Goal: Task Accomplishment & Management: Manage account settings

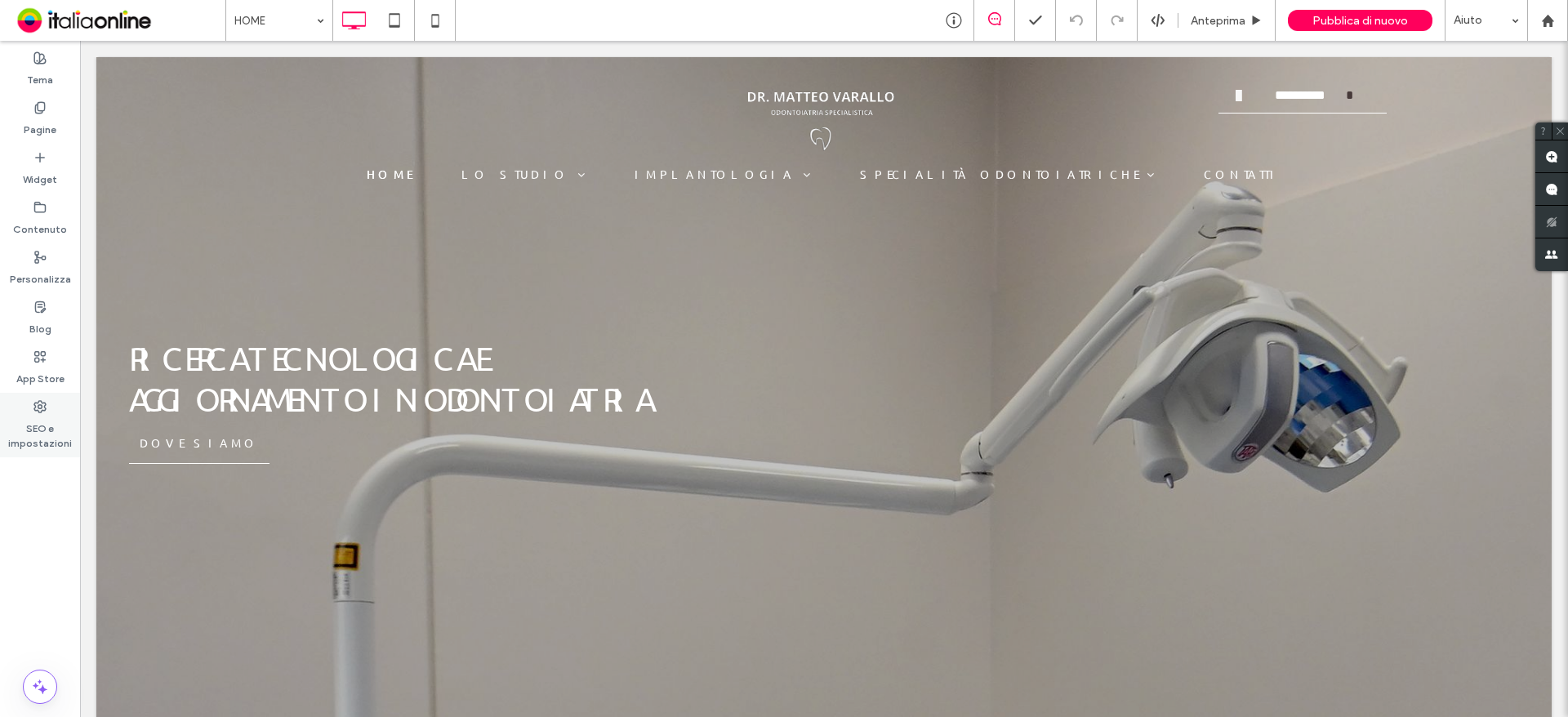
click at [50, 408] on div "SEO e impostazioni" at bounding box center [39, 426] width 80 height 65
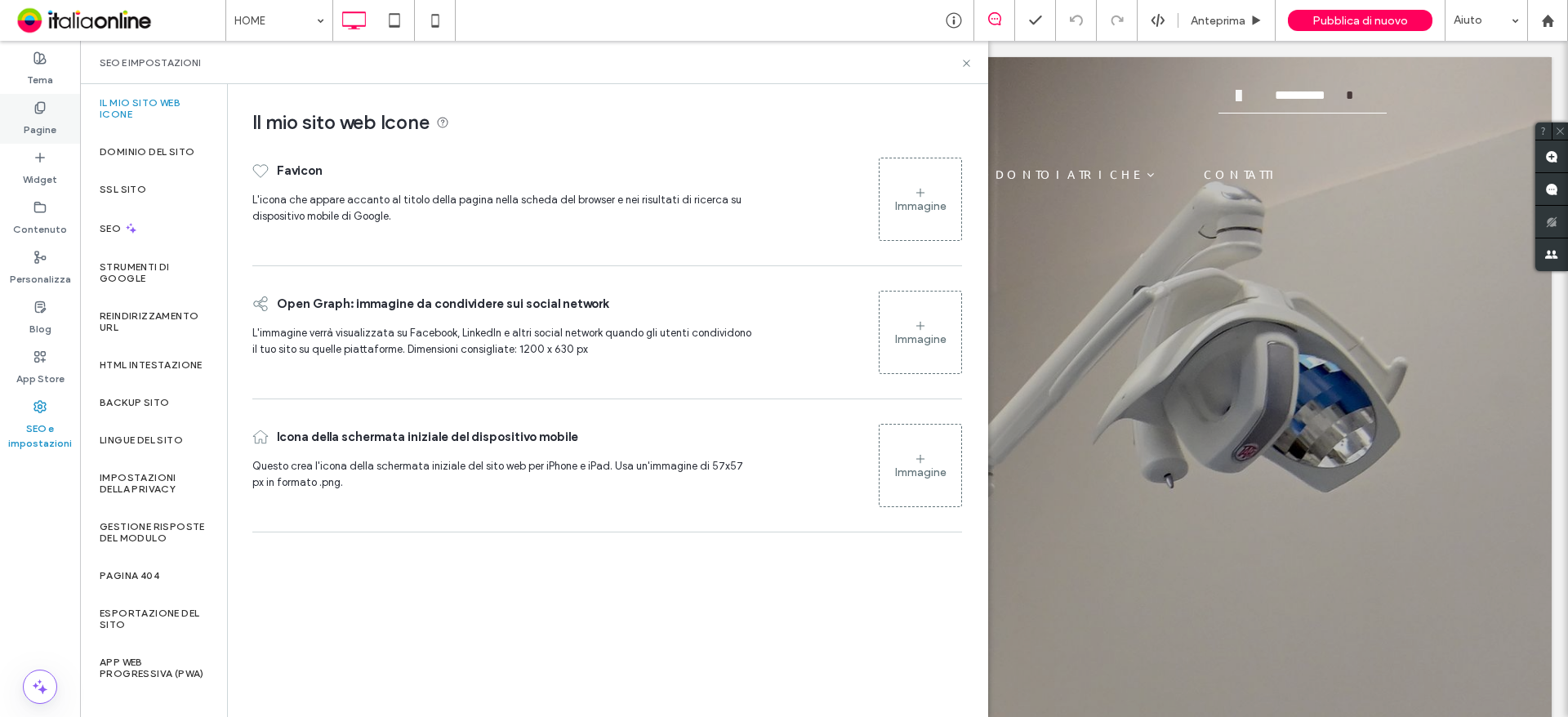
click at [32, 116] on label "Pagine" at bounding box center [39, 125] width 32 height 23
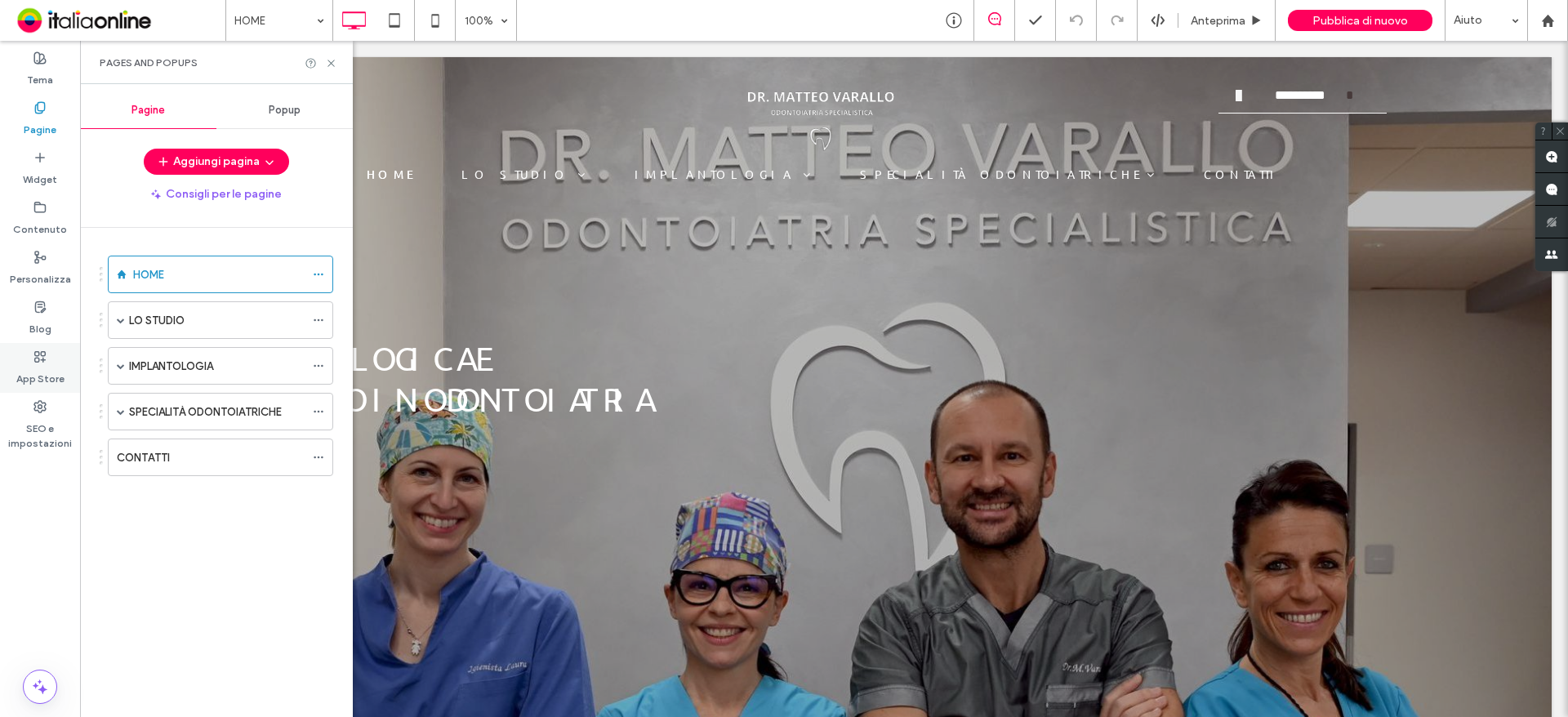
click at [43, 377] on label "App Store" at bounding box center [40, 375] width 48 height 23
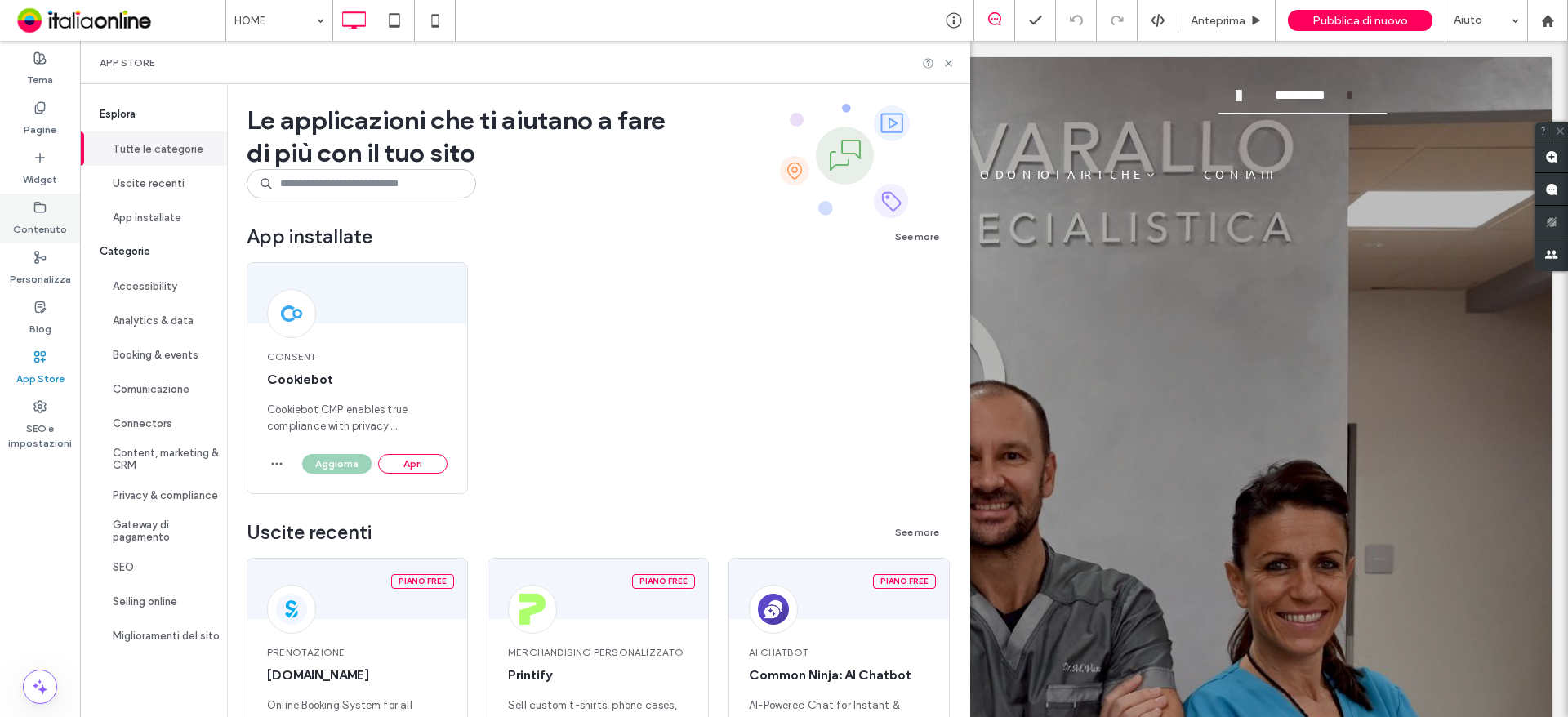
click at [48, 224] on label "Contenuto" at bounding box center [39, 226] width 54 height 23
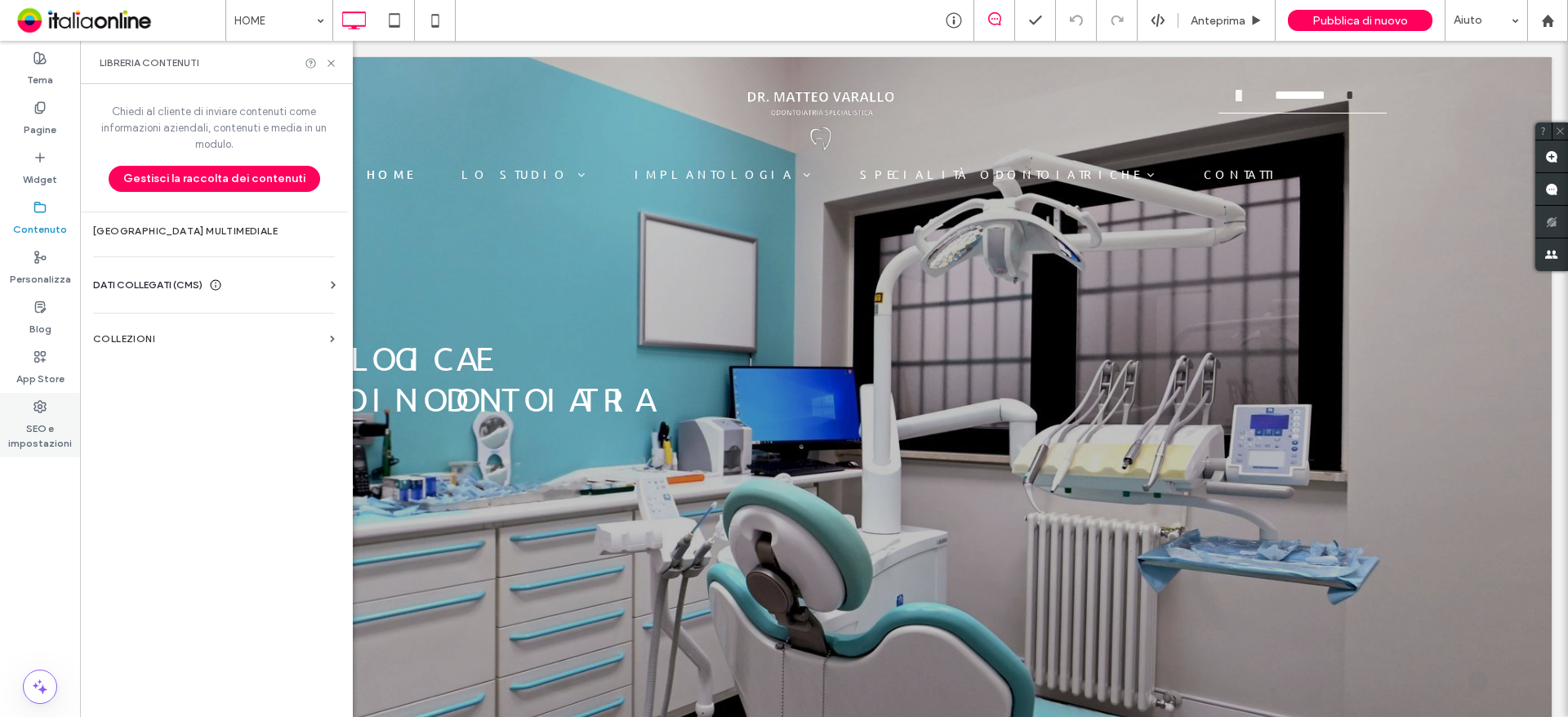
click at [37, 450] on label "SEO e impostazioni" at bounding box center [39, 432] width 80 height 38
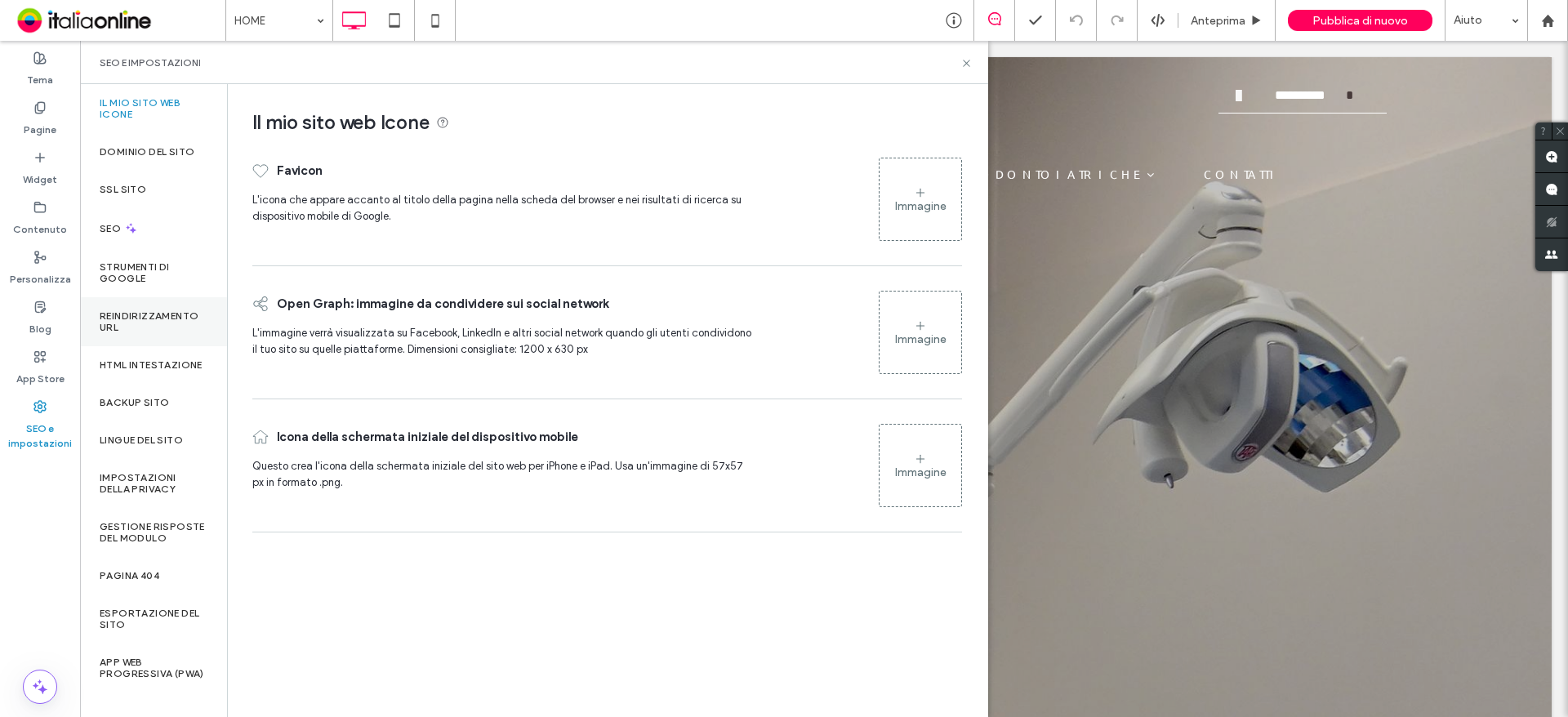
scroll to position [10, 0]
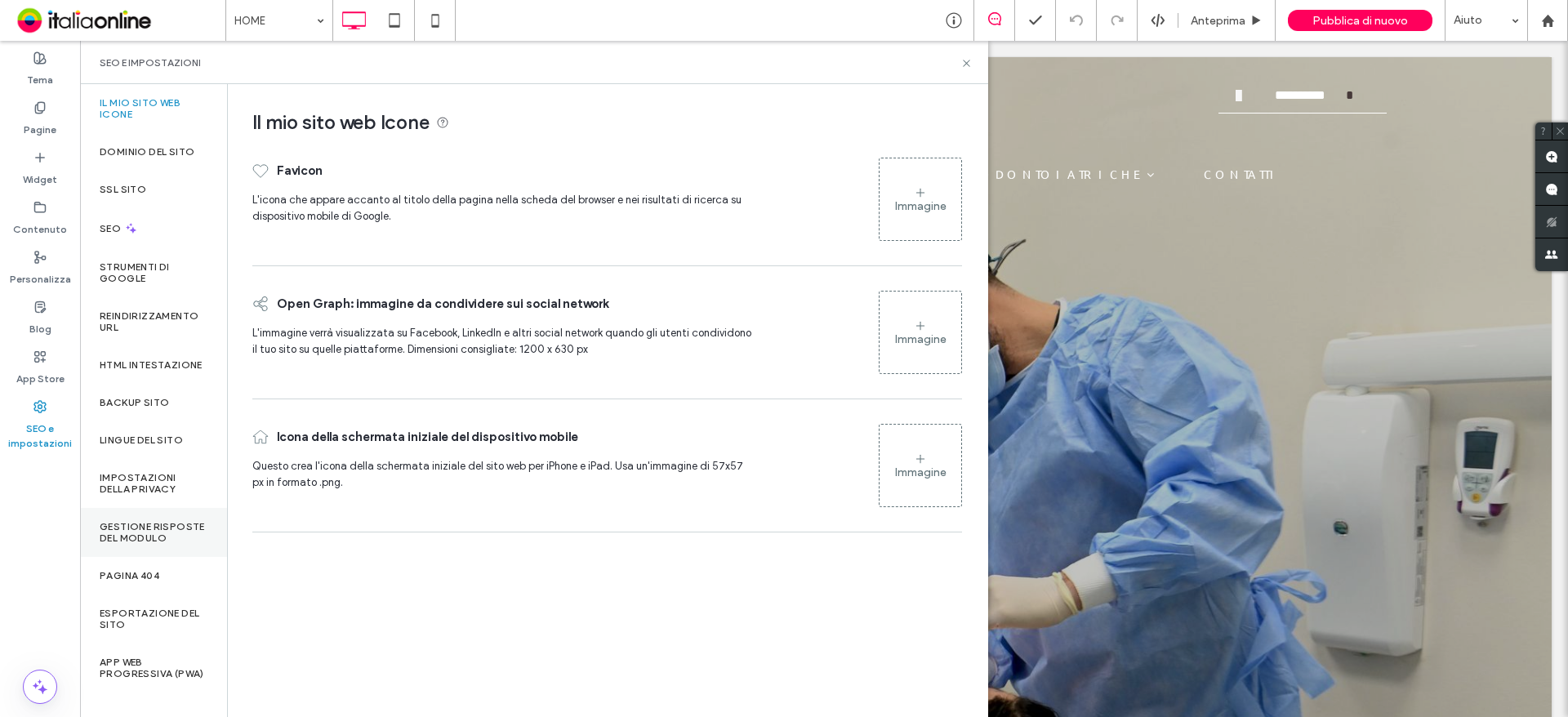
click at [124, 527] on label "Gestione risposte del modulo" at bounding box center [154, 533] width 108 height 23
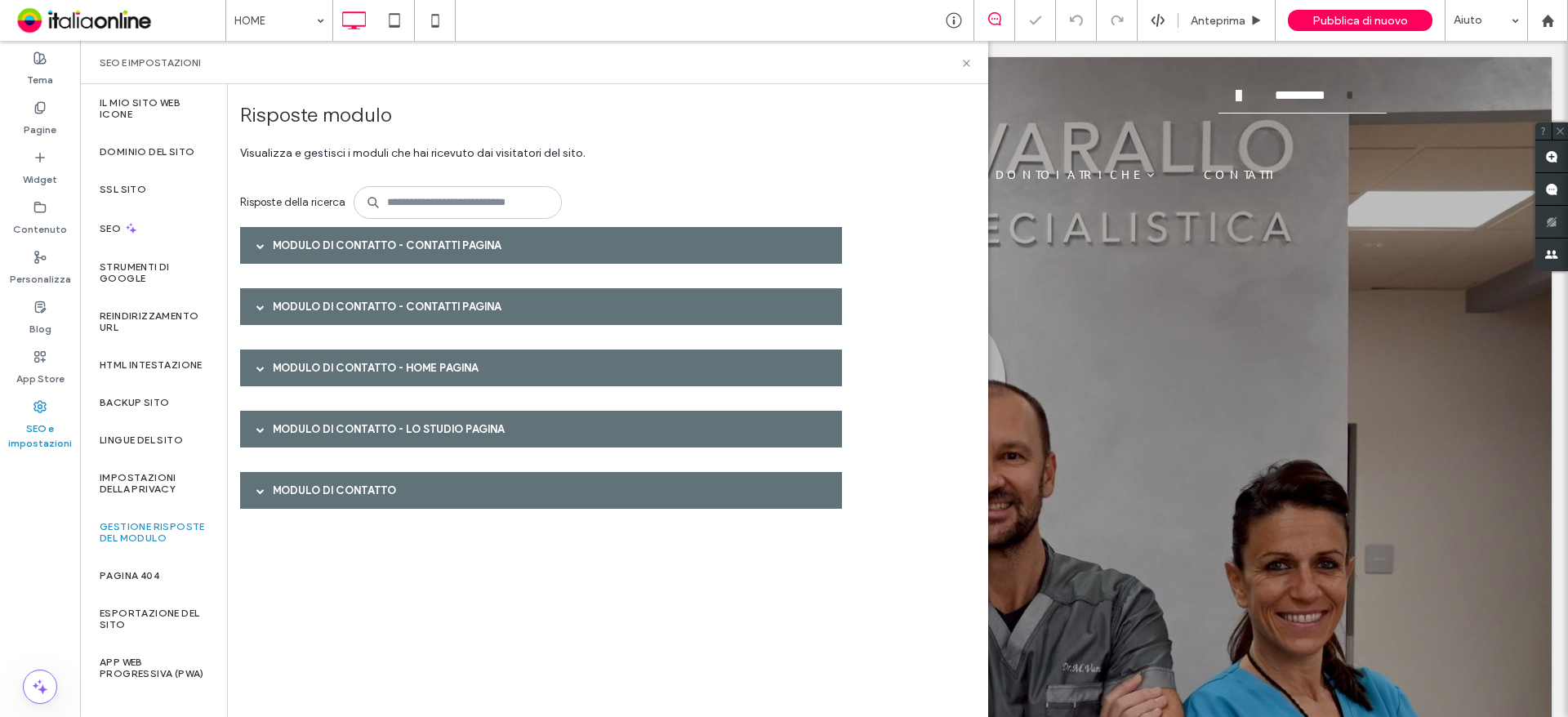
click at [268, 248] on div at bounding box center [261, 245] width 25 height 29
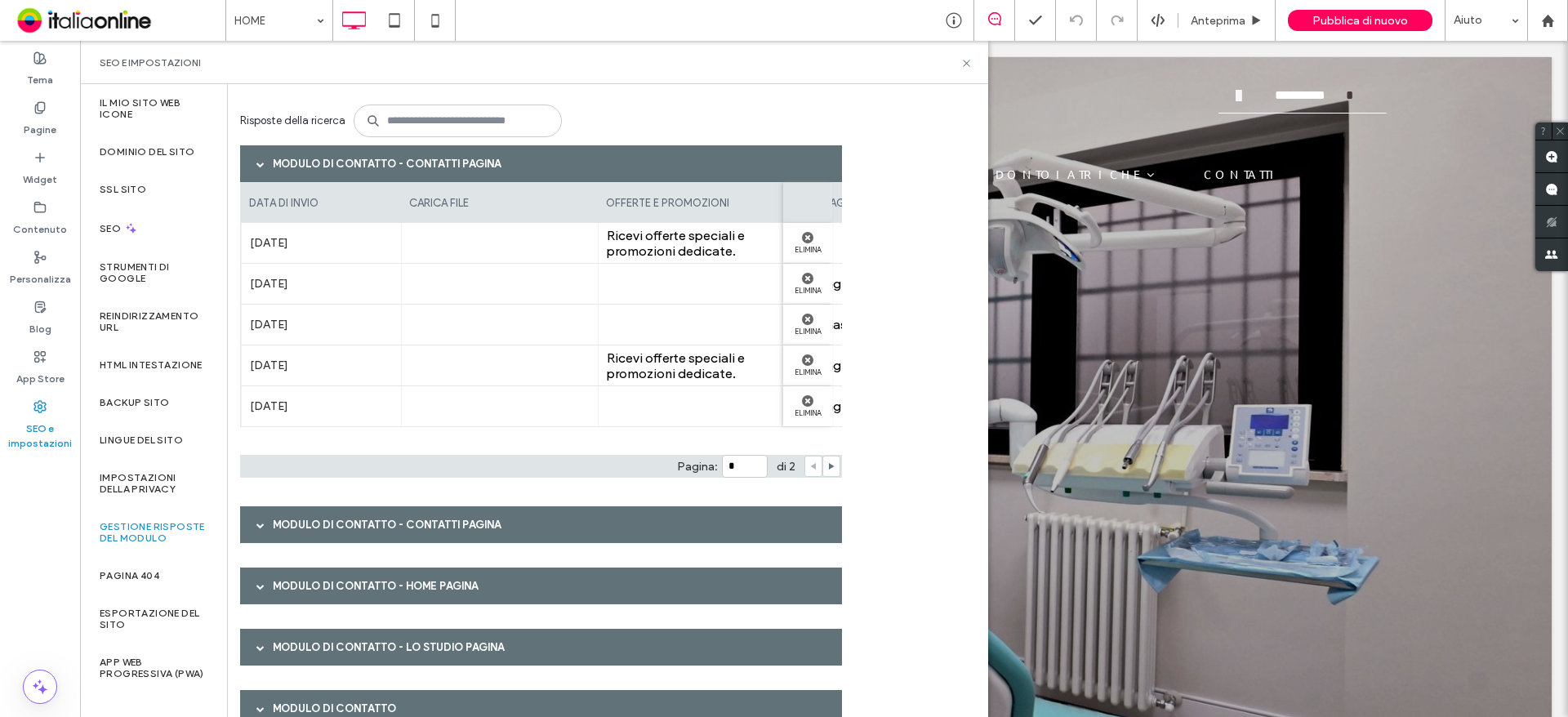
scroll to position [0, 575]
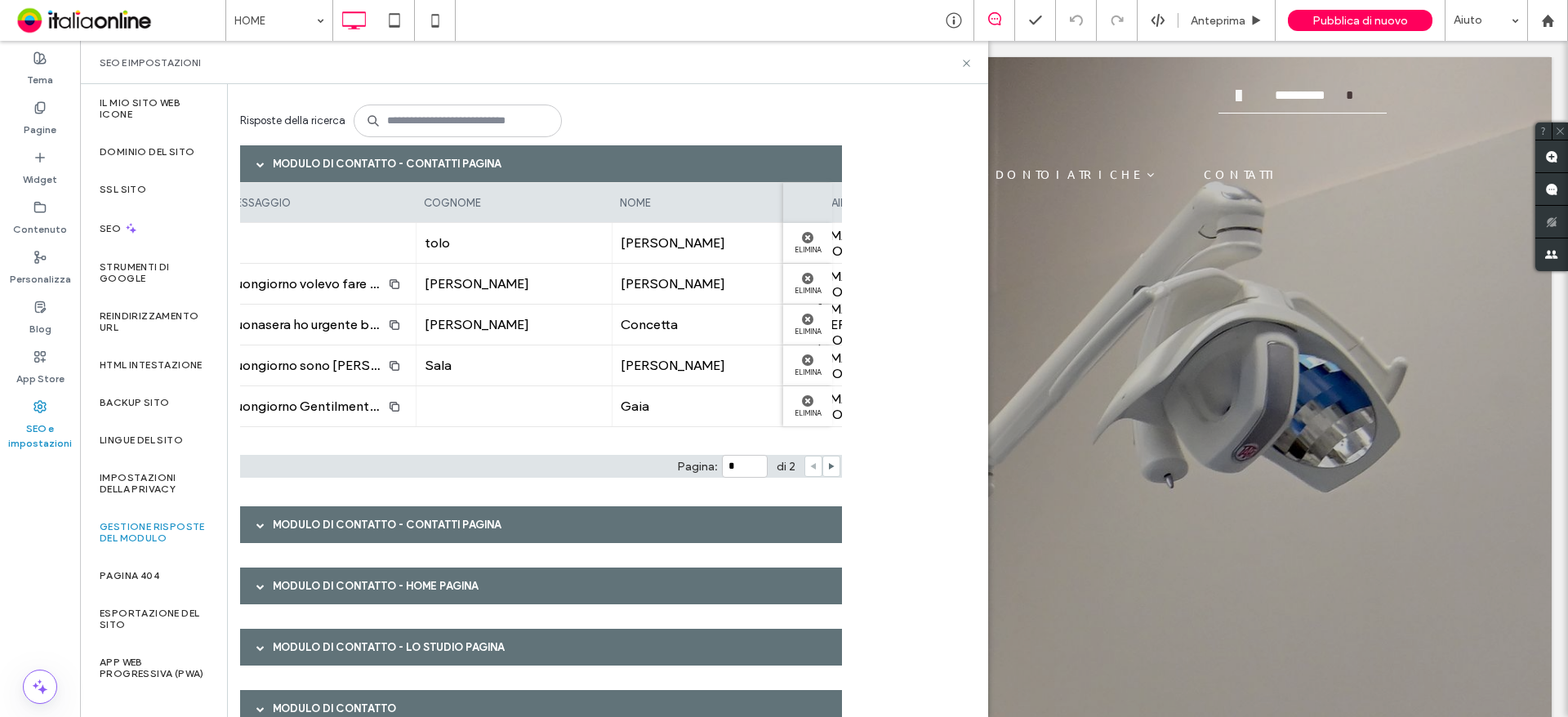
click at [827, 461] on div at bounding box center [831, 466] width 18 height 21
click at [828, 463] on icon at bounding box center [831, 466] width 8 height 8
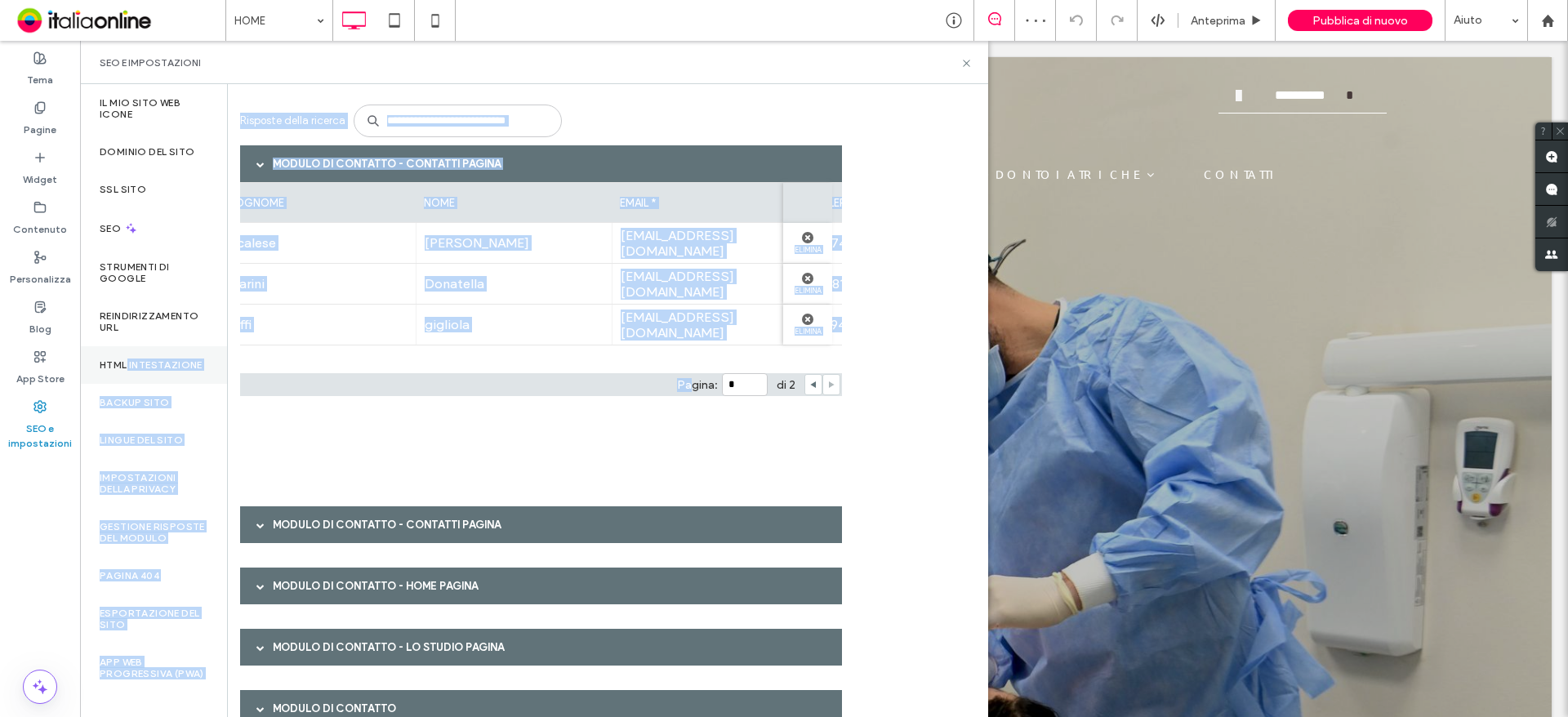
drag, startPoint x: 682, startPoint y: 368, endPoint x: 366, endPoint y: 348, distance: 316.6
click at [142, 350] on div "Il mio sito web Icone Dominio del sito SSL sito SEO Strumenti di Google Reindir…" at bounding box center [533, 400] width 908 height 633
click at [370, 348] on div "data di invio carica file messaggio cognome nome email * telefono offerte e pro…" at bounding box center [541, 272] width 602 height 180
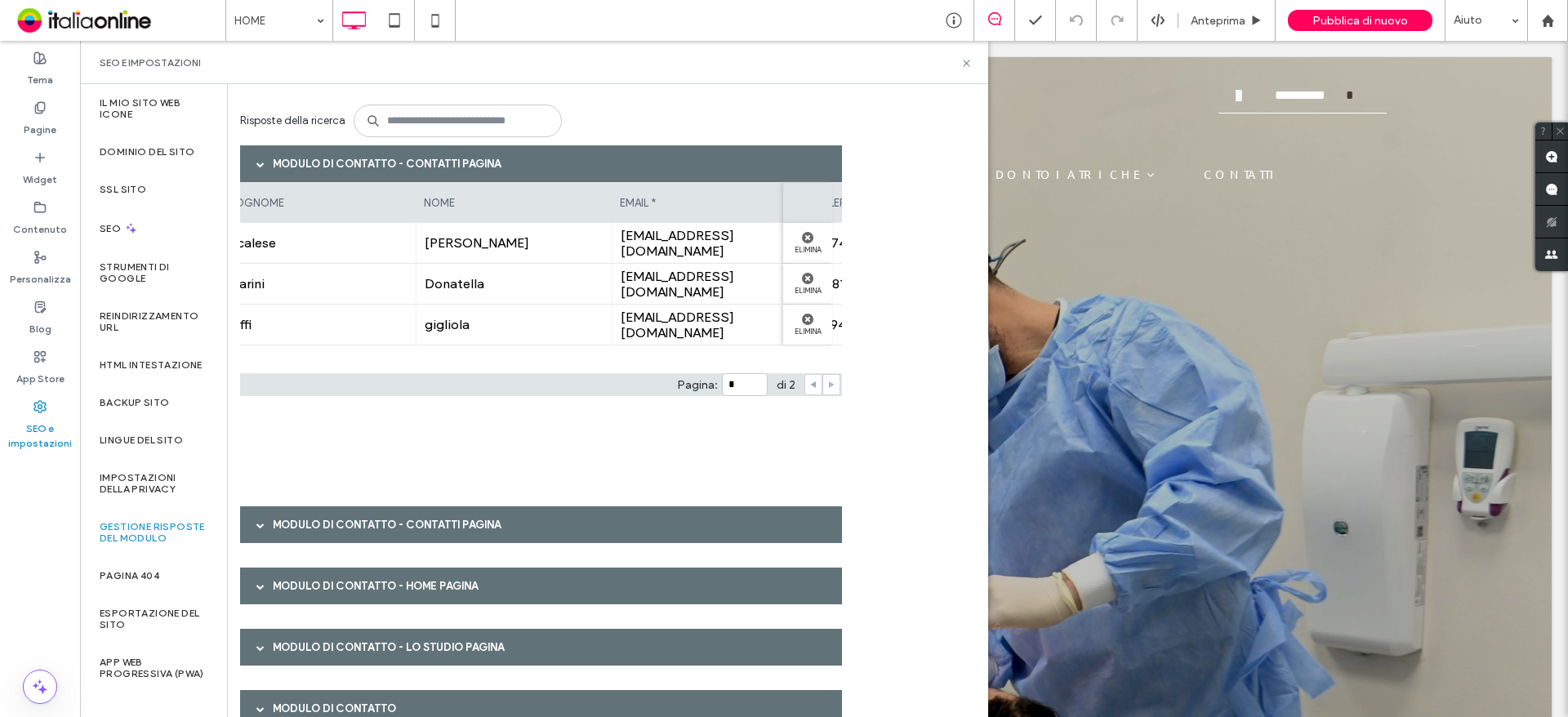
click at [809, 384] on icon at bounding box center [813, 384] width 8 height 8
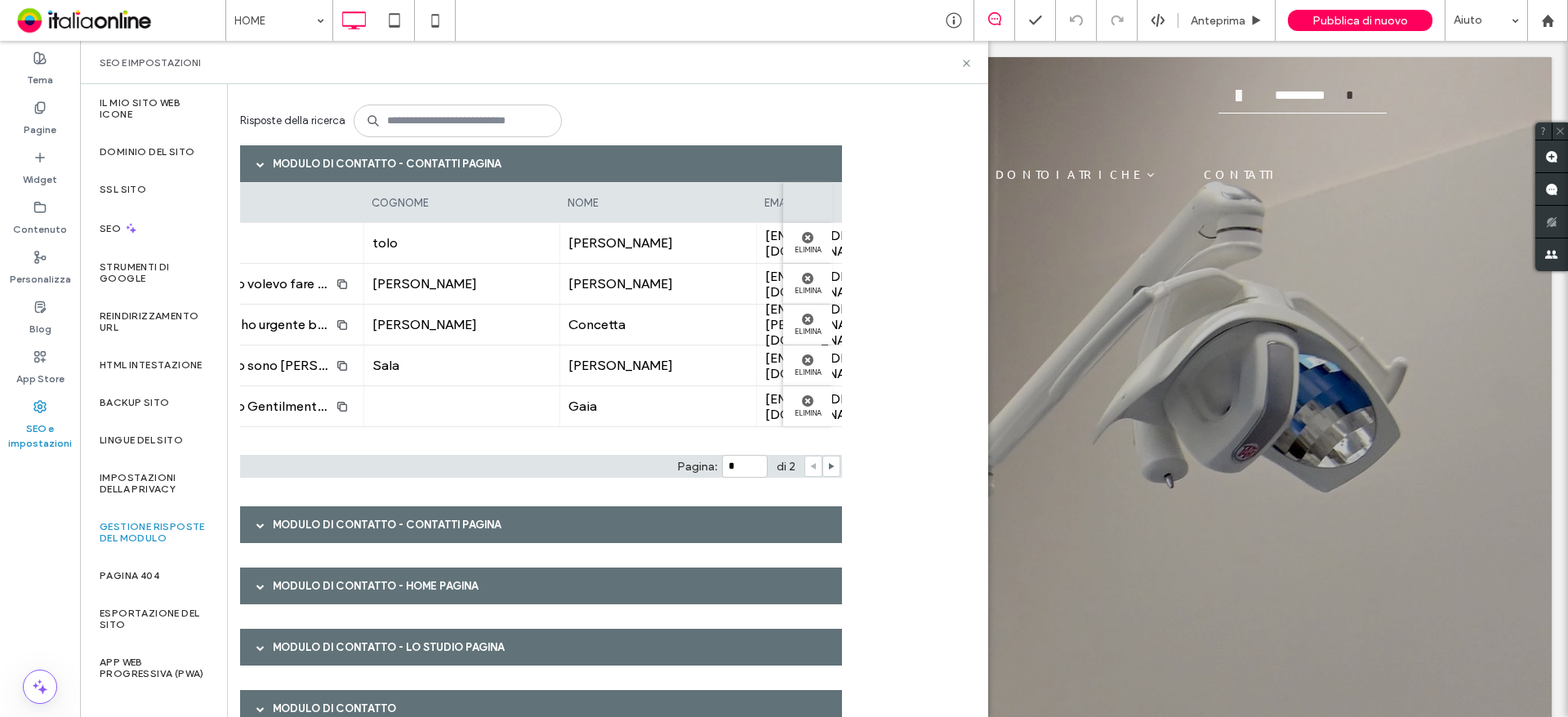
scroll to position [0, 994]
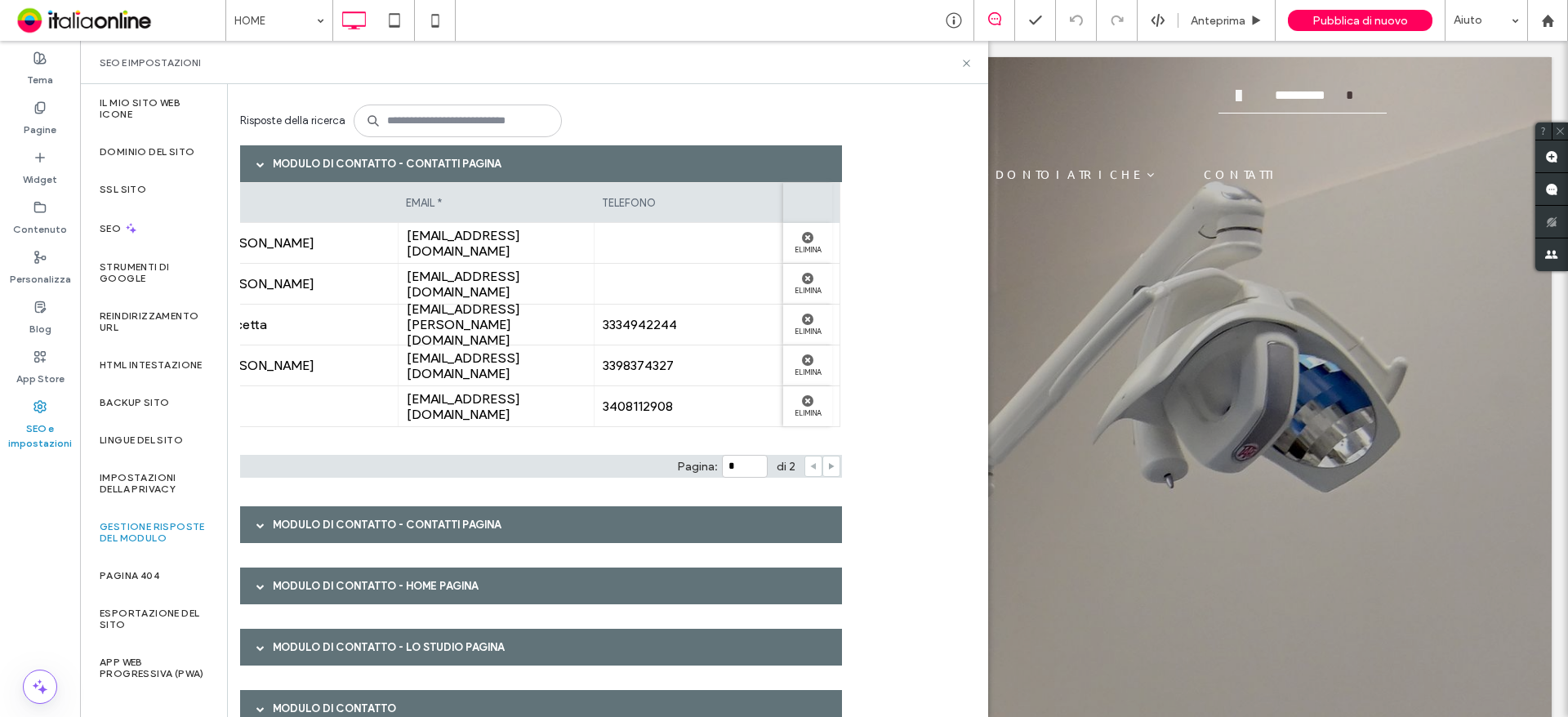
click at [832, 466] on use at bounding box center [832, 466] width 6 height 6
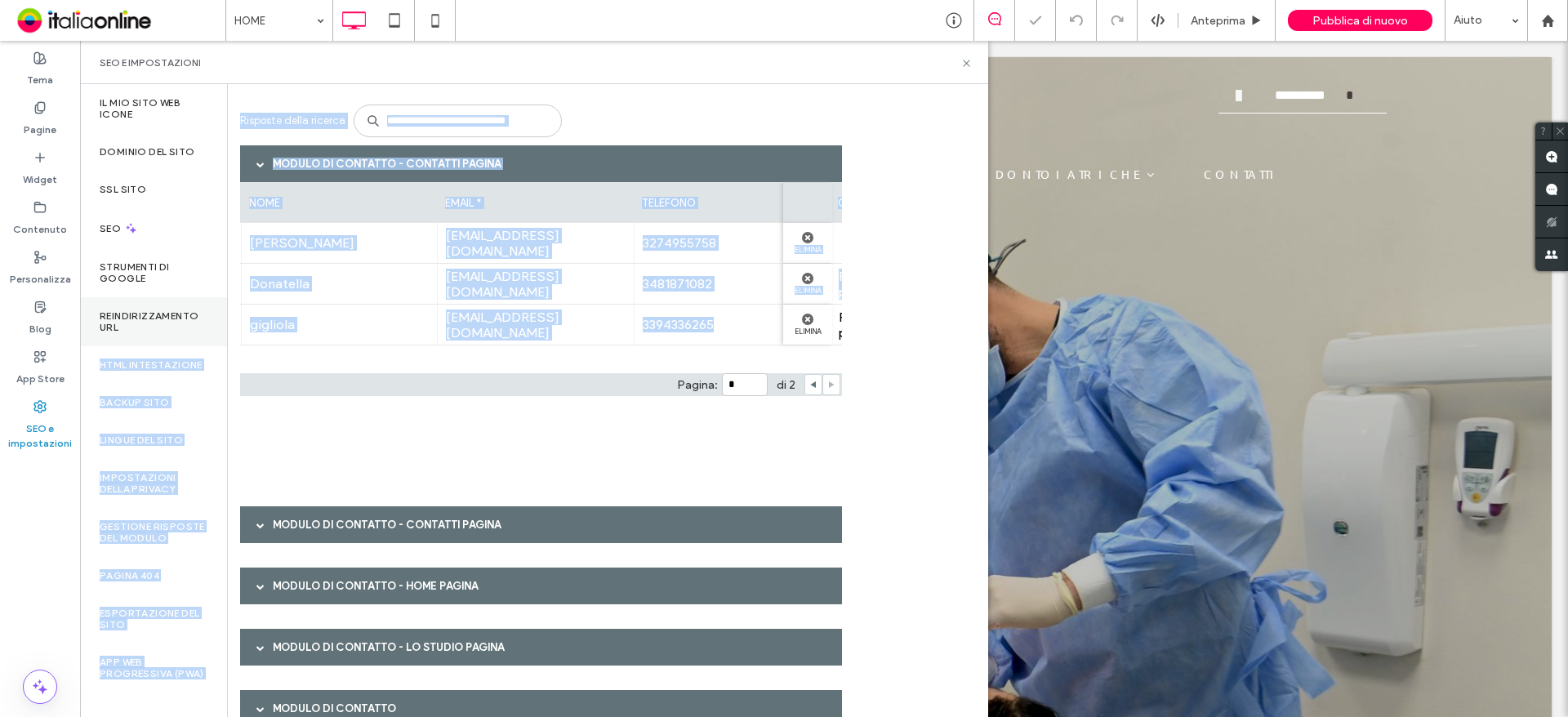
scroll to position [0, 0]
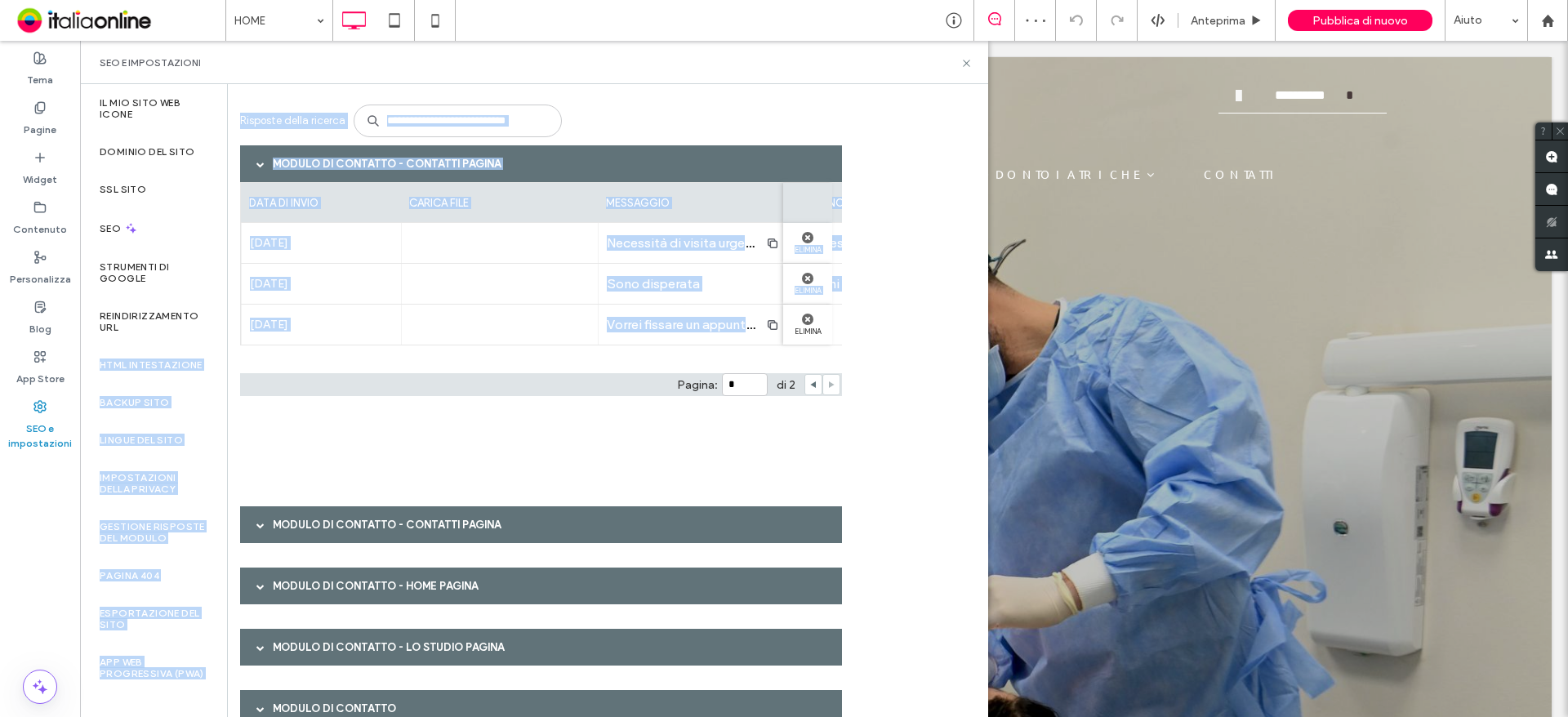
drag, startPoint x: 489, startPoint y: 338, endPoint x: 348, endPoint y: 343, distance: 141.1
click at [348, 343] on div "Apr 15th 2024 Vorrei fissare un appuntamento per una visita per mio figlio Giac…" at bounding box center [1033, 325] width 1586 height 41
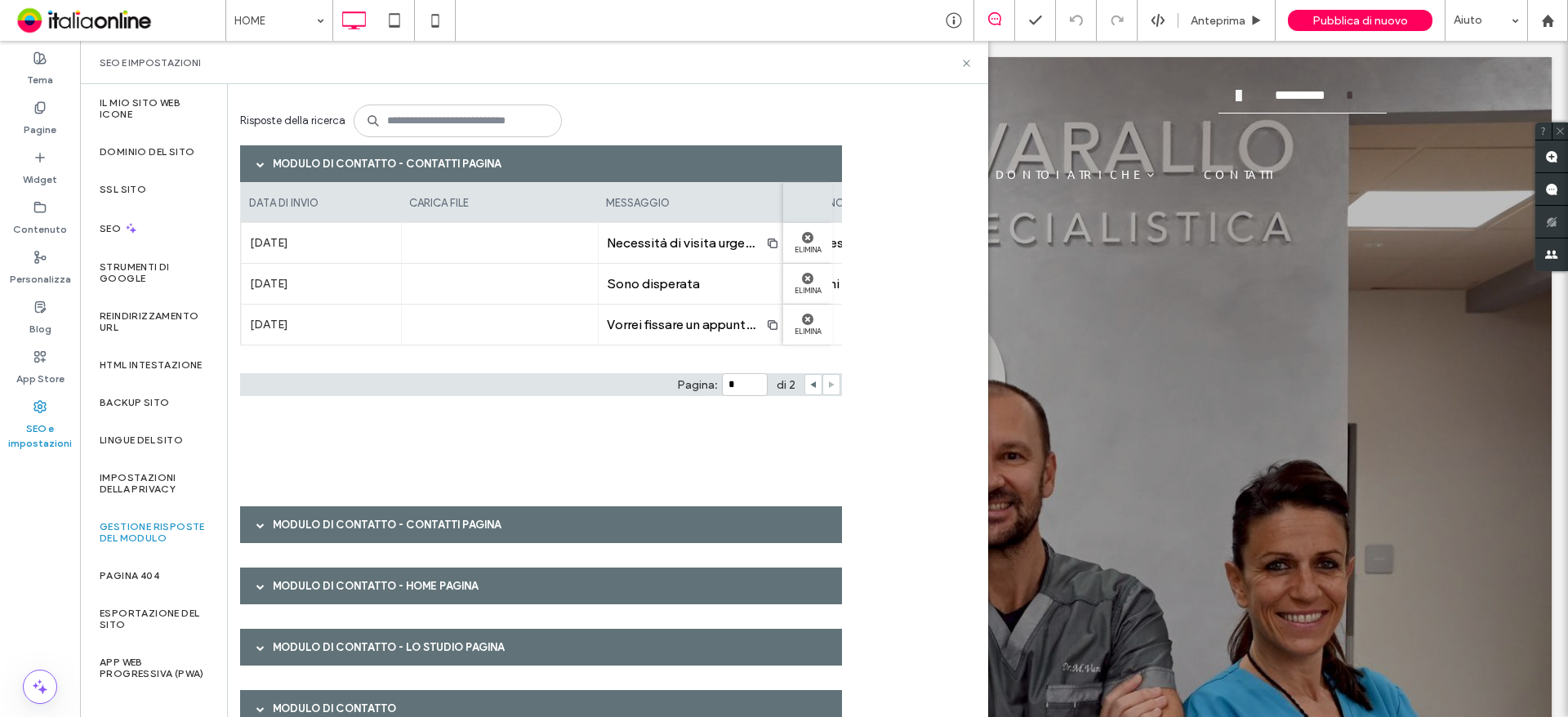
click at [807, 386] on div "Pagina: * di 2" at bounding box center [541, 384] width 602 height 23
click at [807, 386] on div at bounding box center [813, 384] width 18 height 21
click at [809, 386] on icon at bounding box center [813, 384] width 8 height 8
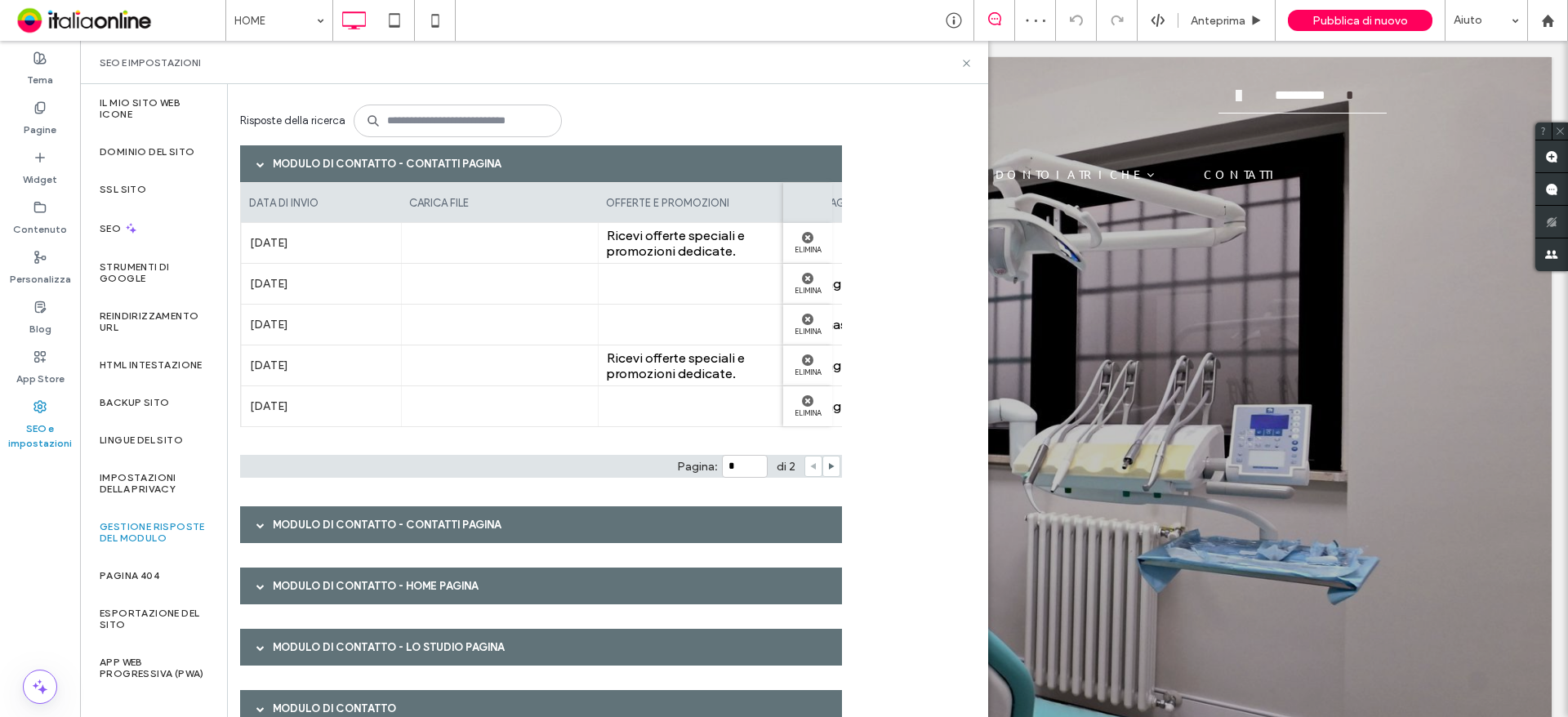
click at [813, 468] on div at bounding box center [813, 466] width 18 height 21
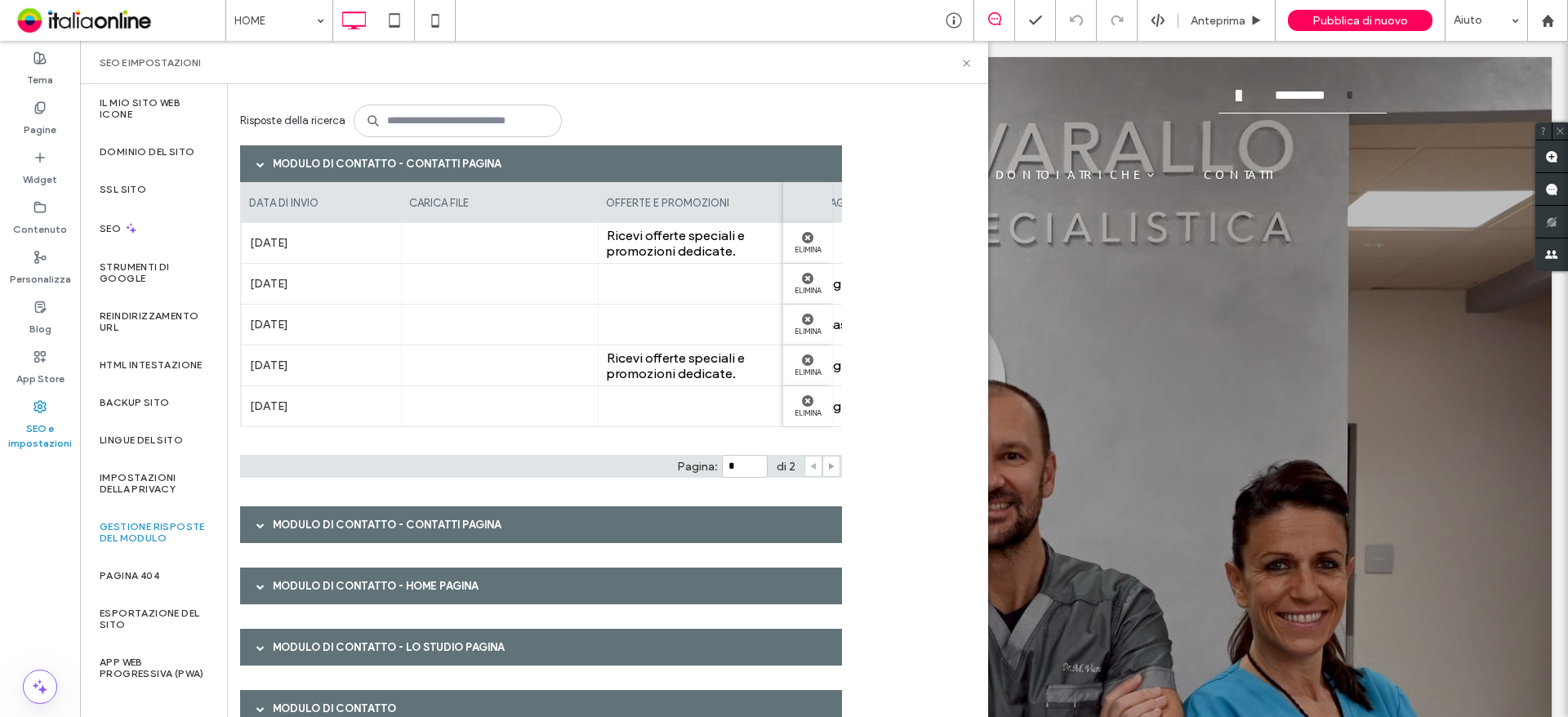
click at [830, 465] on use at bounding box center [832, 466] width 6 height 6
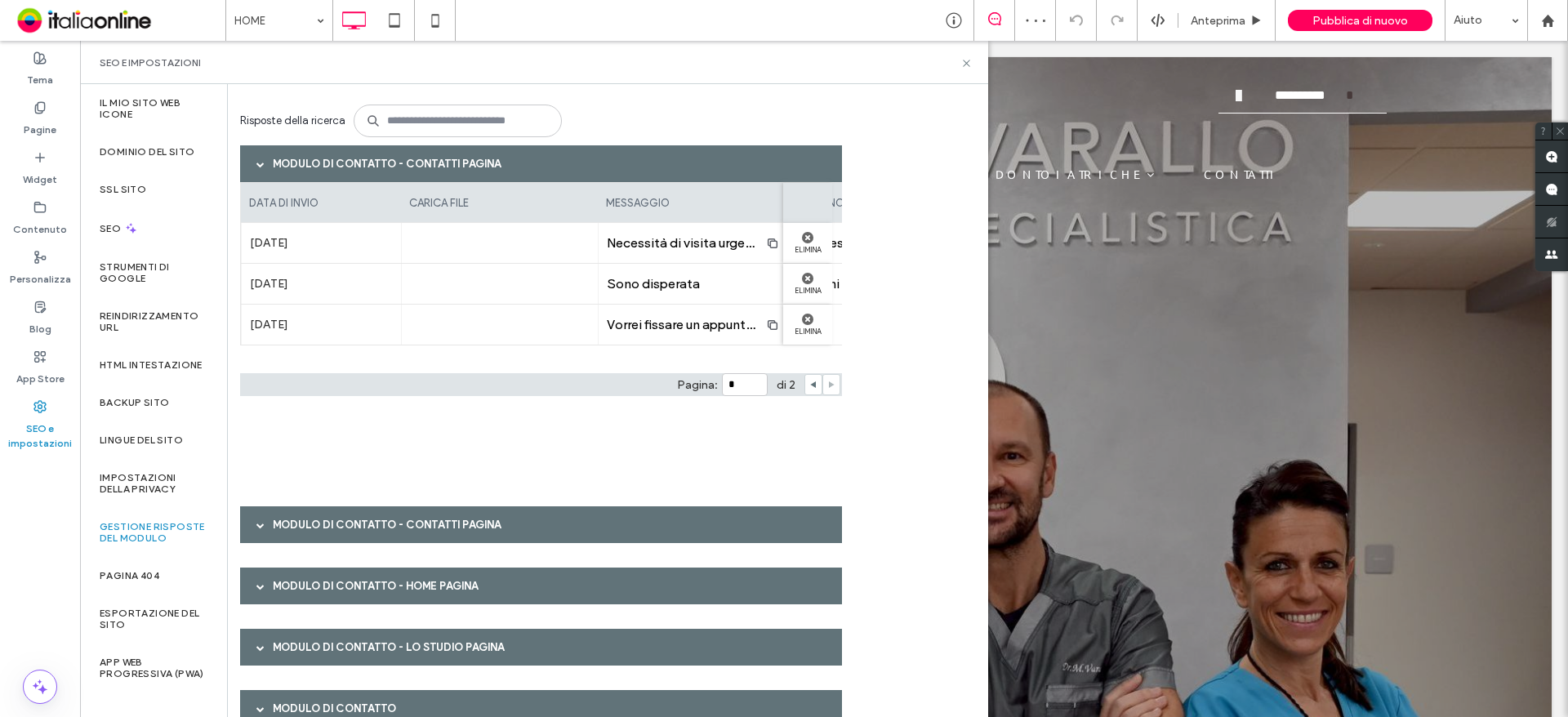
click at [799, 384] on label "di 2" at bounding box center [786, 385] width 37 height 14
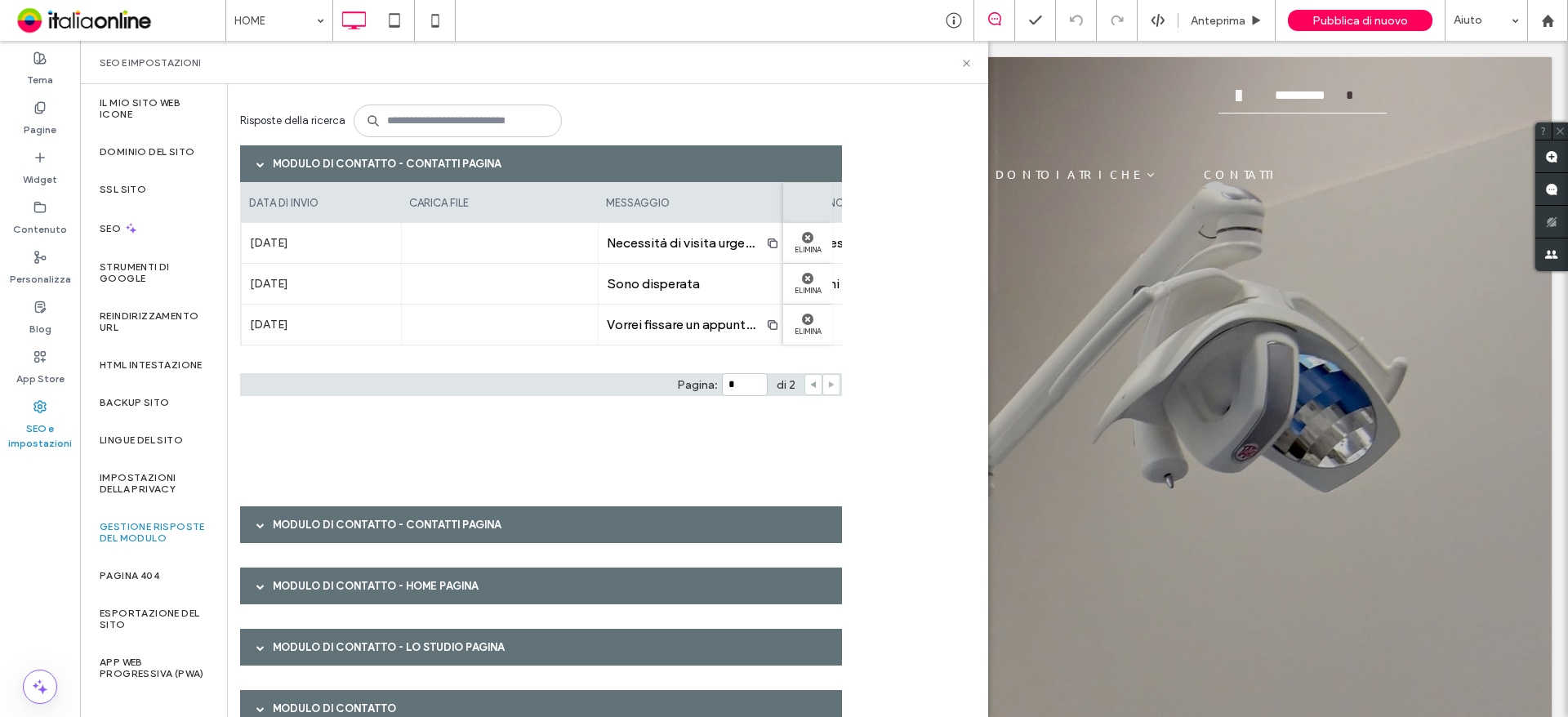
click at [811, 387] on icon at bounding box center [813, 384] width 8 height 8
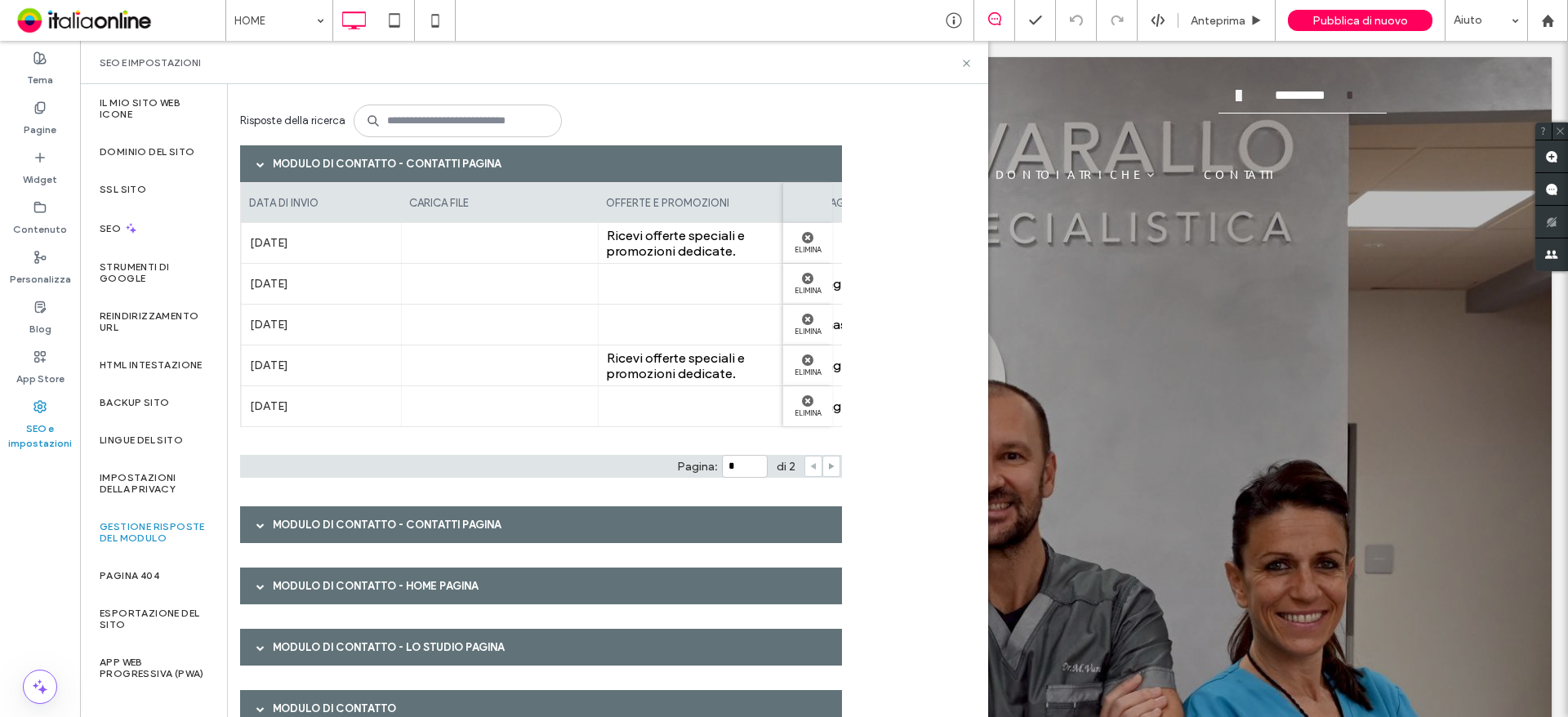
click at [831, 465] on use at bounding box center [832, 466] width 6 height 6
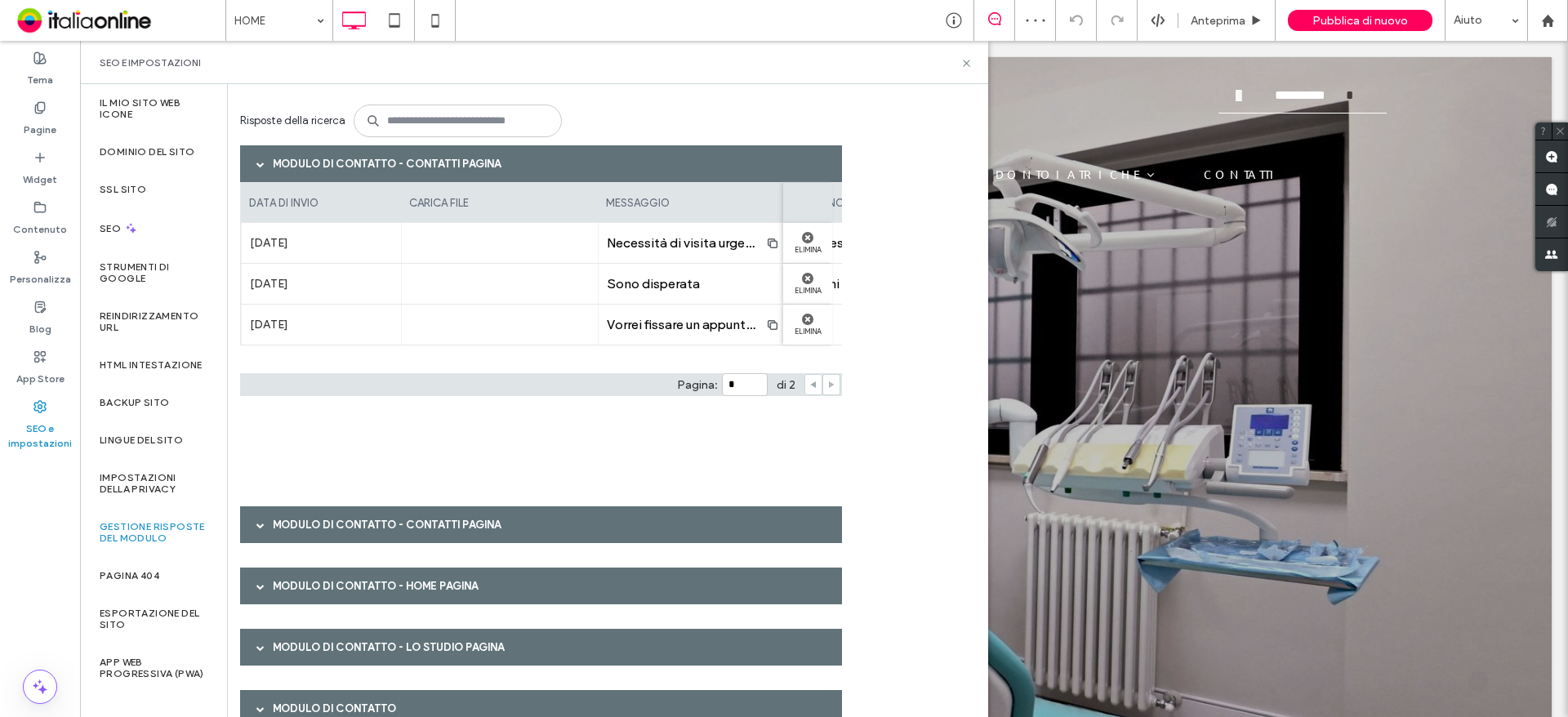
click at [809, 387] on icon at bounding box center [813, 384] width 8 height 8
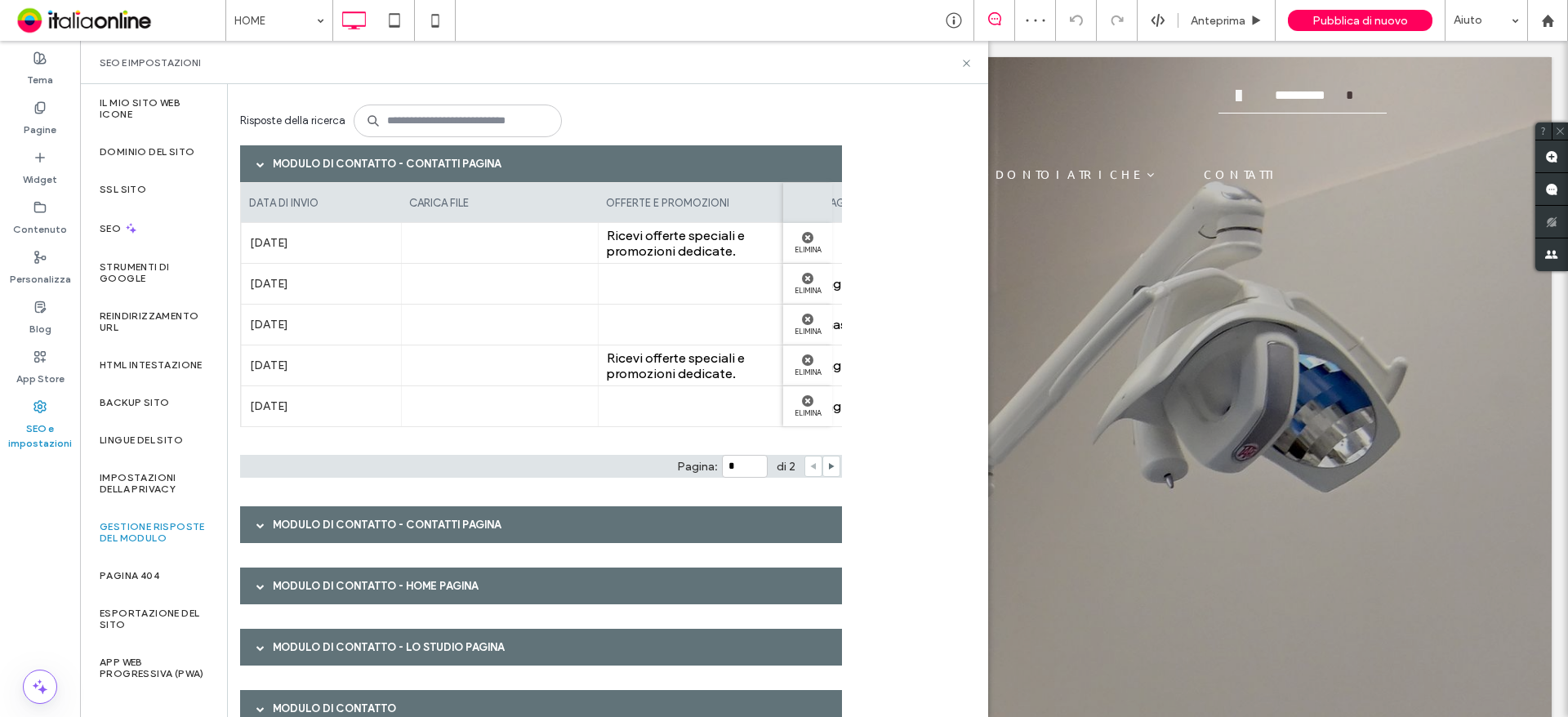
click at [819, 465] on div at bounding box center [813, 466] width 18 height 21
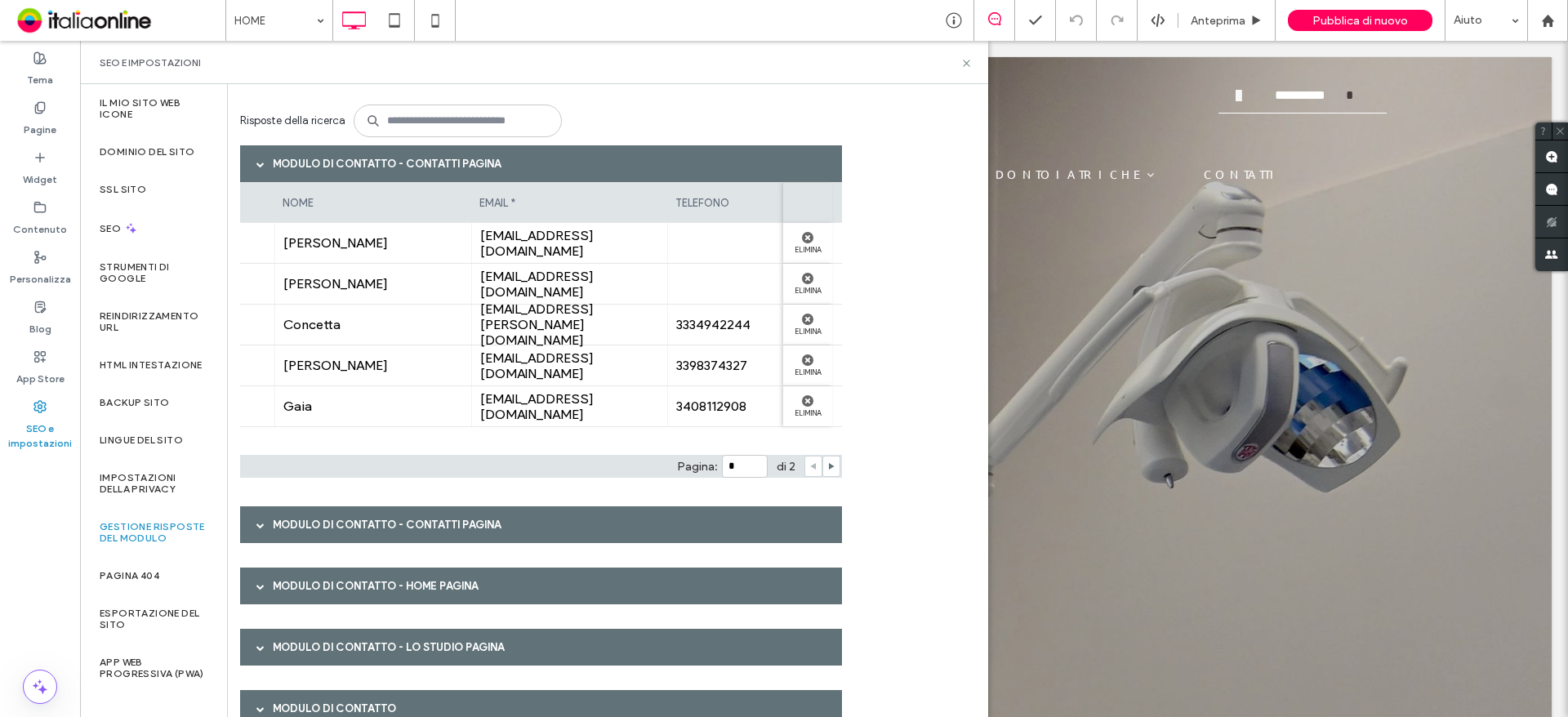
scroll to position [0, 993]
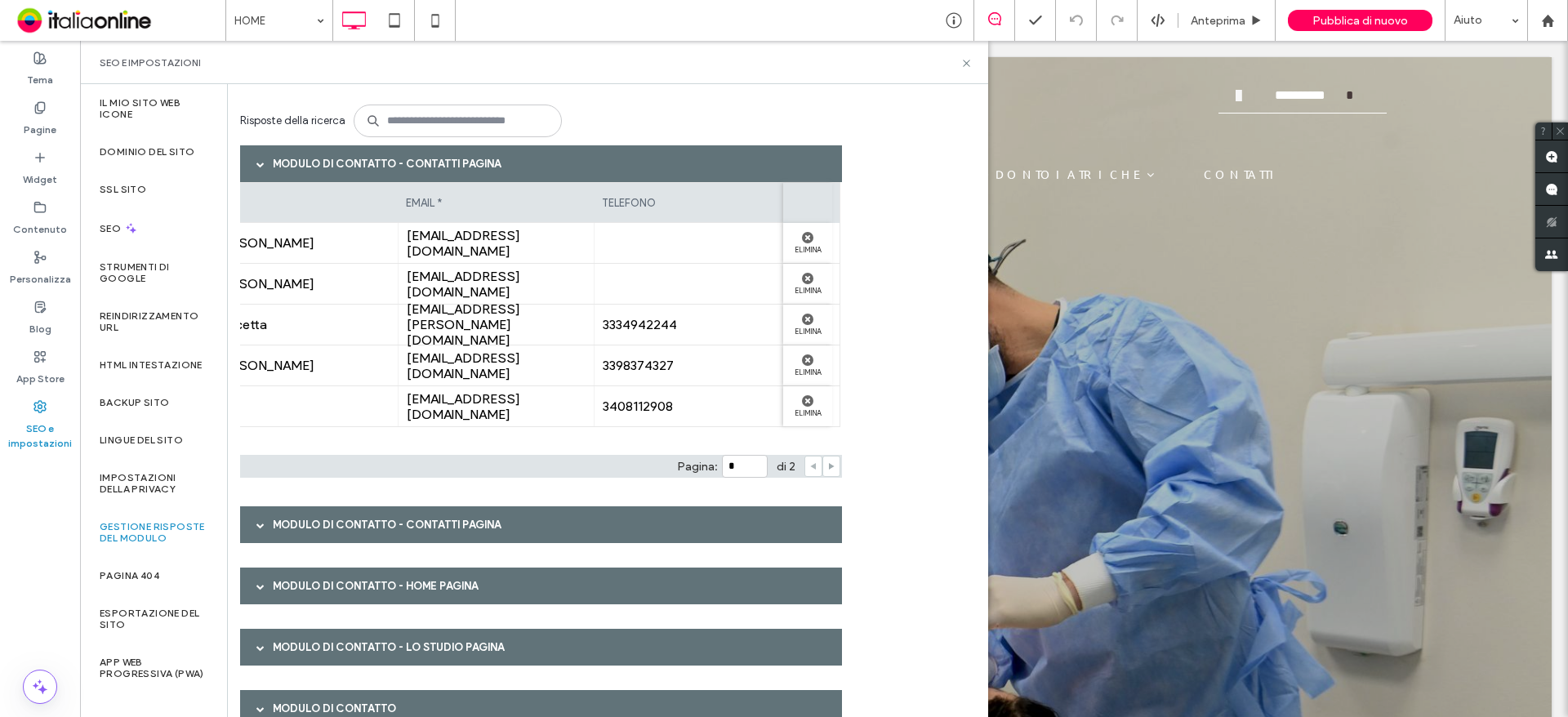
click at [831, 465] on use at bounding box center [832, 466] width 6 height 6
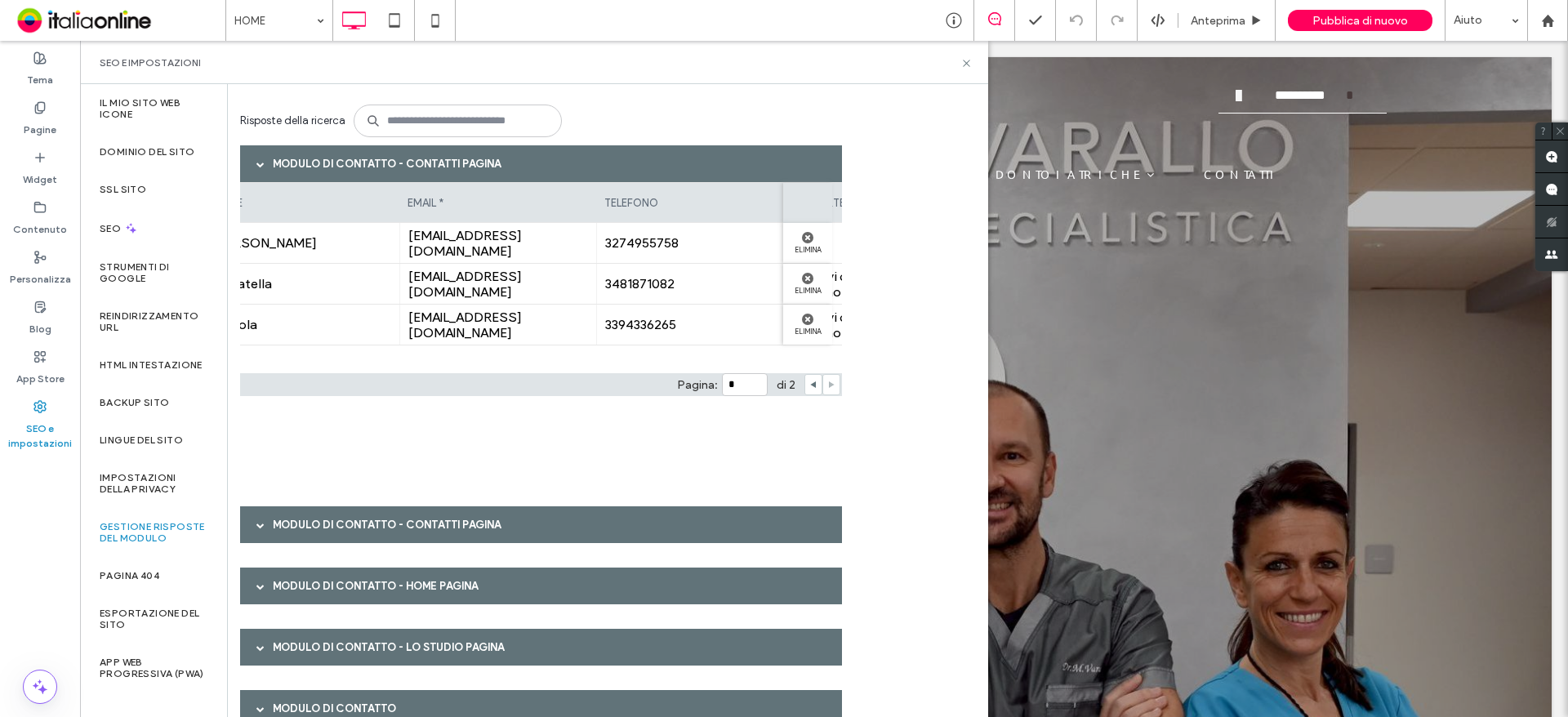
scroll to position [0, 0]
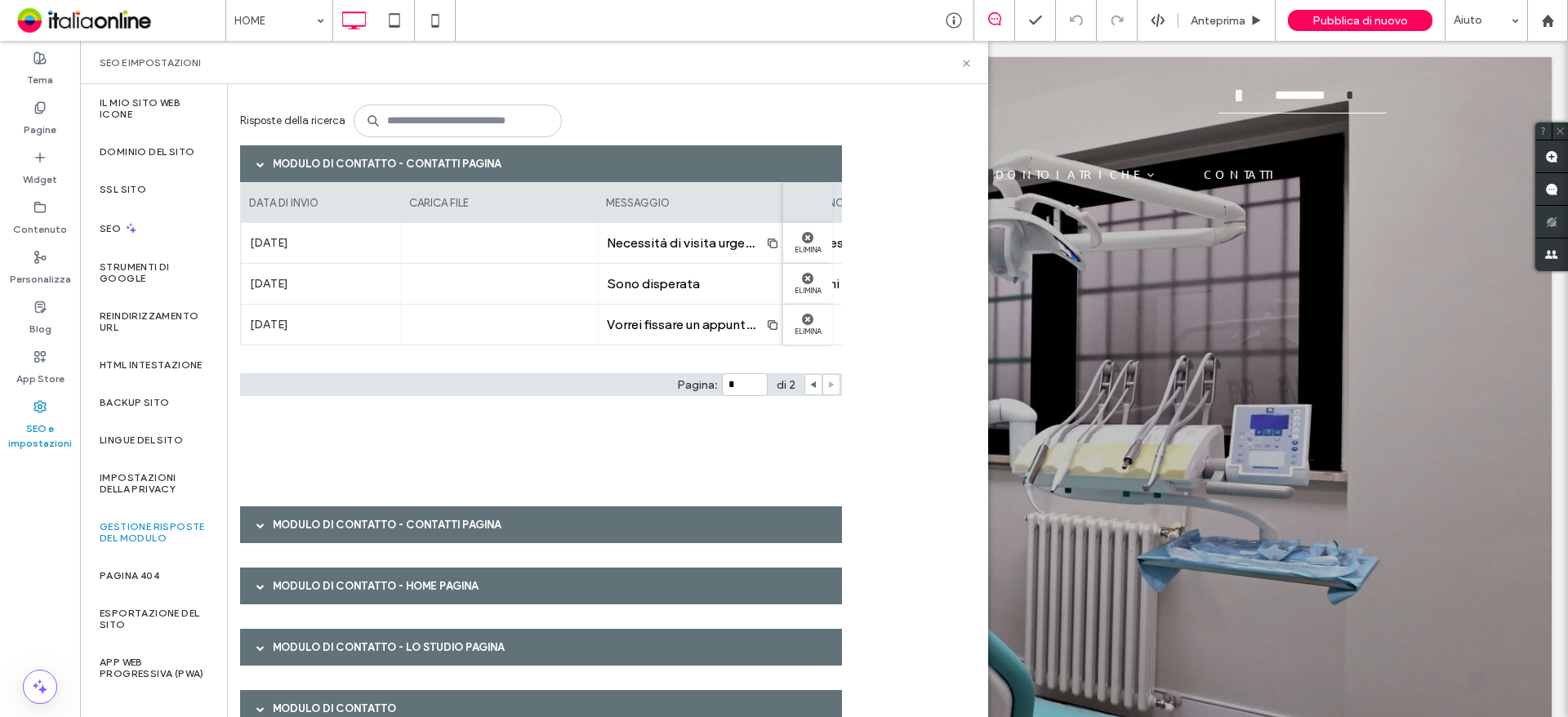
click at [807, 383] on div at bounding box center [813, 384] width 18 height 21
click at [814, 385] on use at bounding box center [813, 384] width 6 height 6
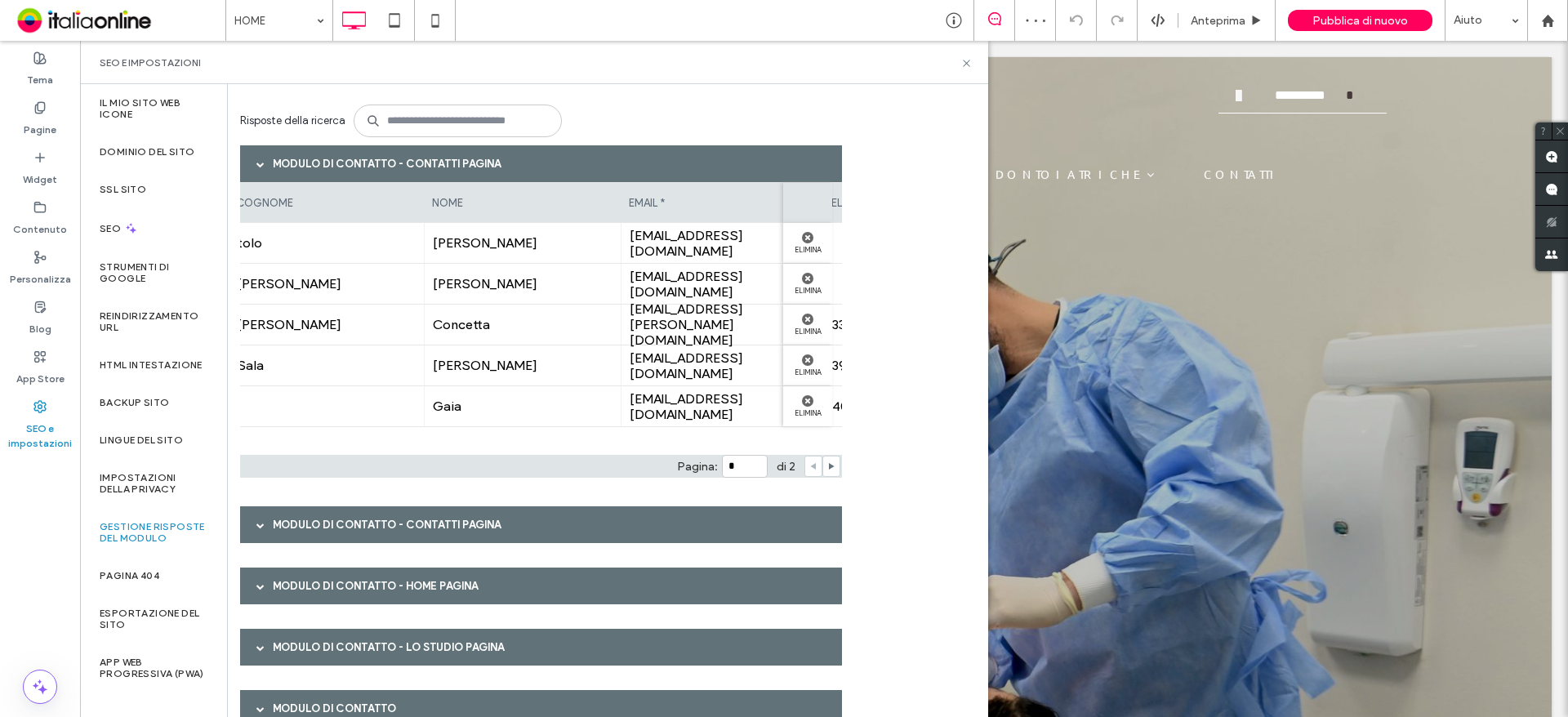
scroll to position [0, 994]
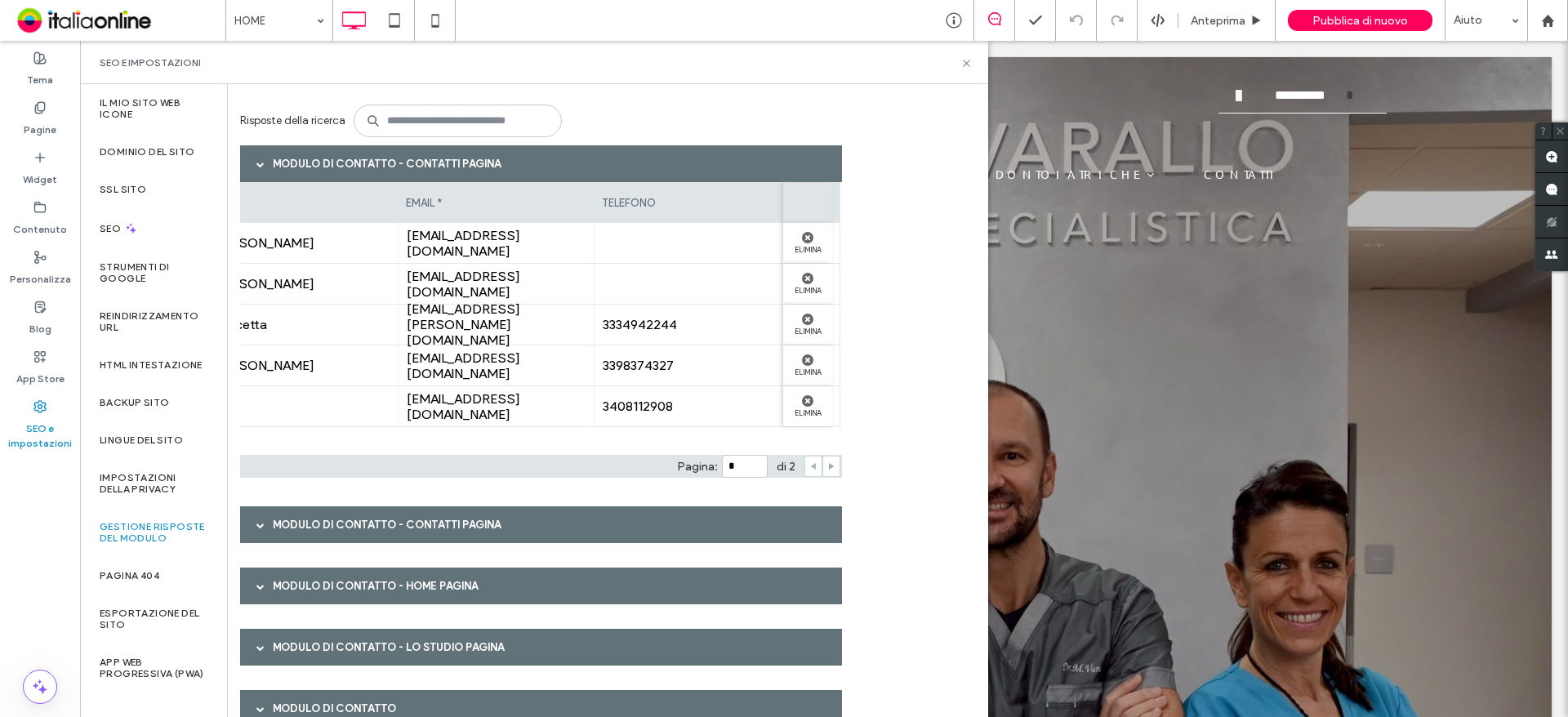
click at [827, 469] on icon at bounding box center [831, 466] width 8 height 8
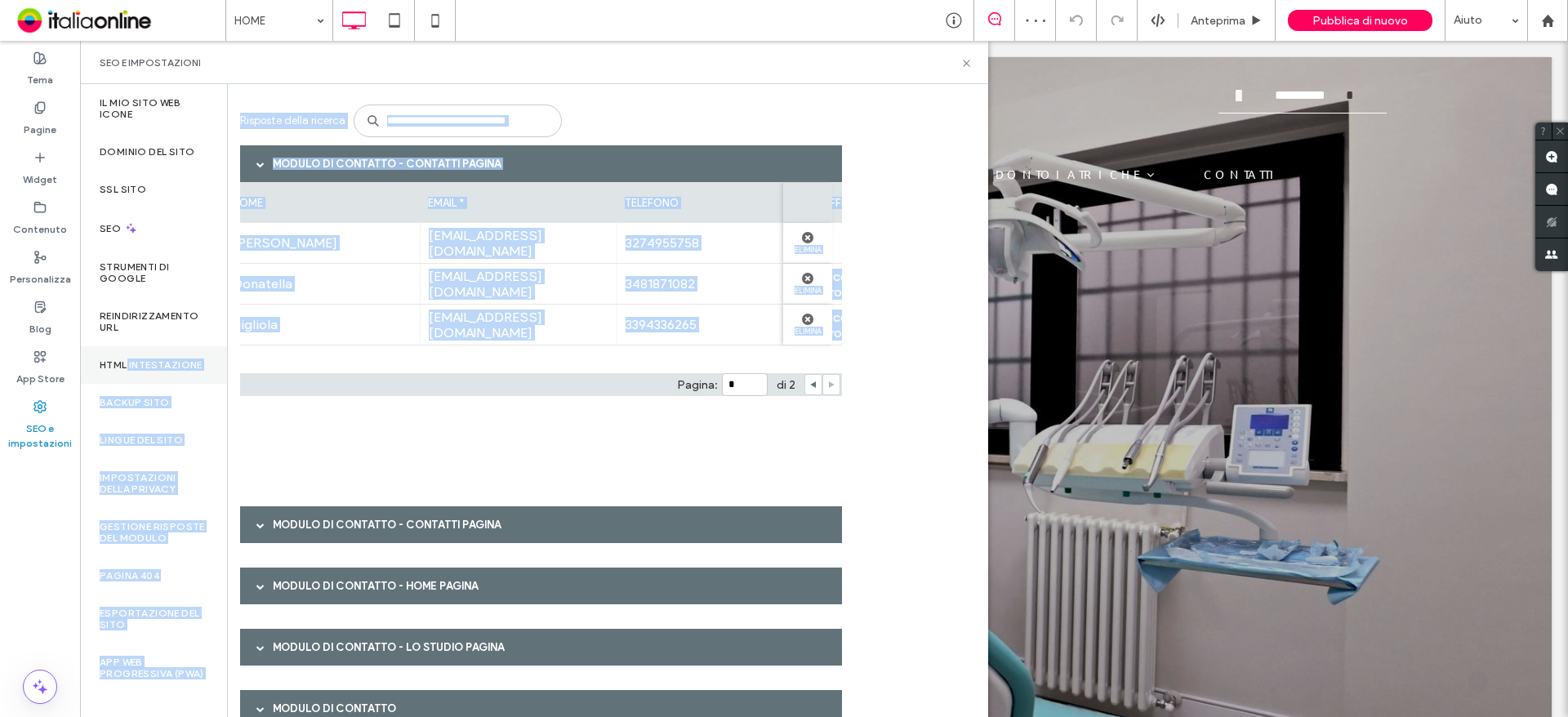
scroll to position [0, 0]
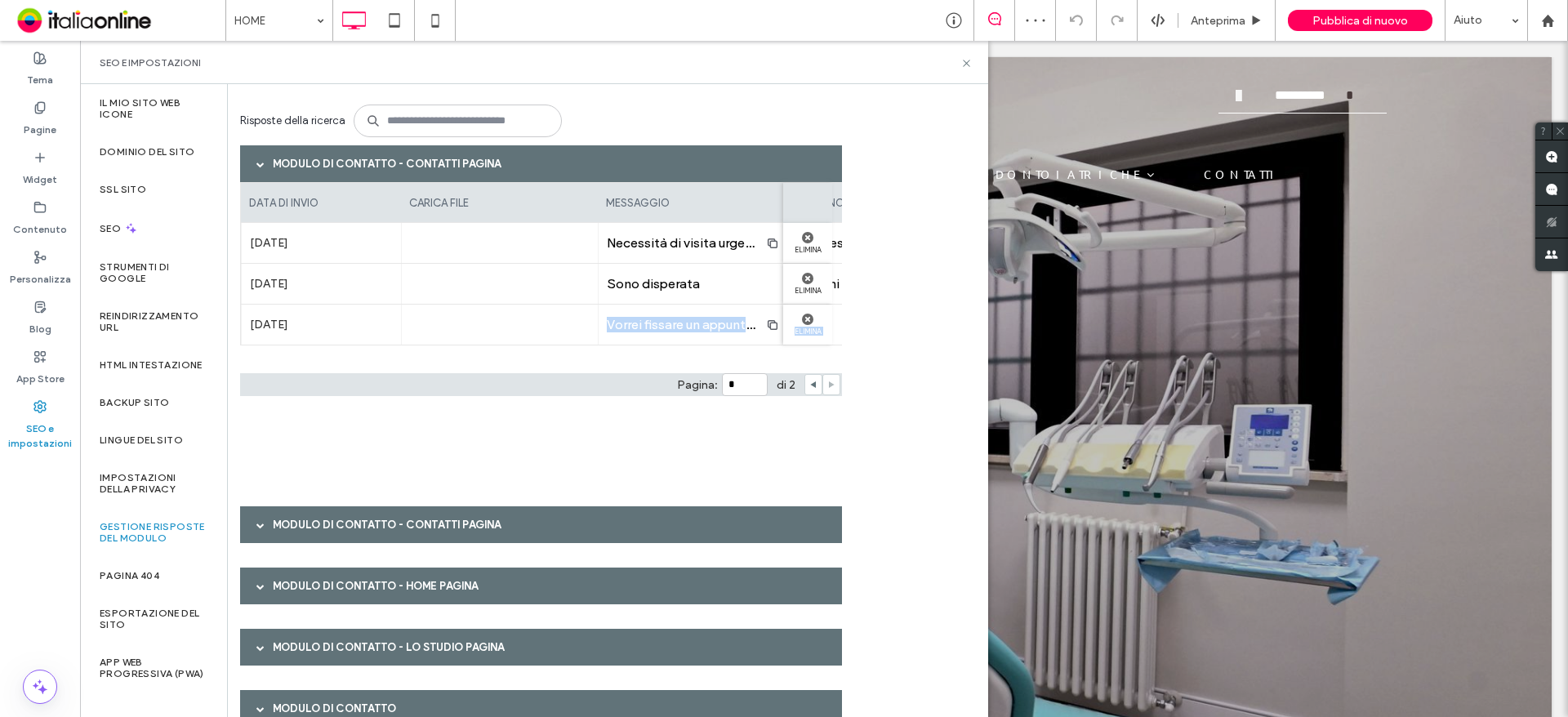
drag, startPoint x: 576, startPoint y: 368, endPoint x: 484, endPoint y: 342, distance: 95.6
click at [594, 338] on div "data di invio carica file messaggio cognome nome email * telefono offerte e pro…" at bounding box center [541, 290] width 602 height 214
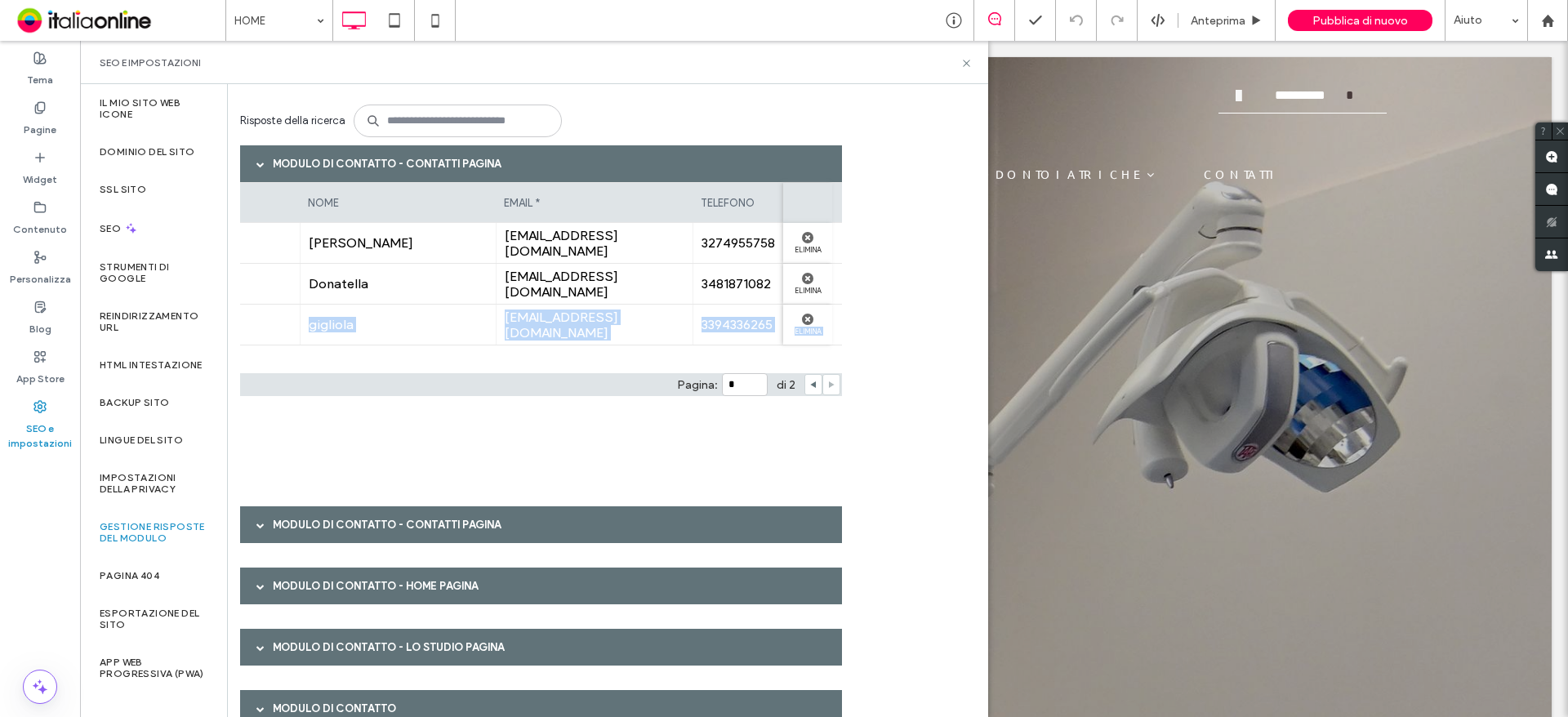
scroll to position [0, 695]
click at [626, 362] on div "data di invio carica file messaggio cognome nome email * telefono offerte e pro…" at bounding box center [541, 290] width 602 height 214
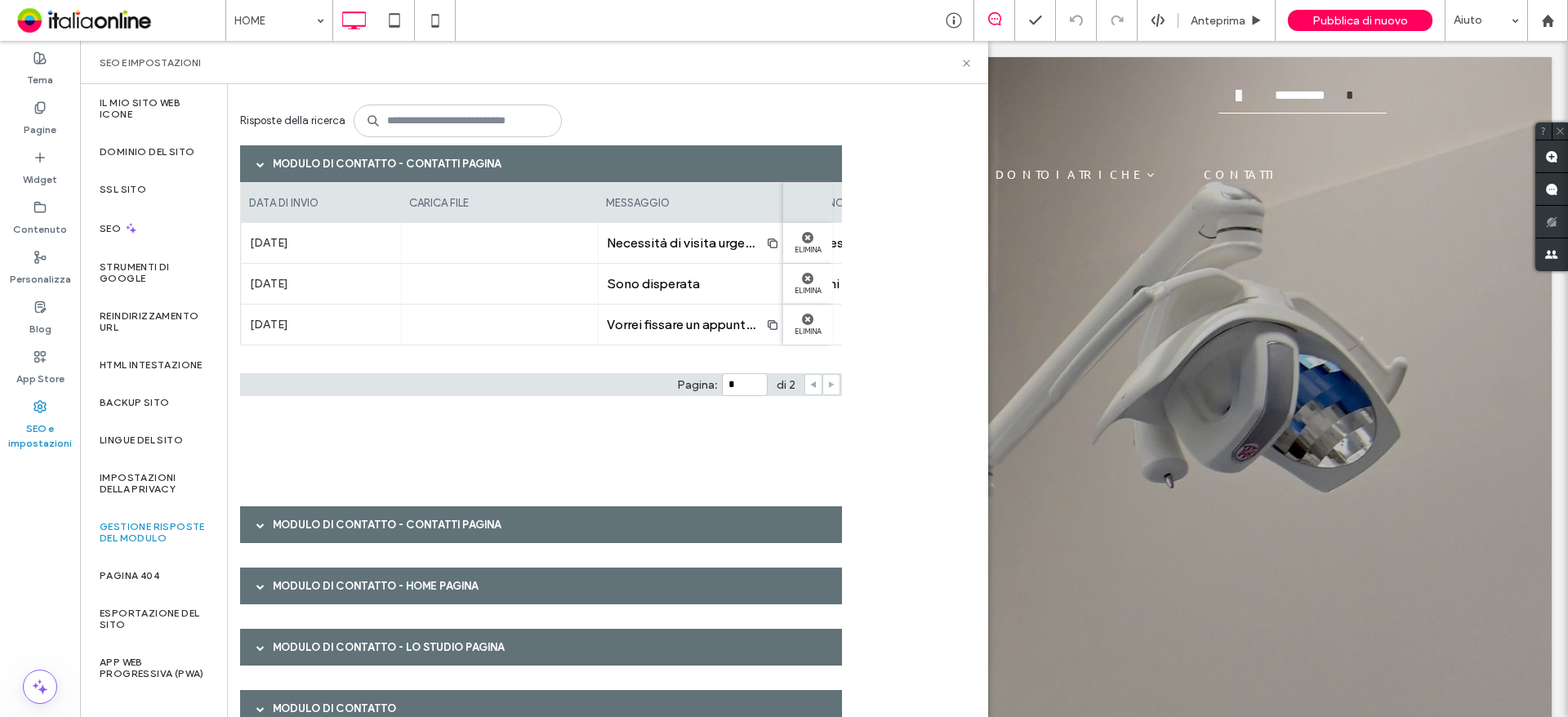
click at [811, 385] on icon at bounding box center [813, 384] width 8 height 8
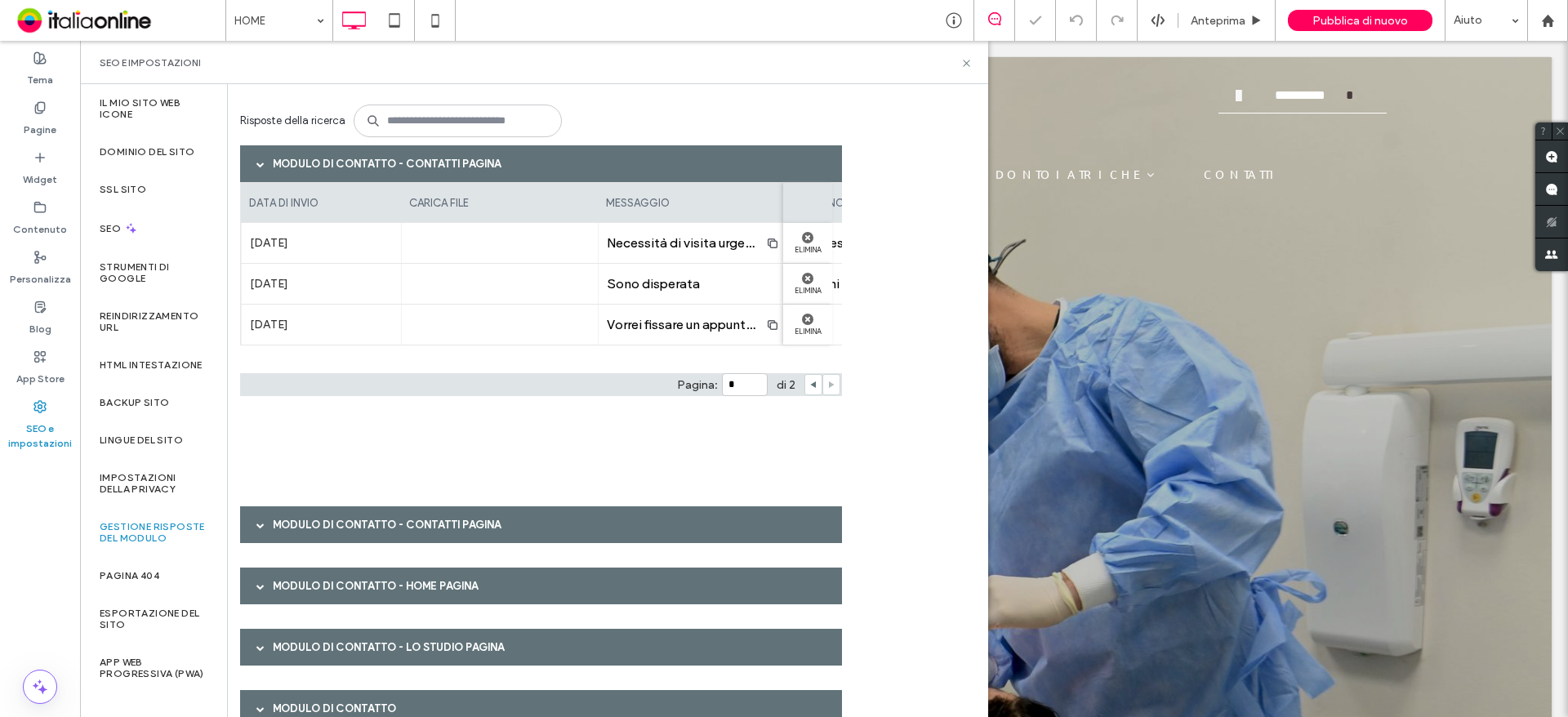
type input "*"
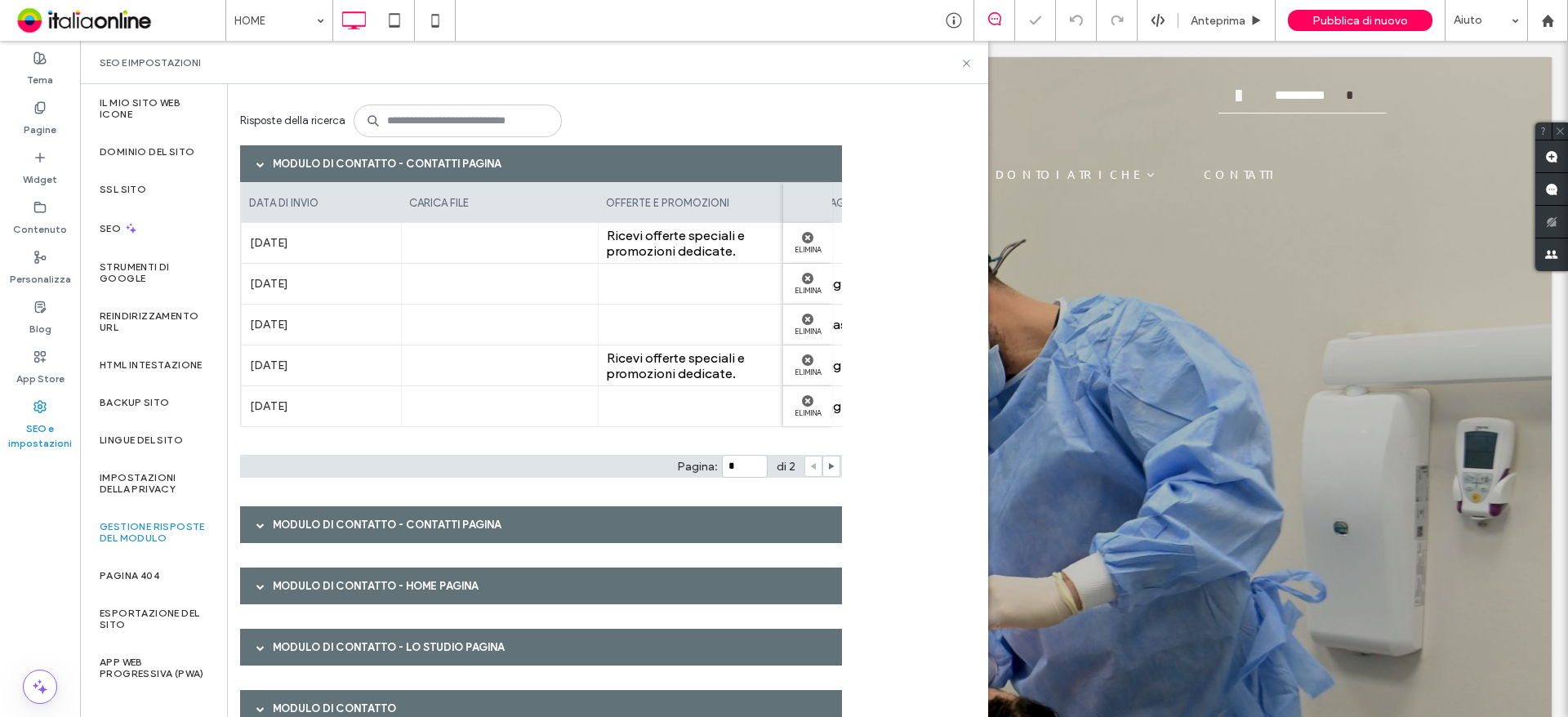
drag, startPoint x: 383, startPoint y: 431, endPoint x: 372, endPoint y: 434, distance: 11.4
click at [372, 434] on div "data di invio carica file offerte e promozioni messaggio cognome nome email * t…" at bounding box center [541, 313] width 602 height 262
drag, startPoint x: 371, startPoint y: 434, endPoint x: 354, endPoint y: 440, distance: 18.0
click at [354, 440] on div "data di invio carica file offerte e promozioni messaggio cognome nome email * t…" at bounding box center [541, 313] width 602 height 262
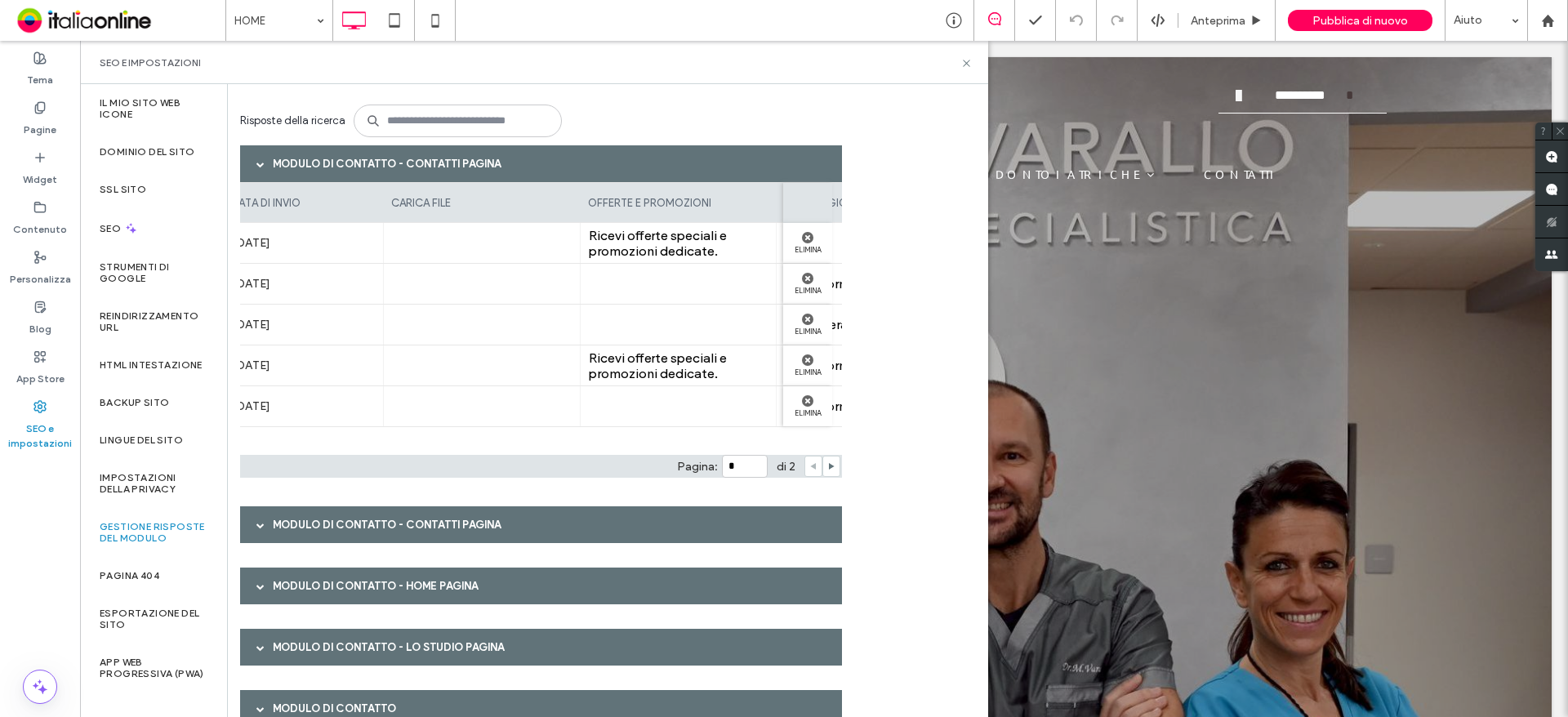
scroll to position [0, 932]
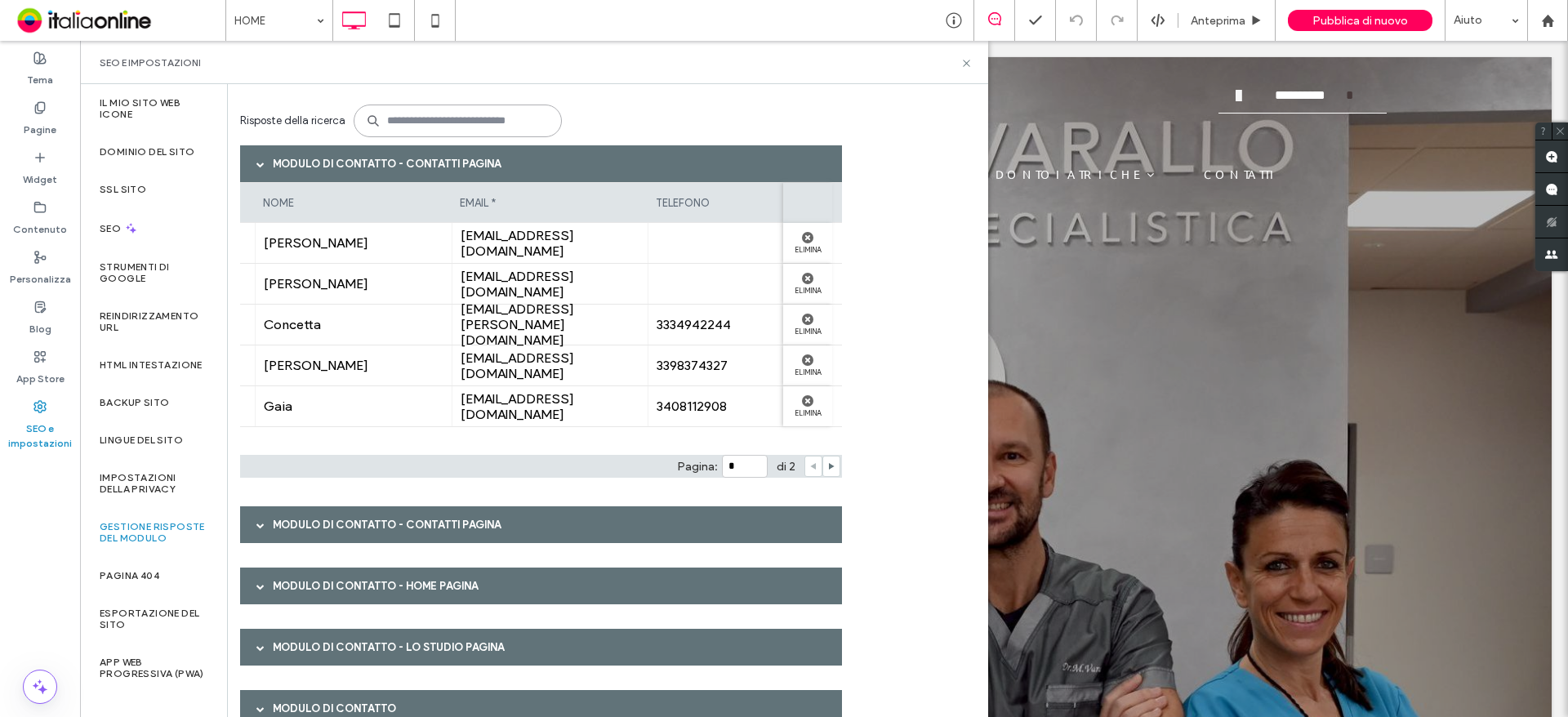
click at [421, 114] on input at bounding box center [457, 120] width 208 height 32
paste input "**********"
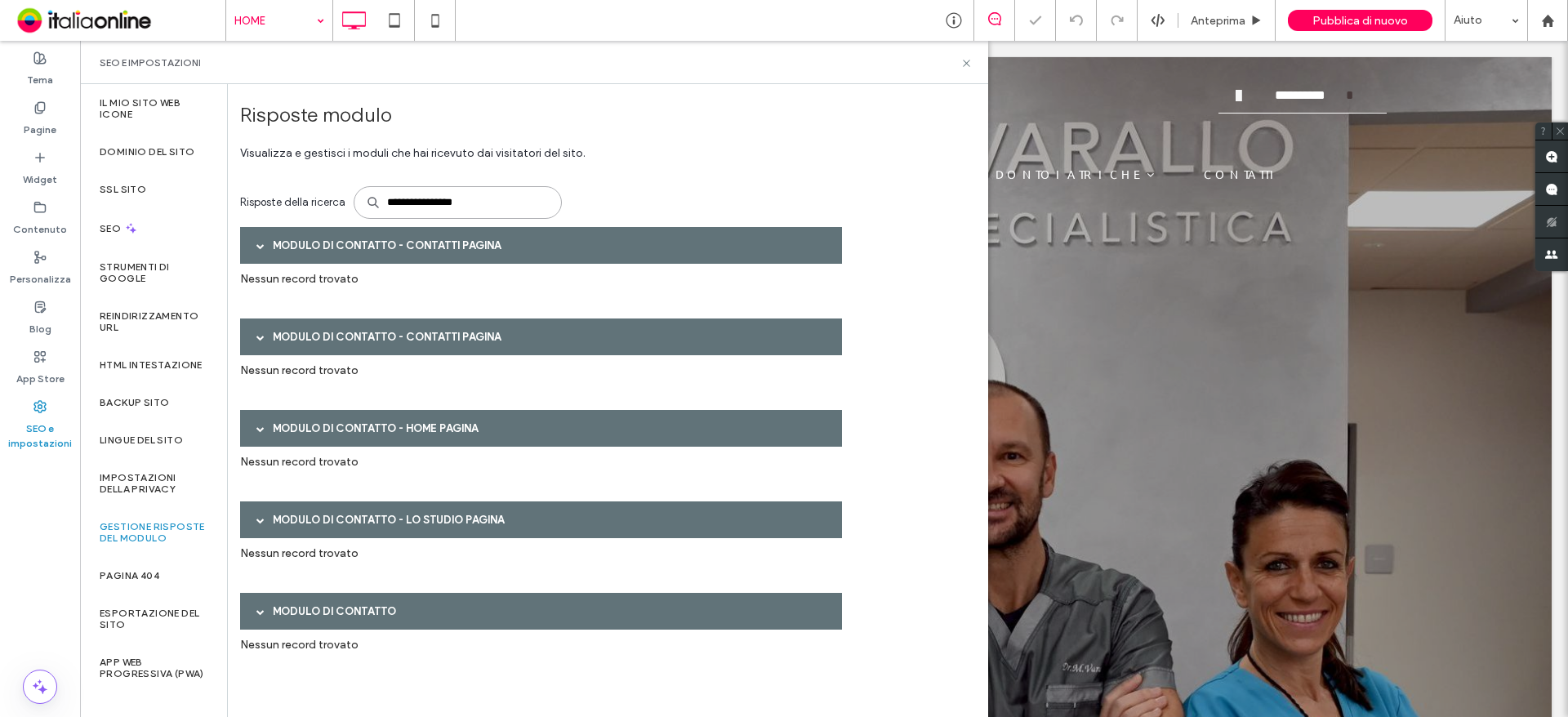
type input "**********"
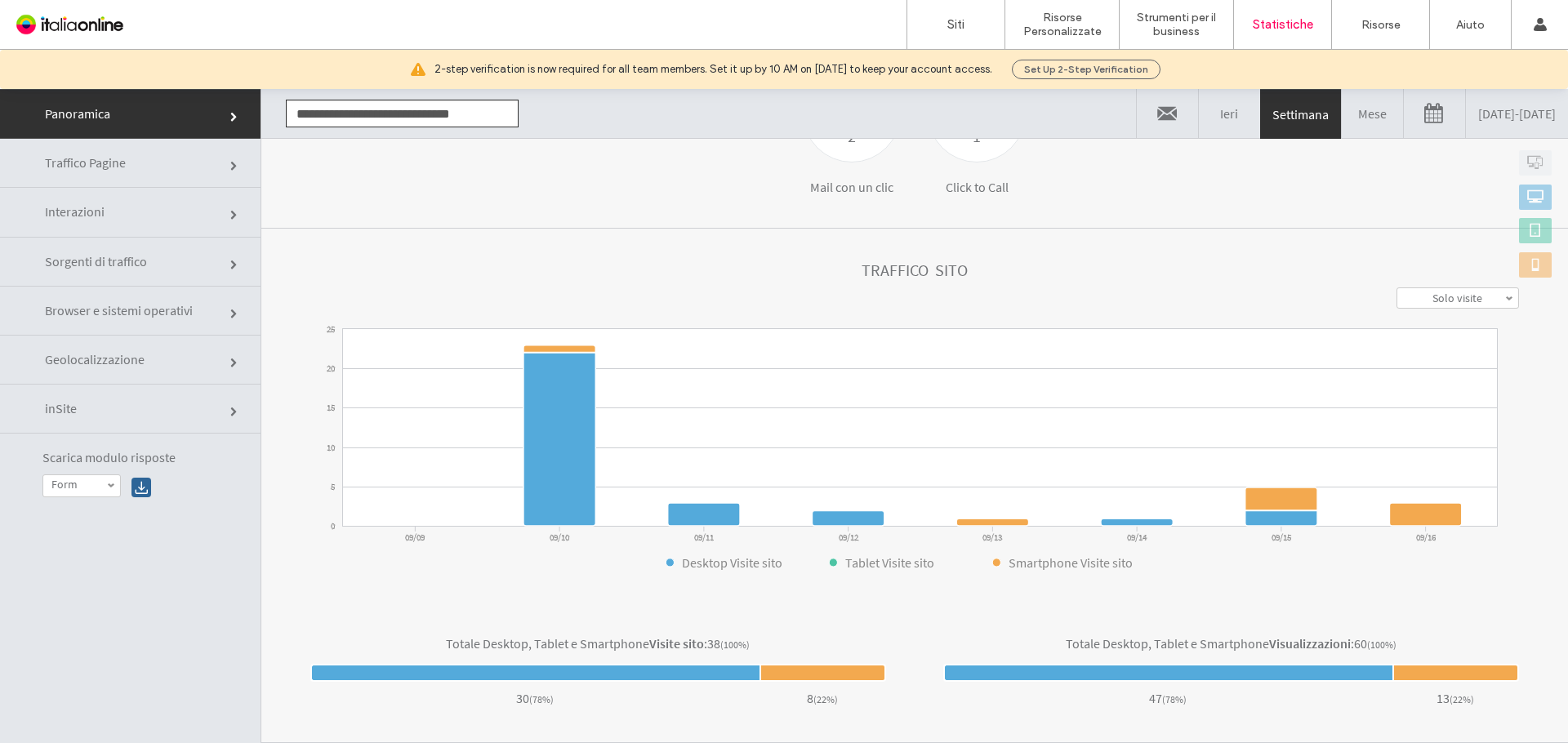
scroll to position [532, 0]
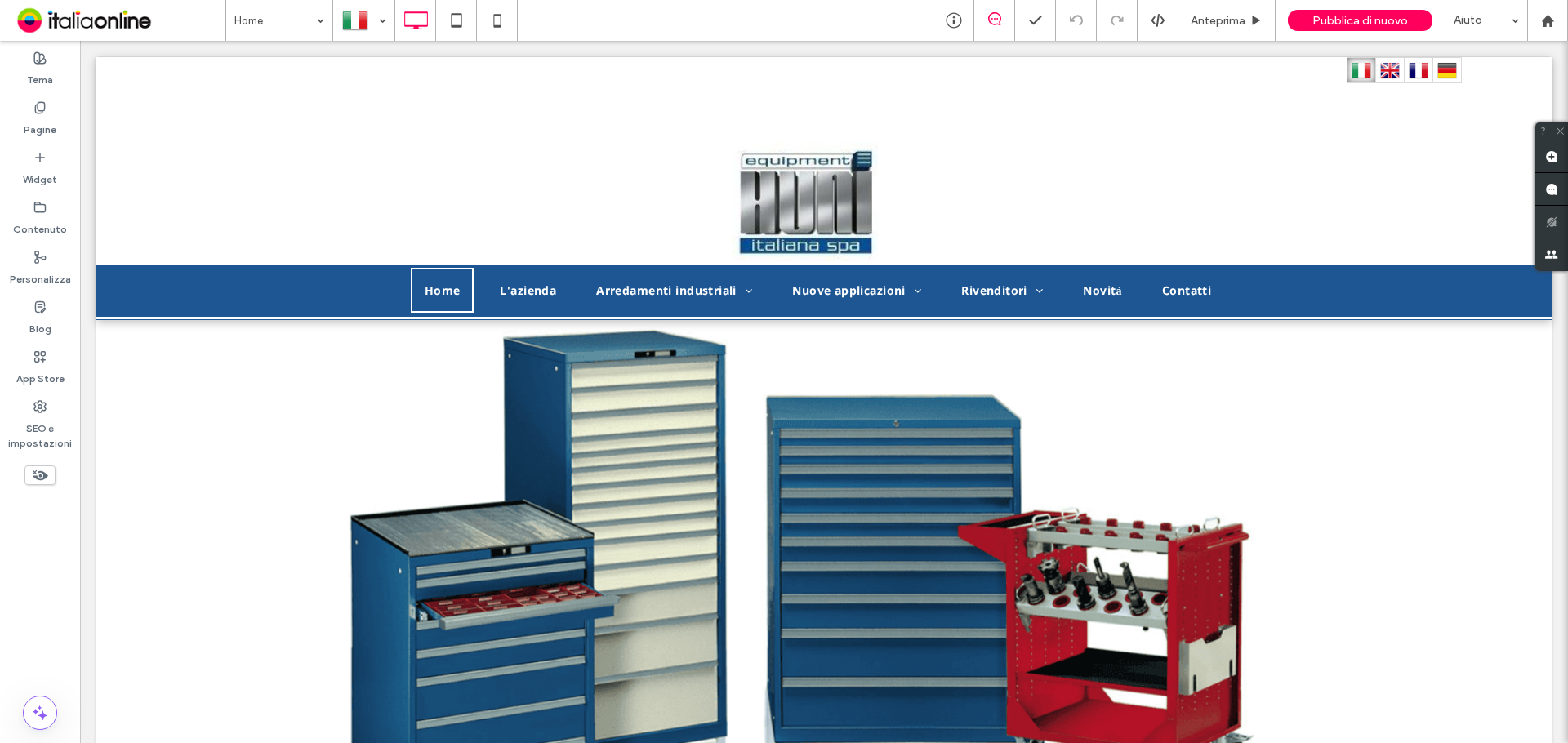
click at [54, 421] on div at bounding box center [784, 371] width 1568 height 743
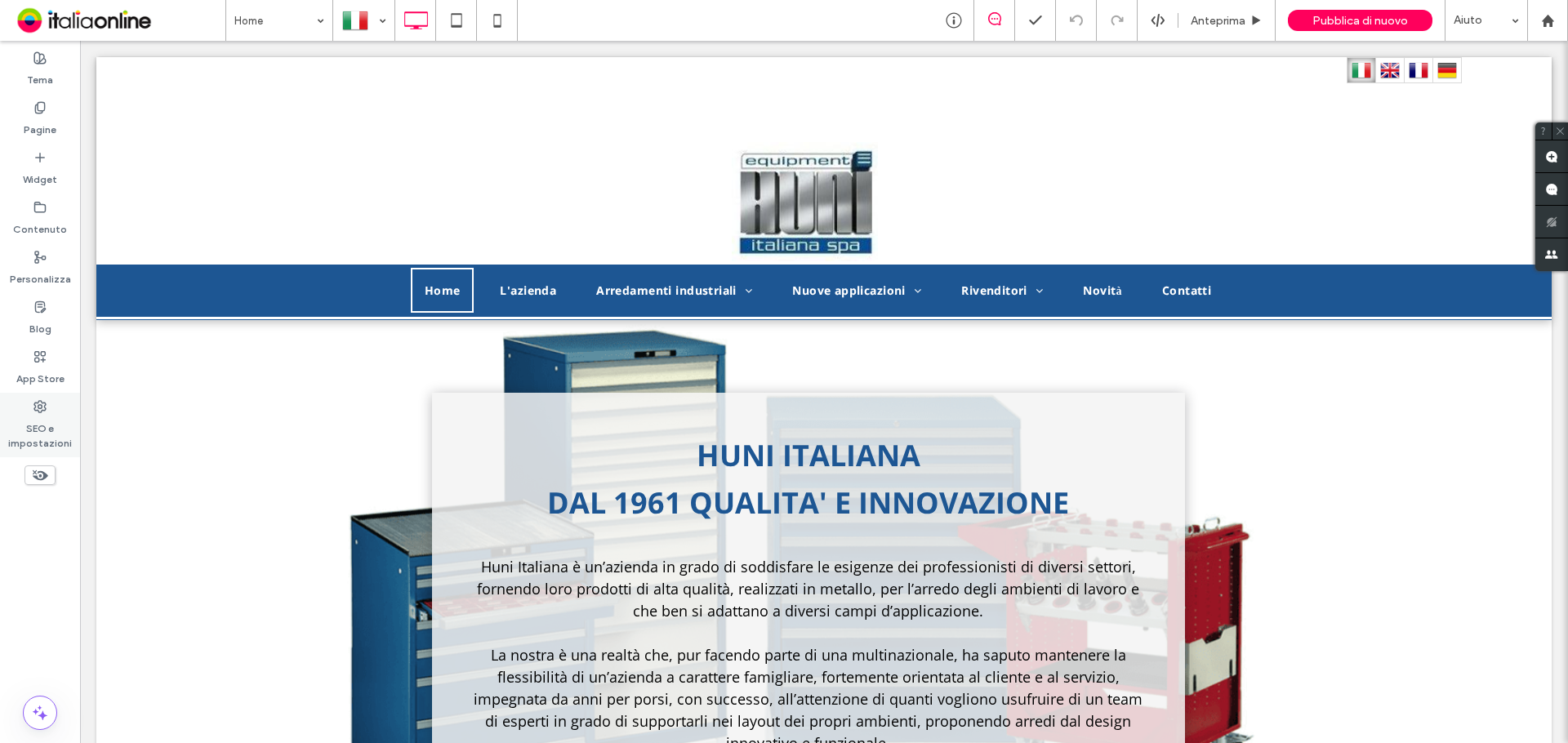
click at [47, 411] on div "SEO e impostazioni" at bounding box center [39, 425] width 80 height 65
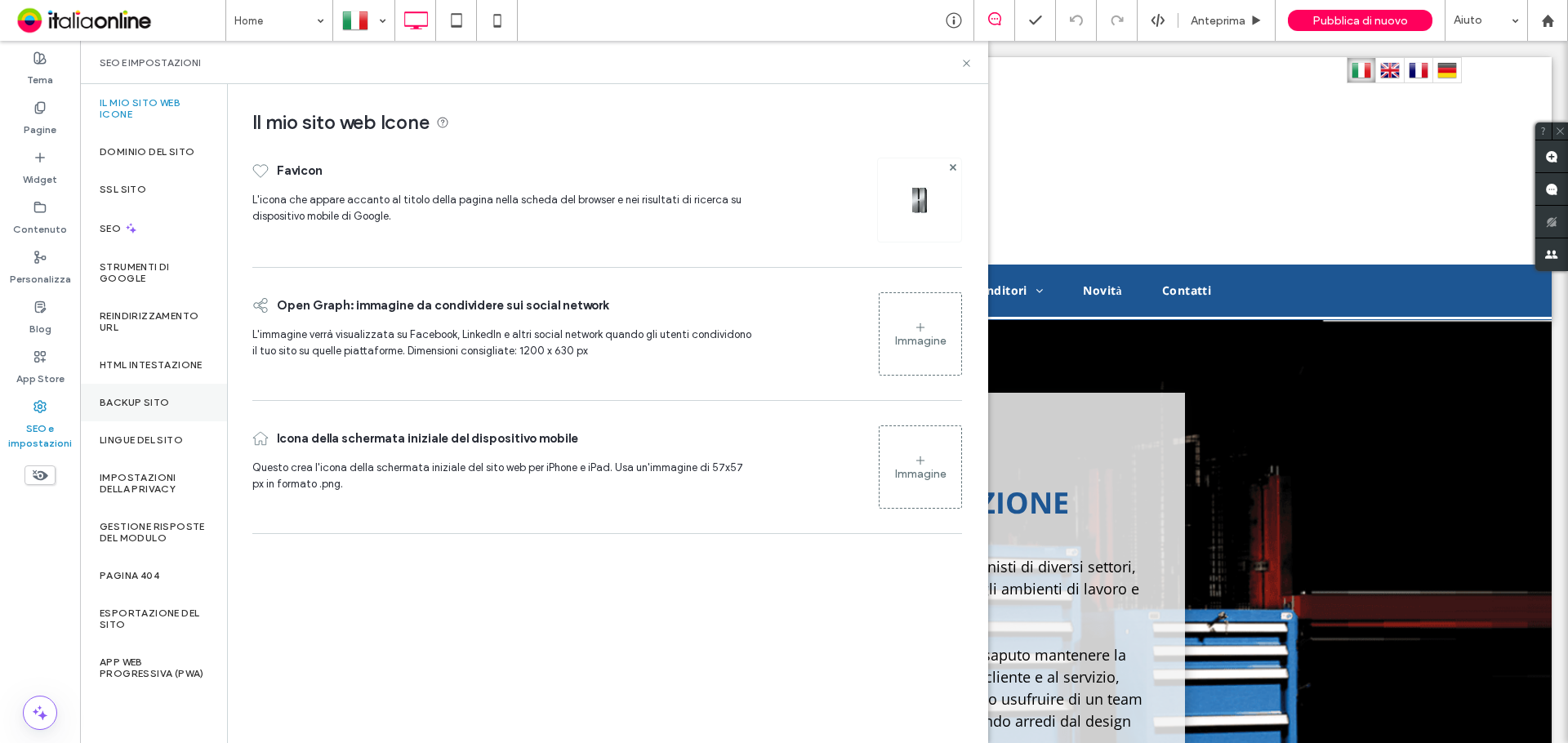
click at [132, 412] on div "Backup sito" at bounding box center [154, 402] width 147 height 38
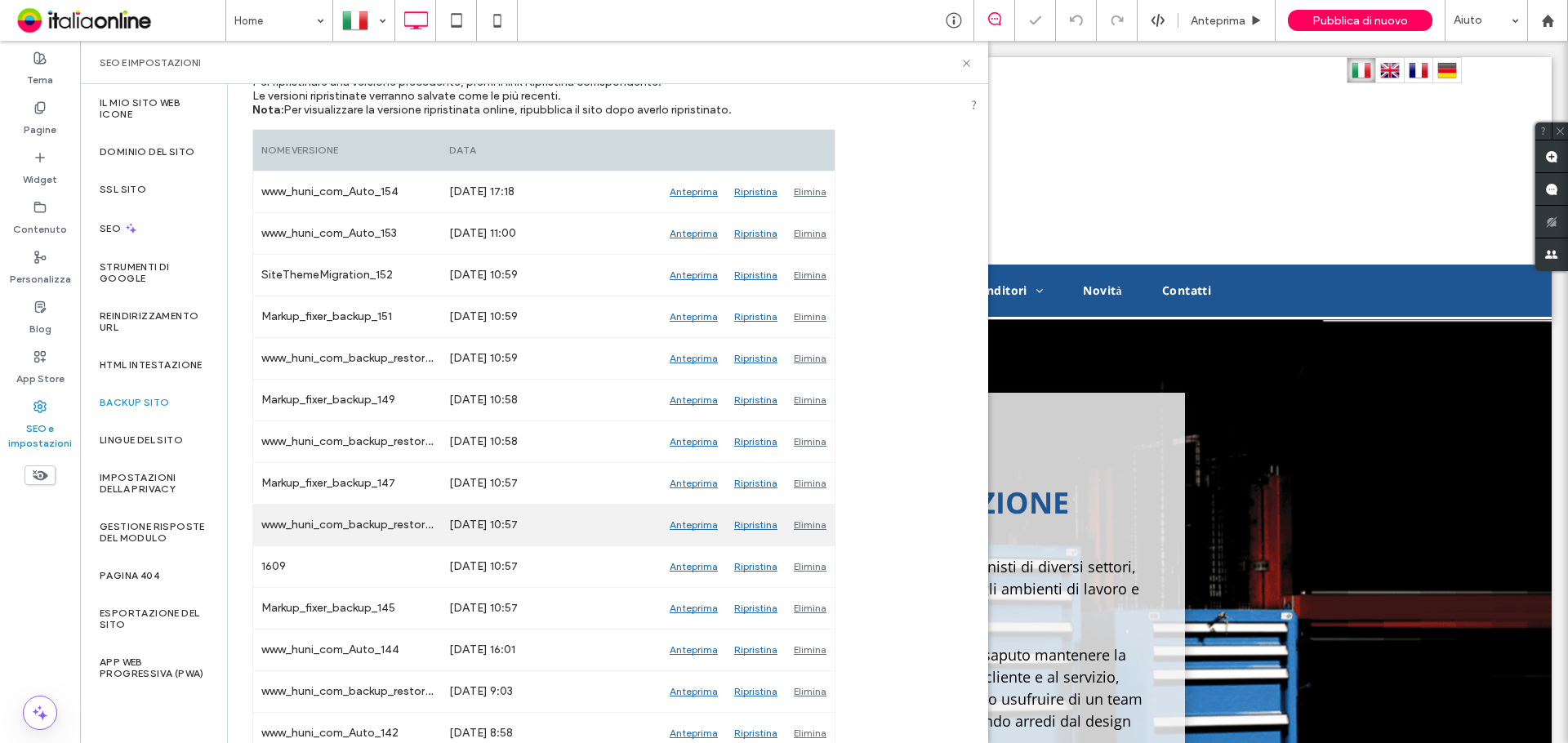
scroll to position [489, 0]
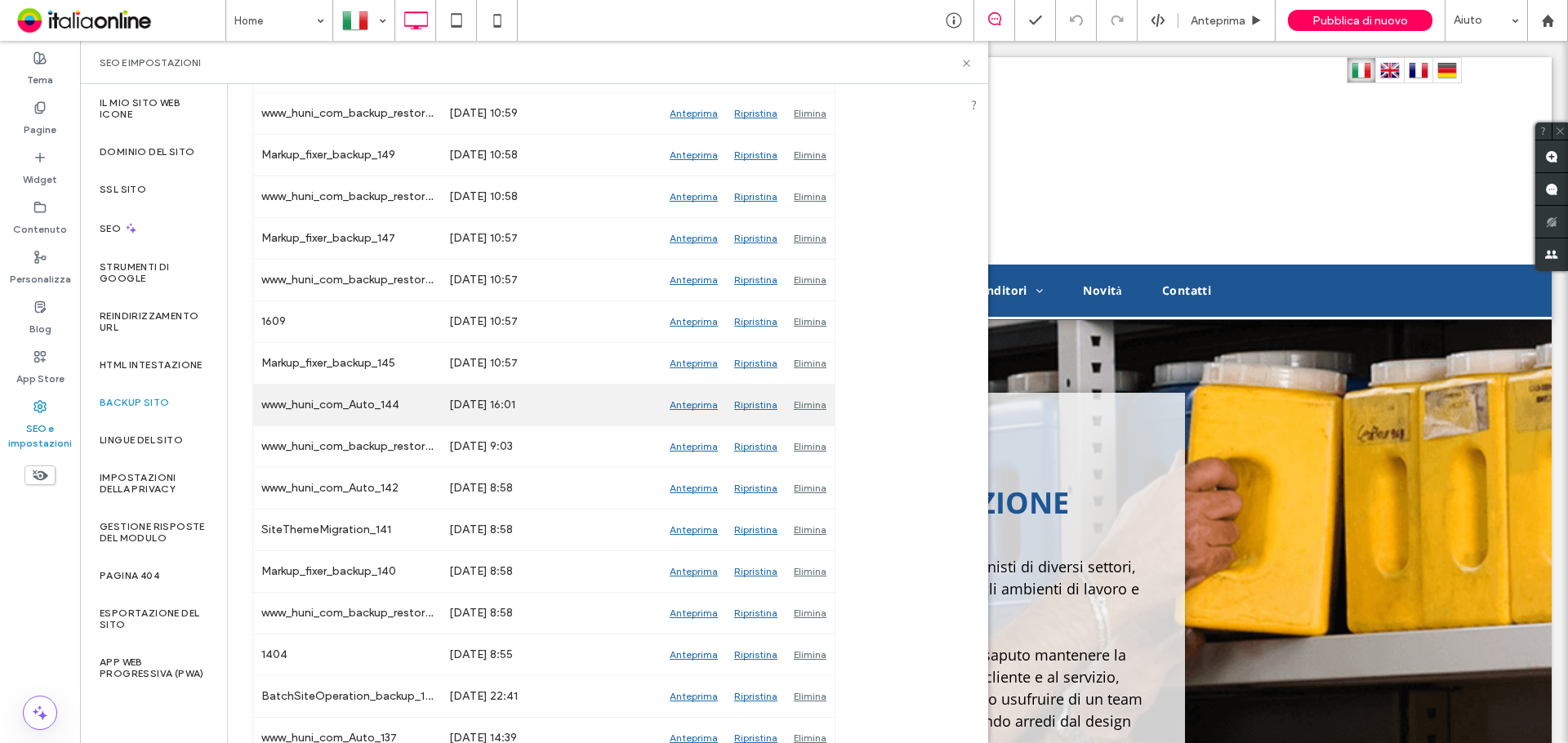
click at [747, 404] on div "Ripristina" at bounding box center [755, 404] width 60 height 41
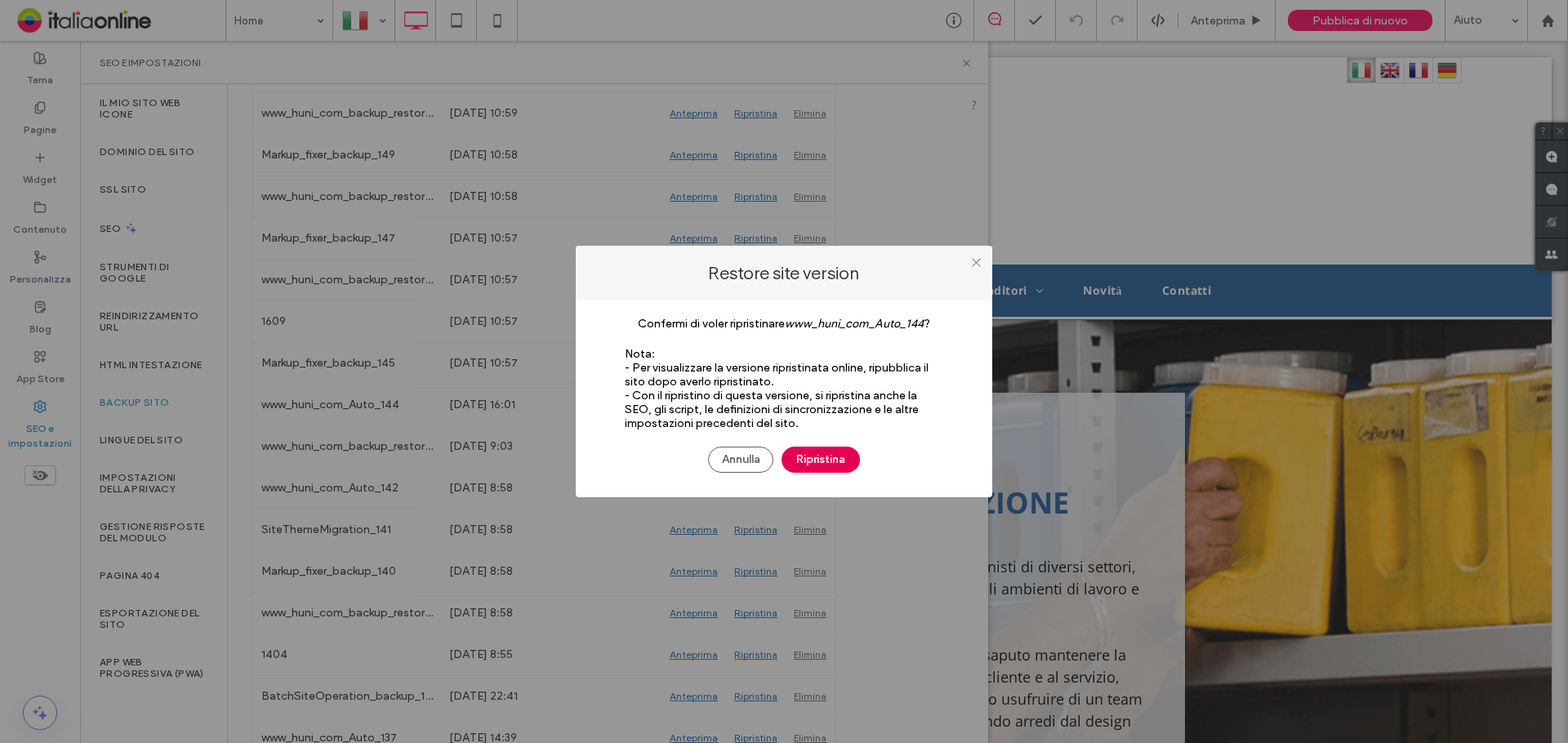
click at [805, 453] on button "Ripristina" at bounding box center [820, 460] width 78 height 26
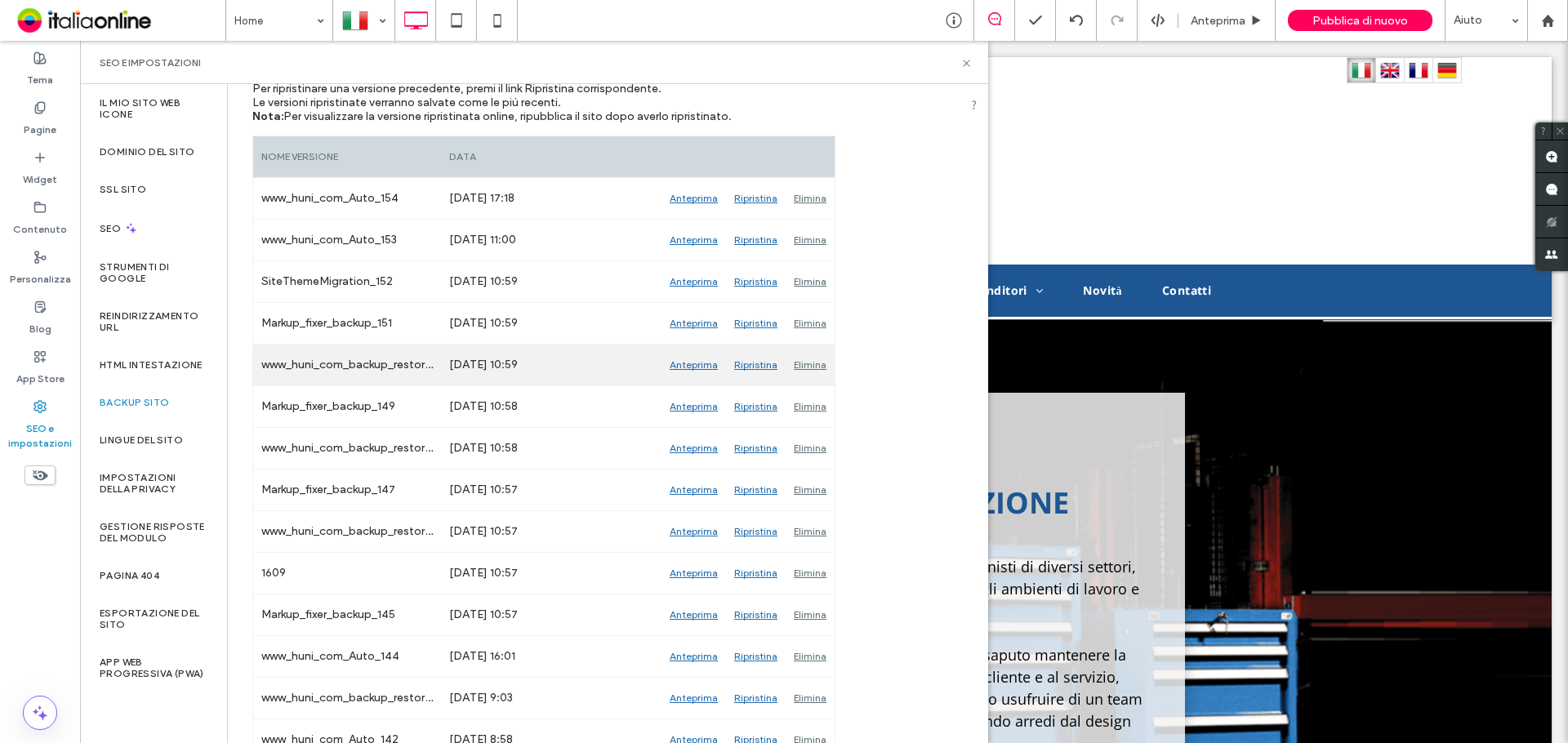
scroll to position [245, 0]
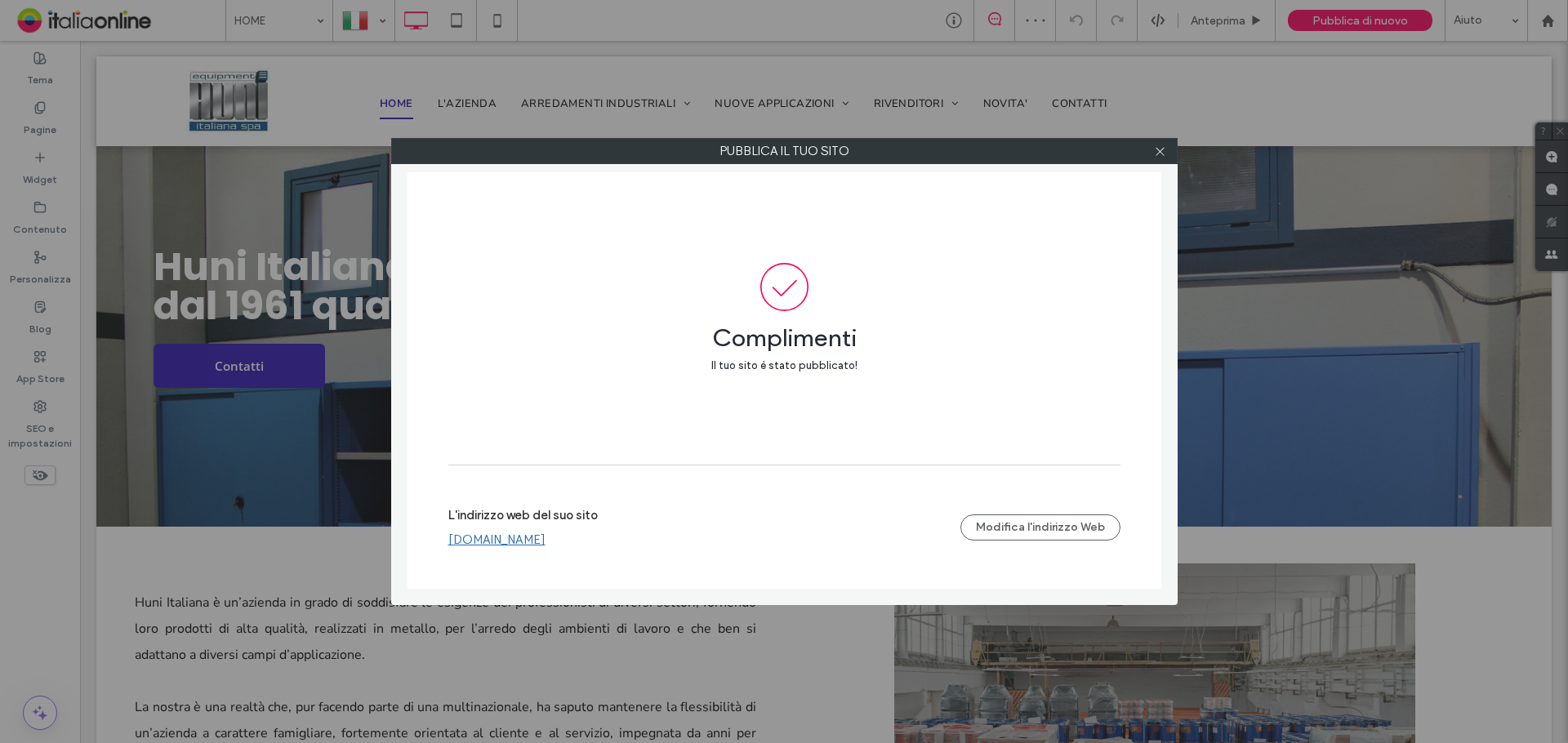
click at [486, 537] on link "[DOMAIN_NAME]" at bounding box center [497, 539] width 97 height 15
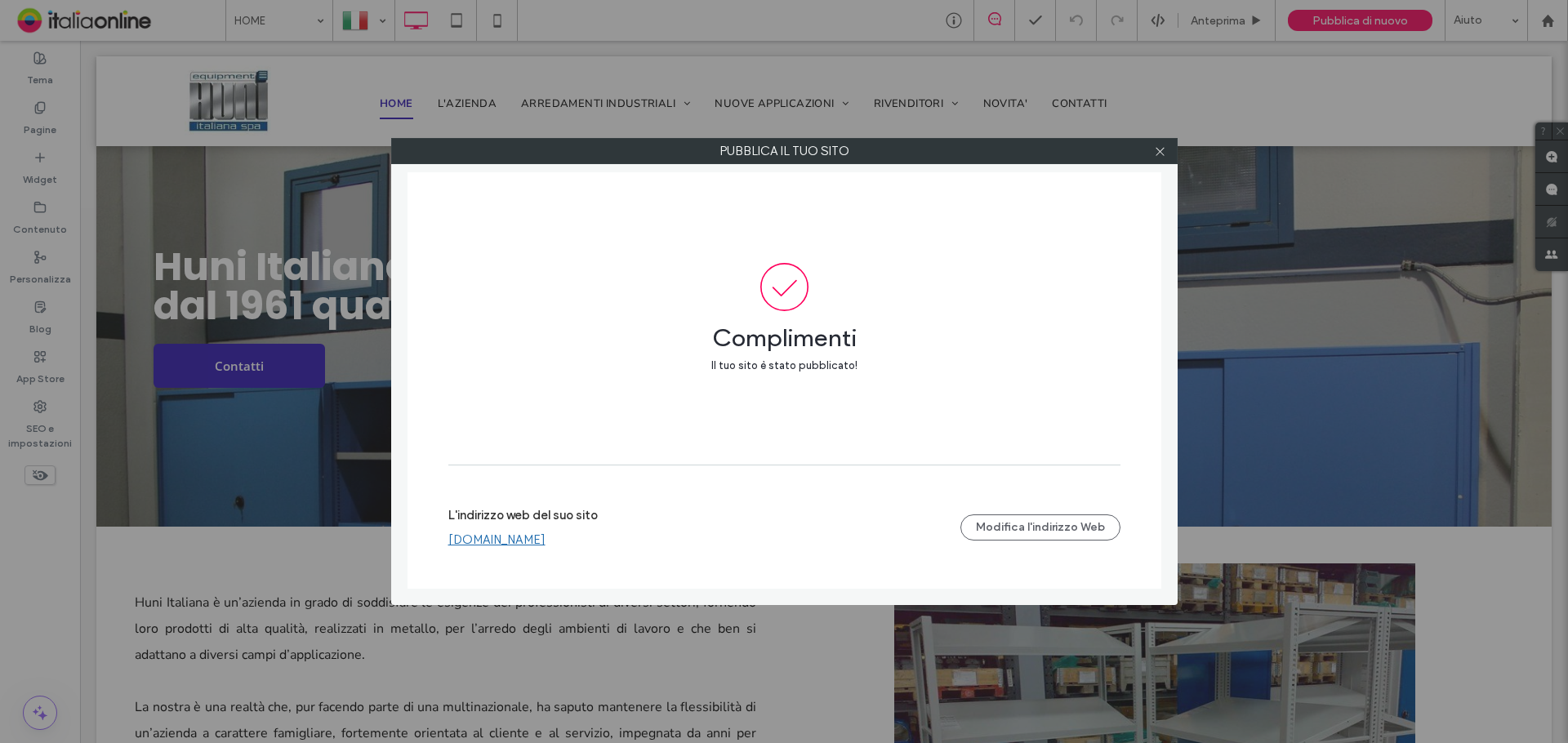
click at [1150, 150] on div at bounding box center [1160, 151] width 25 height 25
click at [1156, 151] on icon at bounding box center [1160, 152] width 12 height 12
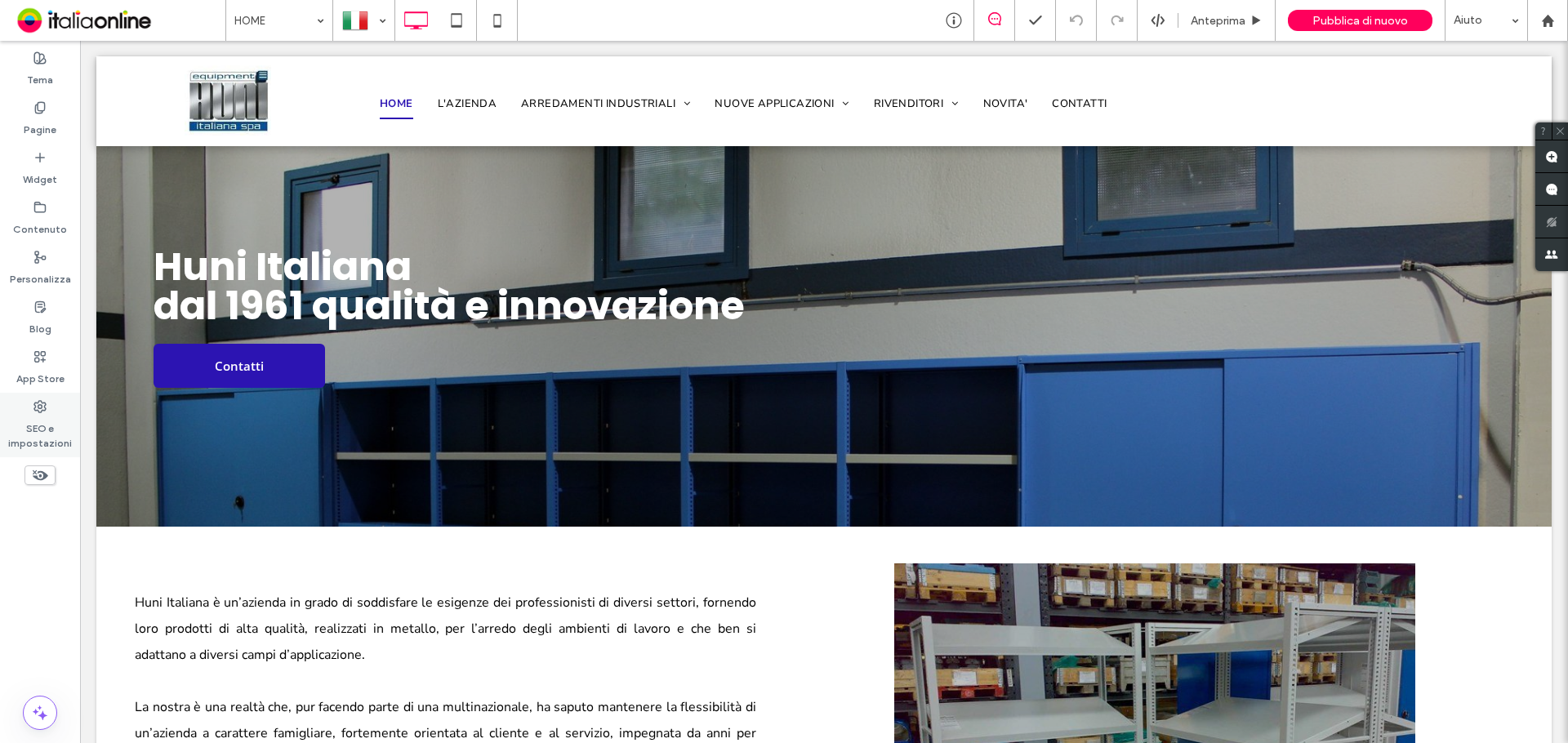
click at [43, 401] on icon at bounding box center [39, 406] width 13 height 13
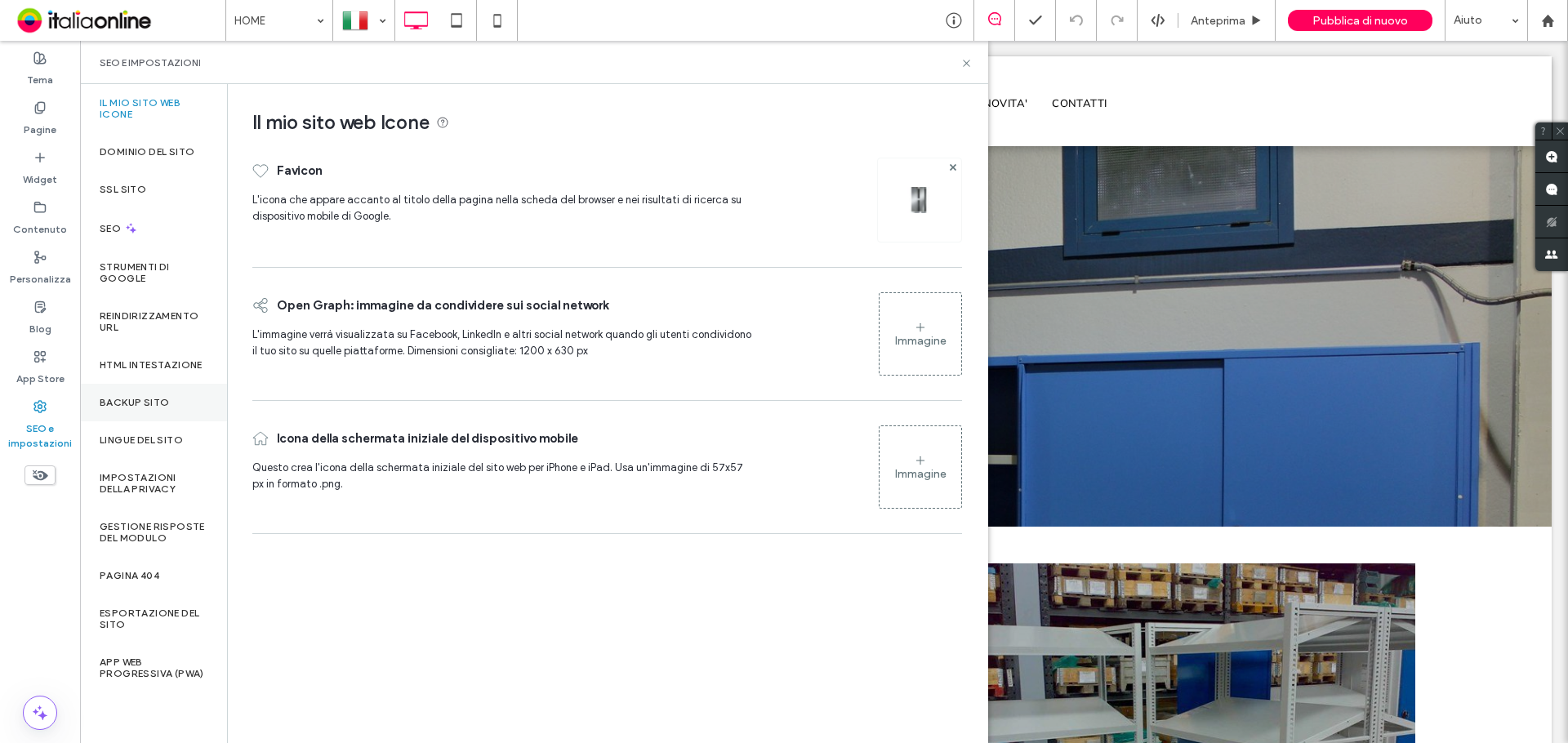
click at [120, 408] on div "Backup sito" at bounding box center [154, 402] width 147 height 38
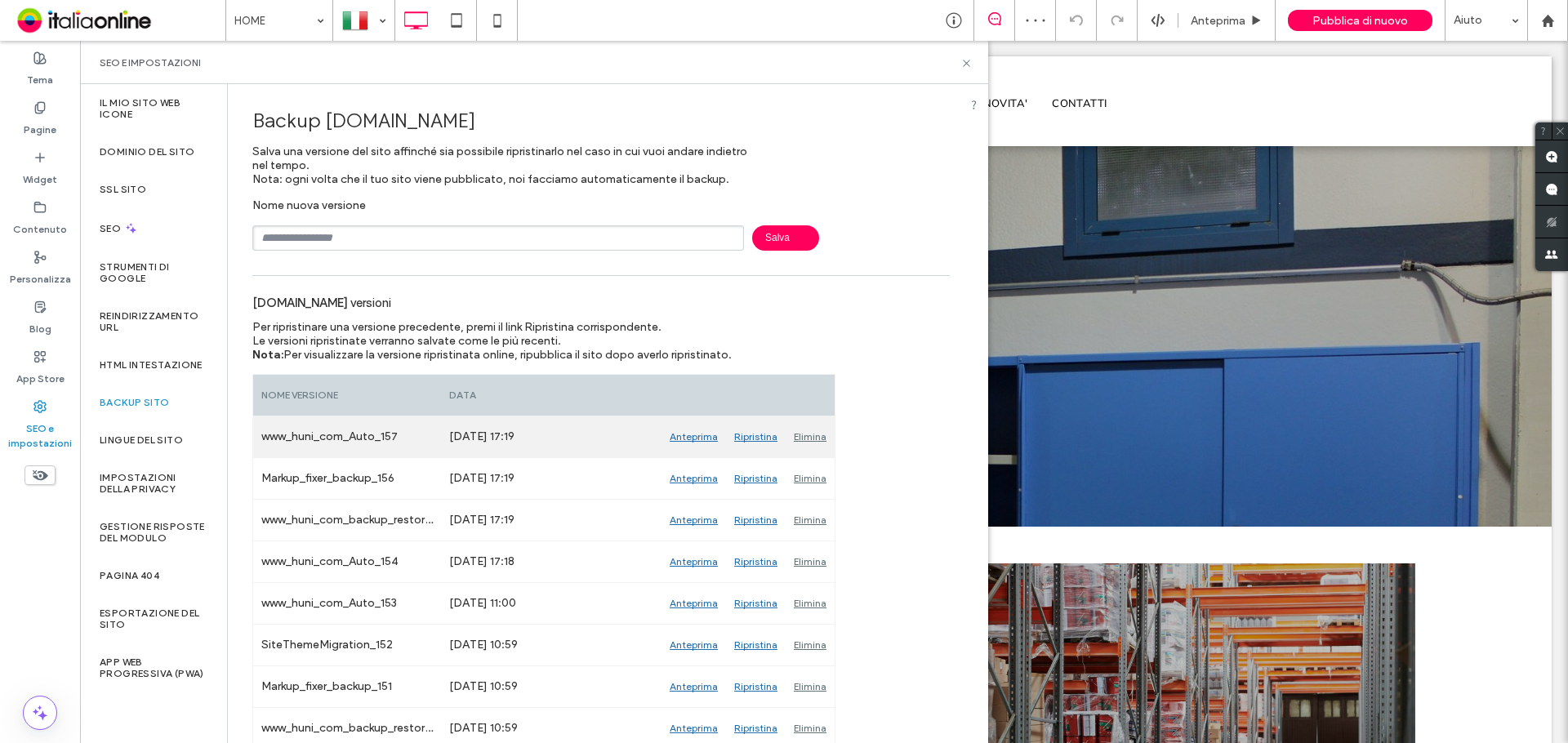
click at [807, 432] on div "Elimina" at bounding box center [810, 437] width 49 height 41
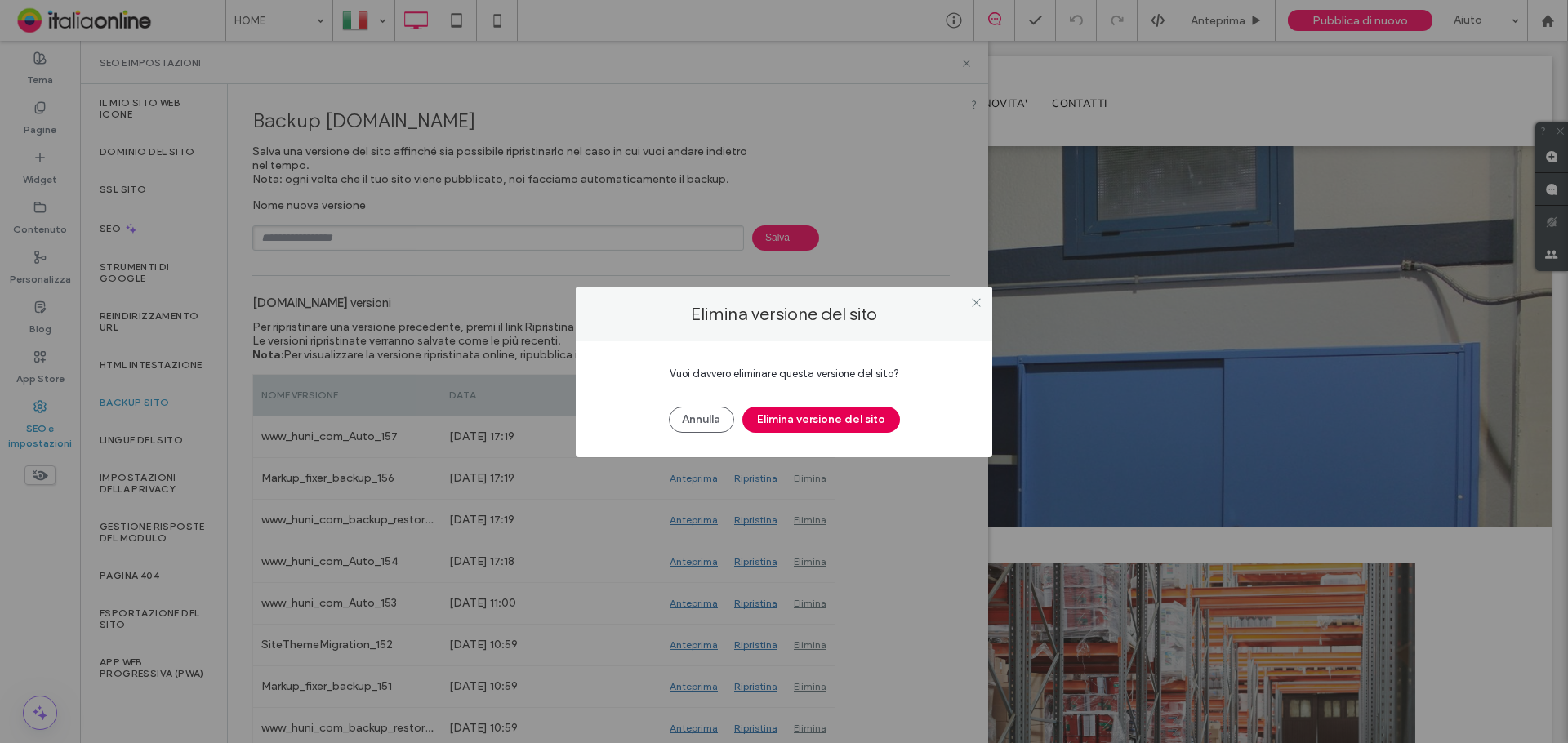
click at [810, 423] on button "Elimina versione del sito" at bounding box center [821, 419] width 158 height 26
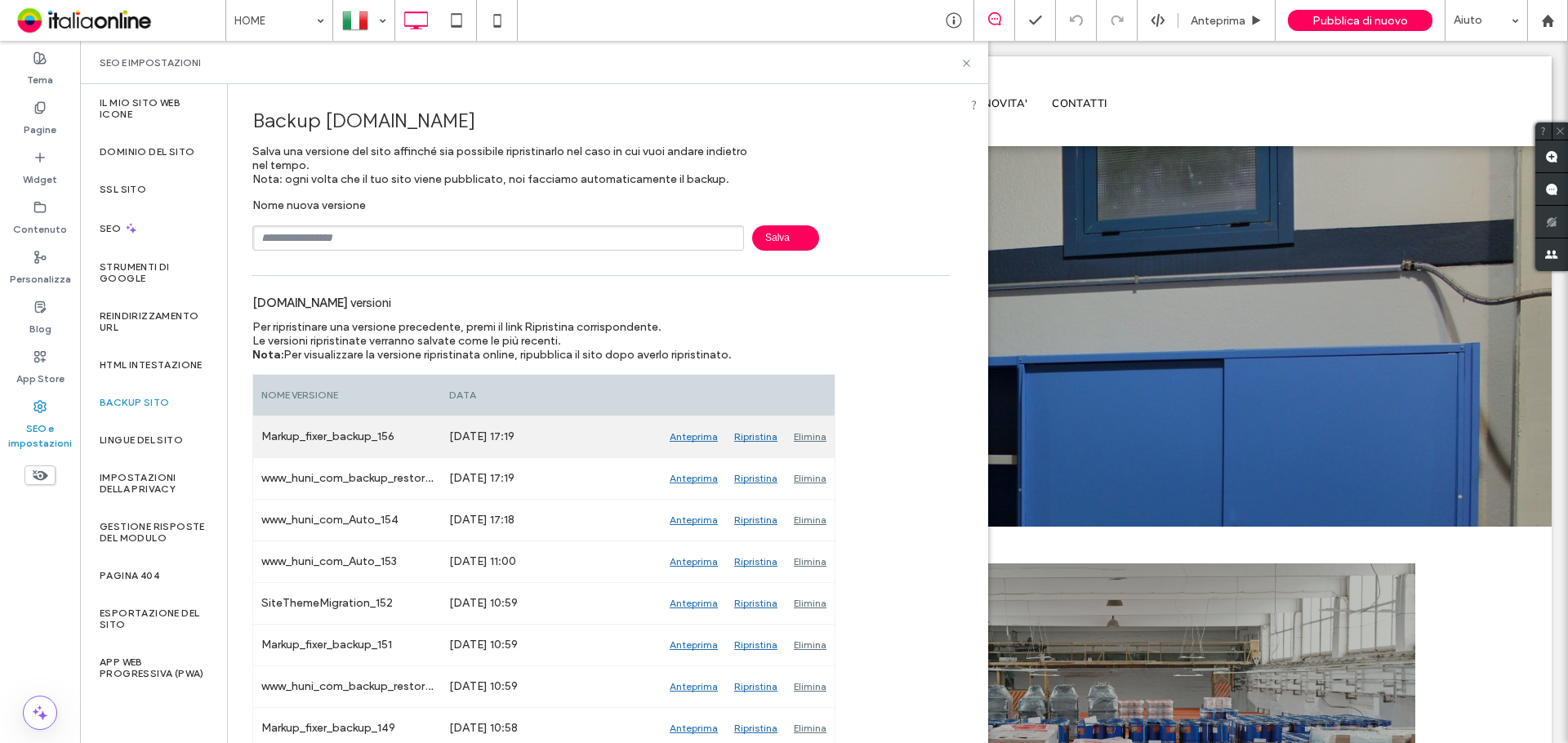
click at [813, 433] on div "Elimina" at bounding box center [810, 437] width 49 height 41
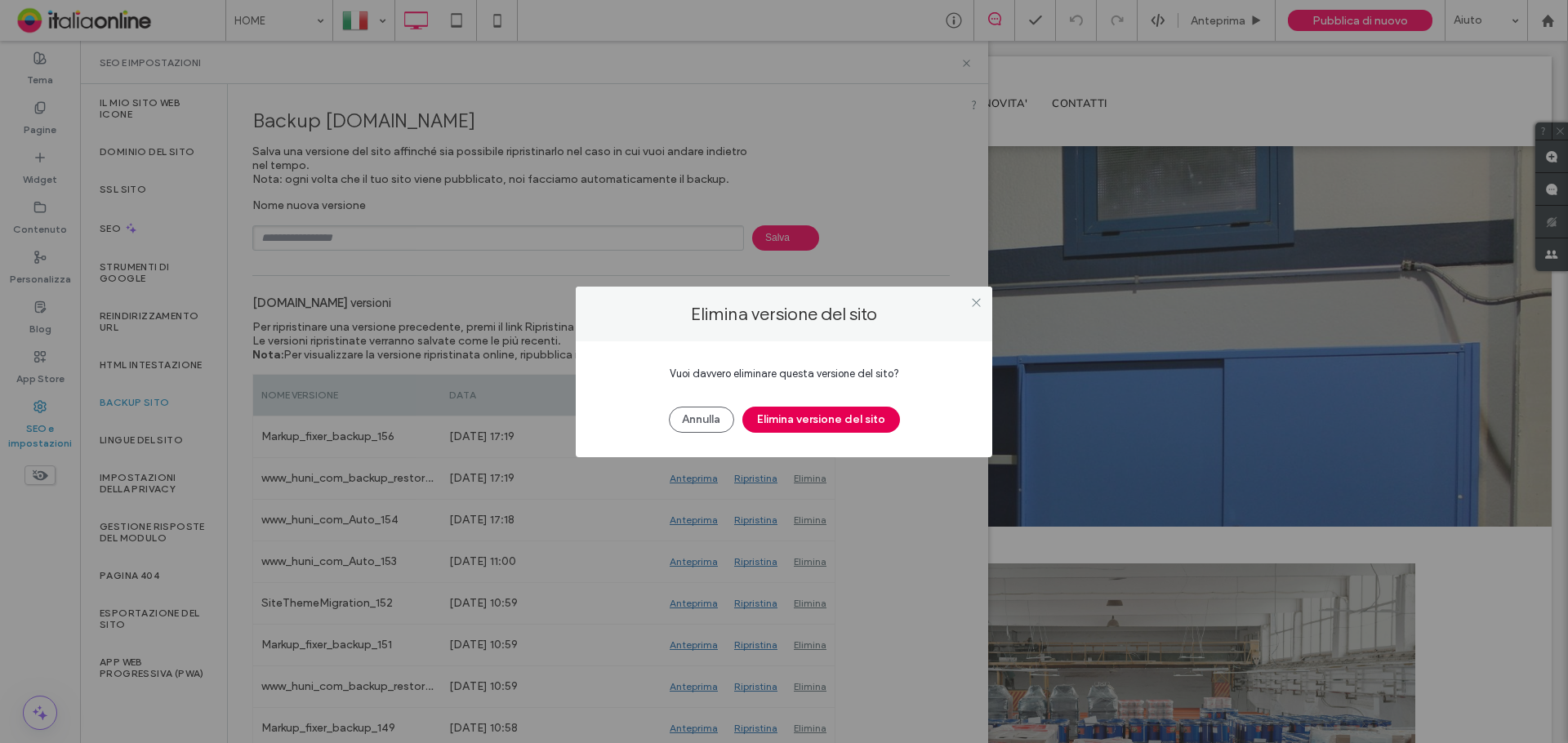
click at [792, 418] on button "Elimina versione del sito" at bounding box center [821, 419] width 158 height 26
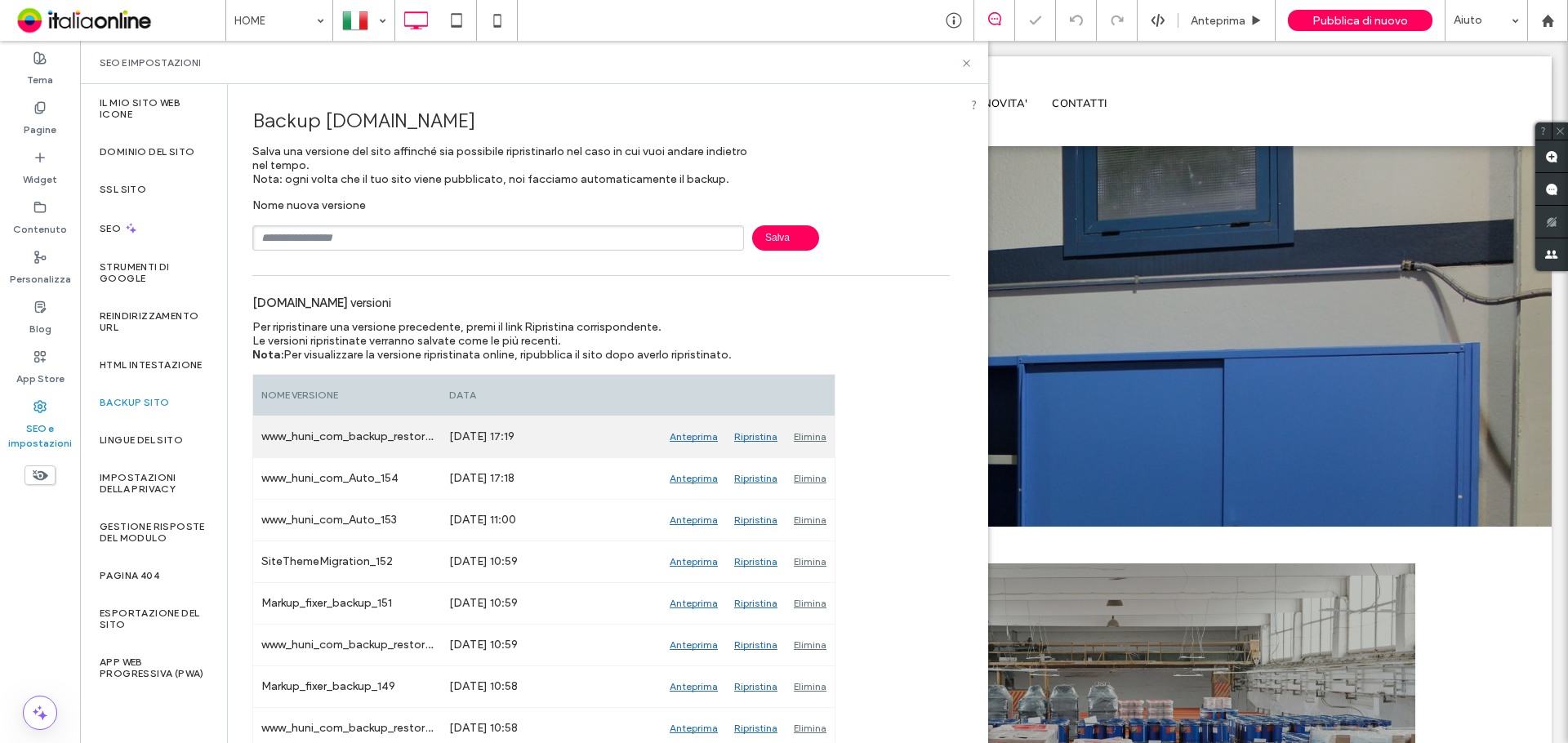
click at [803, 432] on div "Elimina" at bounding box center [810, 437] width 49 height 41
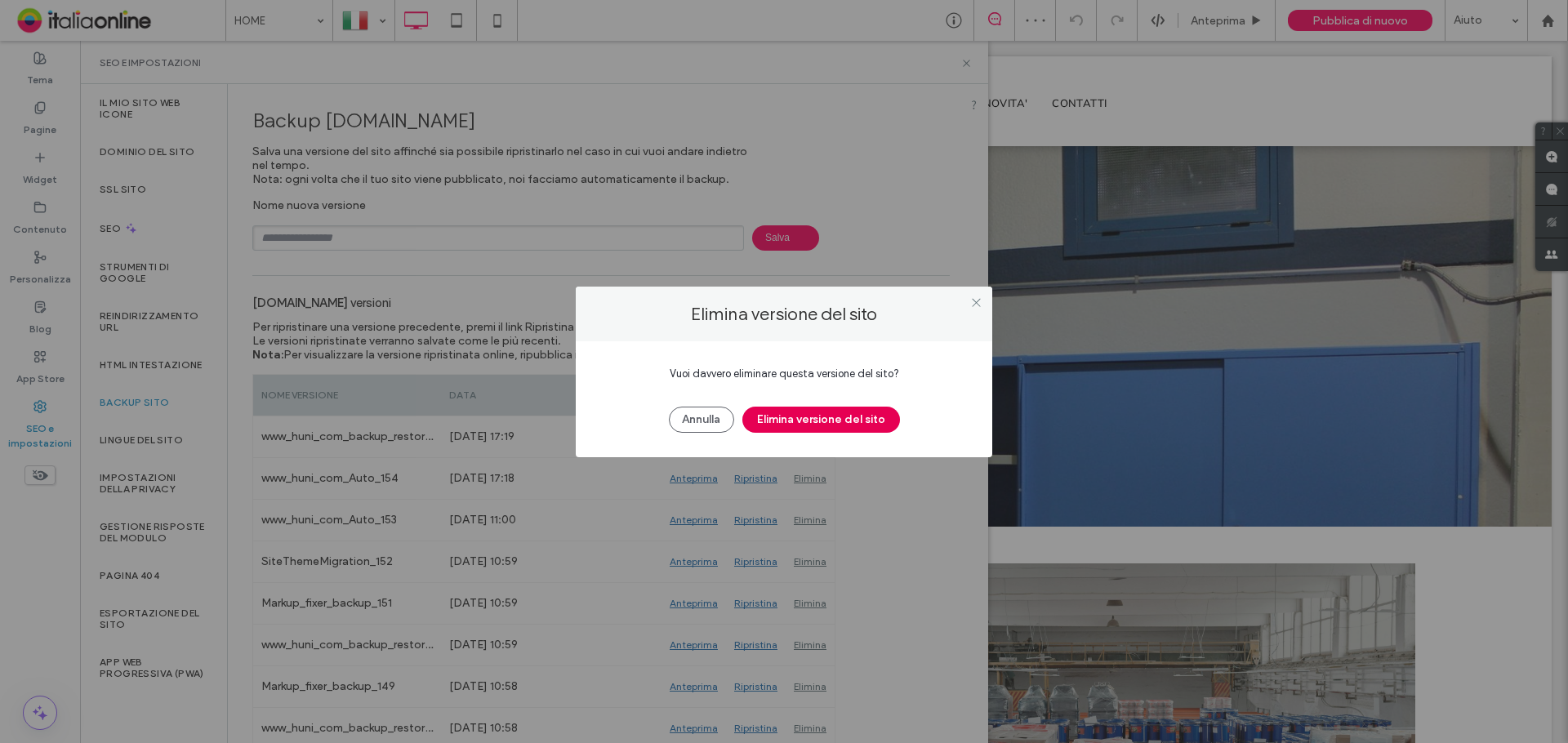
click at [795, 412] on button "Elimina versione del sito" at bounding box center [821, 419] width 158 height 26
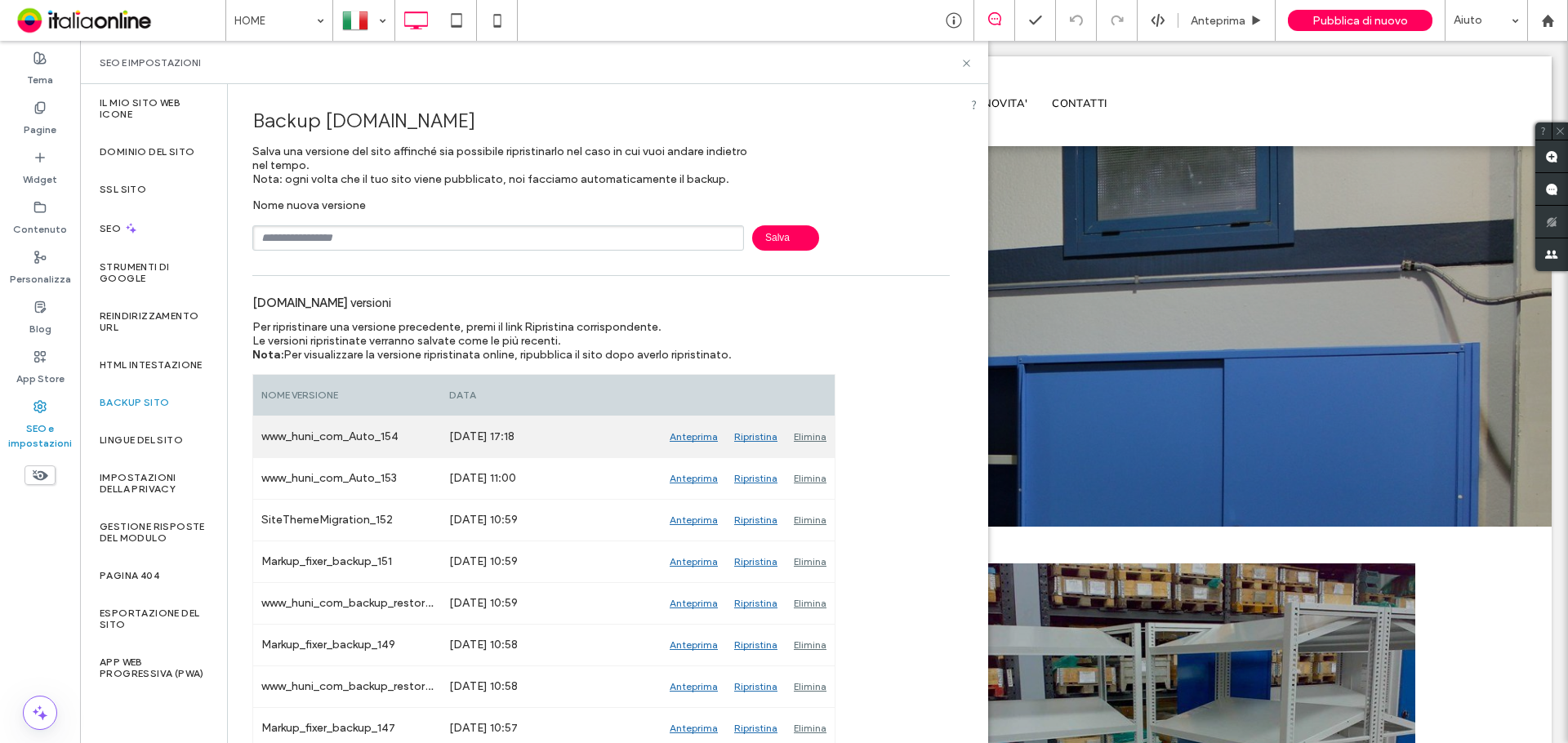
click at [805, 438] on div "Elimina" at bounding box center [810, 437] width 49 height 41
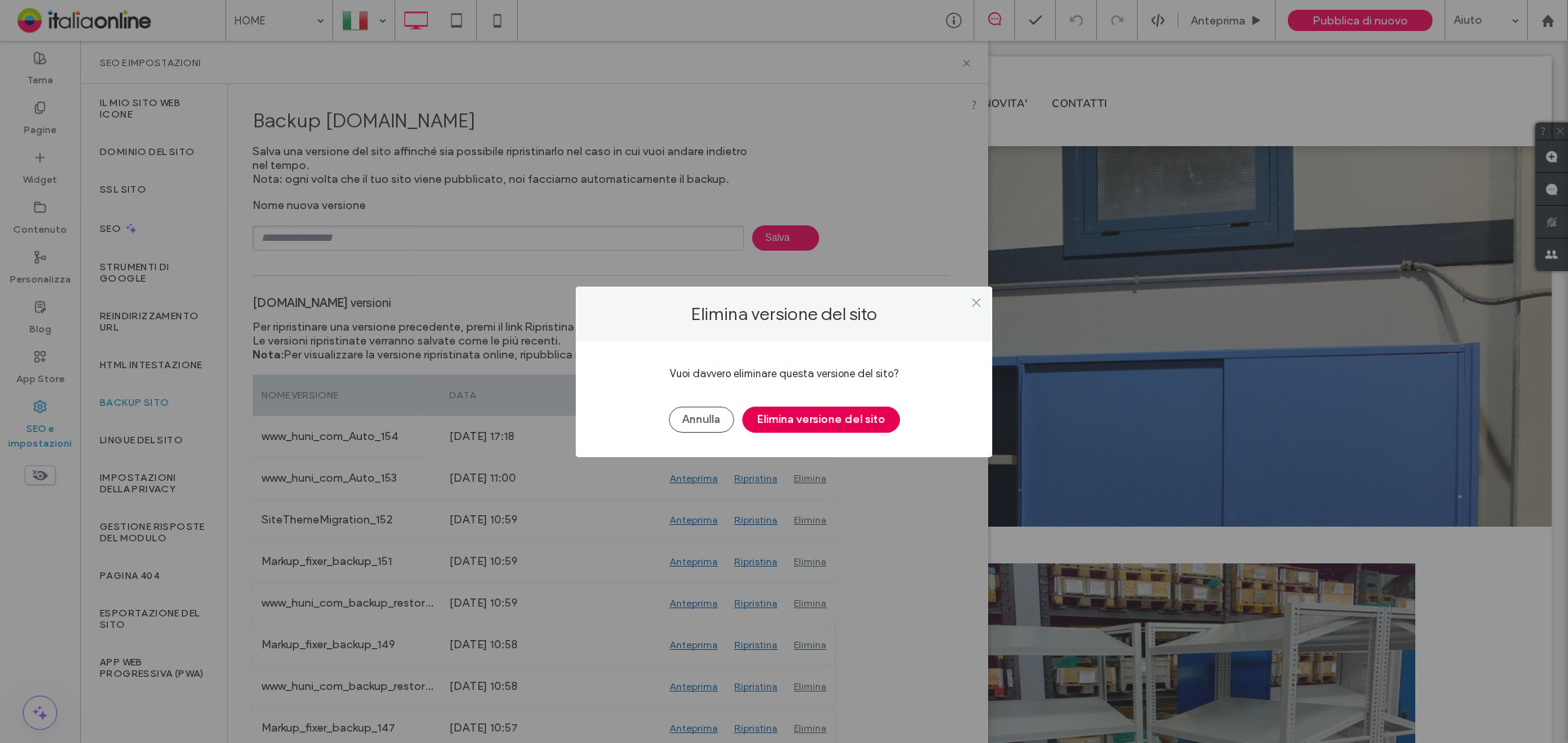
click at [794, 417] on button "Elimina versione del sito" at bounding box center [821, 419] width 158 height 26
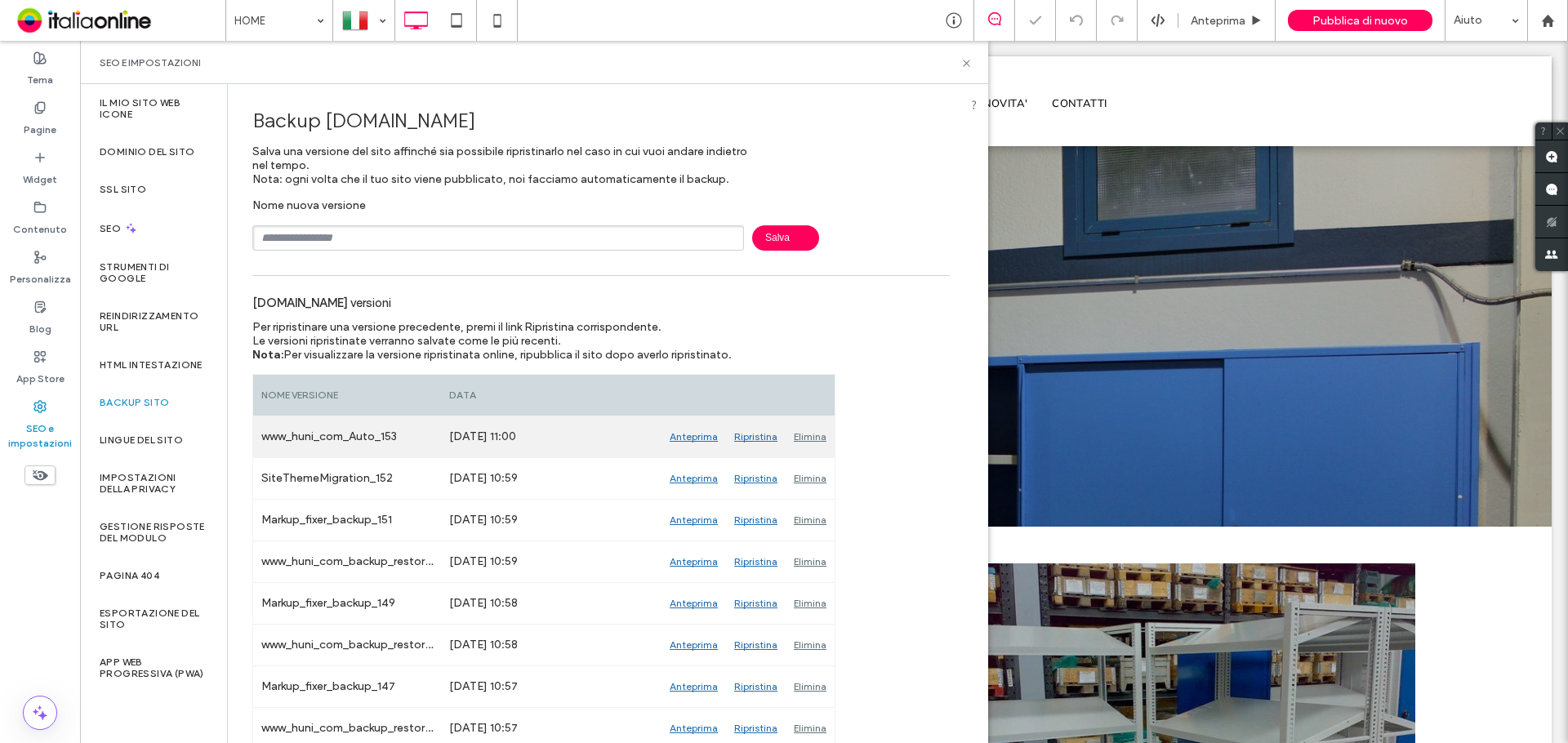
click at [752, 440] on div "Ripristina" at bounding box center [755, 437] width 60 height 41
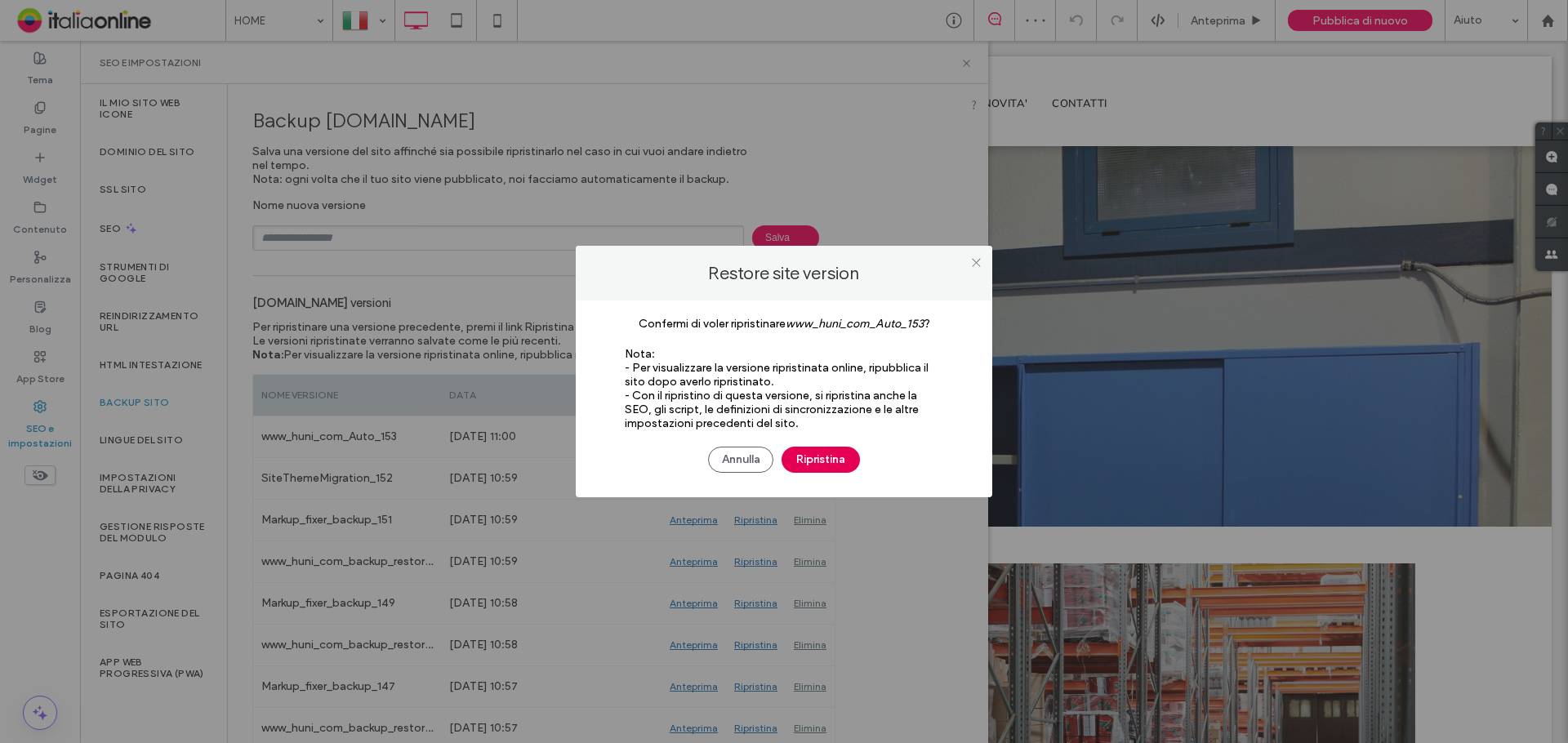
click at [792, 454] on button "Ripristina" at bounding box center [820, 460] width 78 height 26
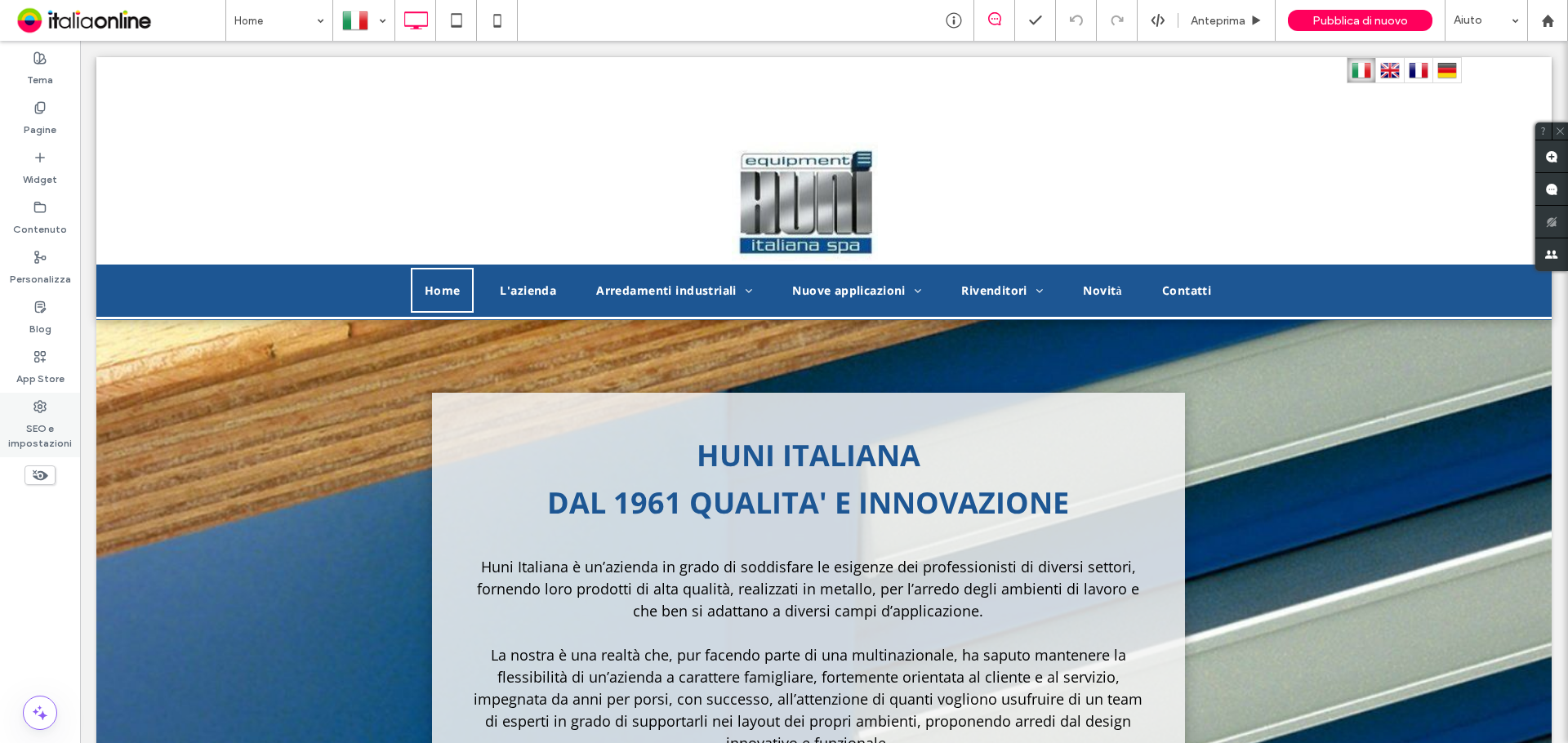
click at [55, 413] on div "SEO e impostazioni" at bounding box center [39, 425] width 80 height 65
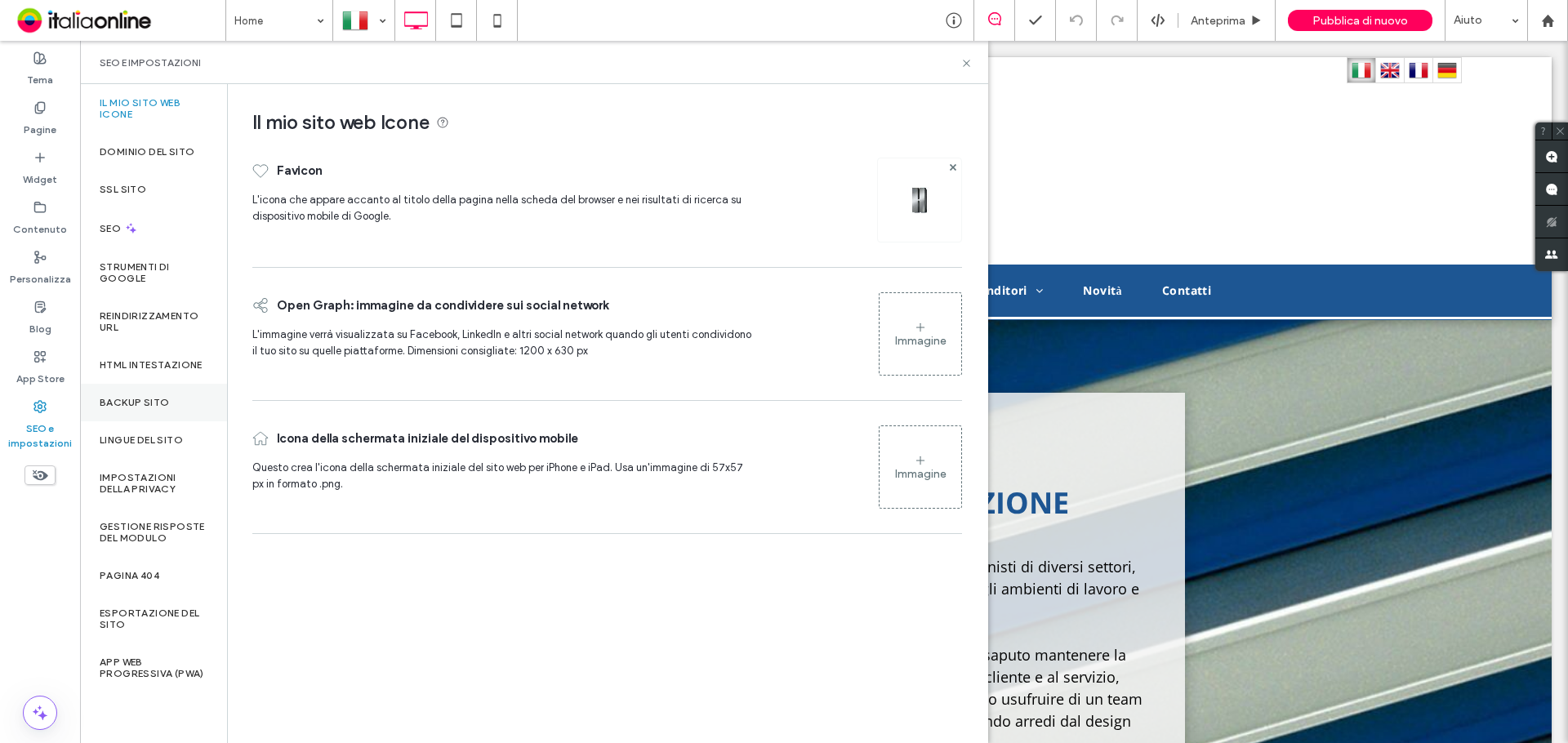
click at [147, 401] on label "Backup sito" at bounding box center [134, 402] width 69 height 11
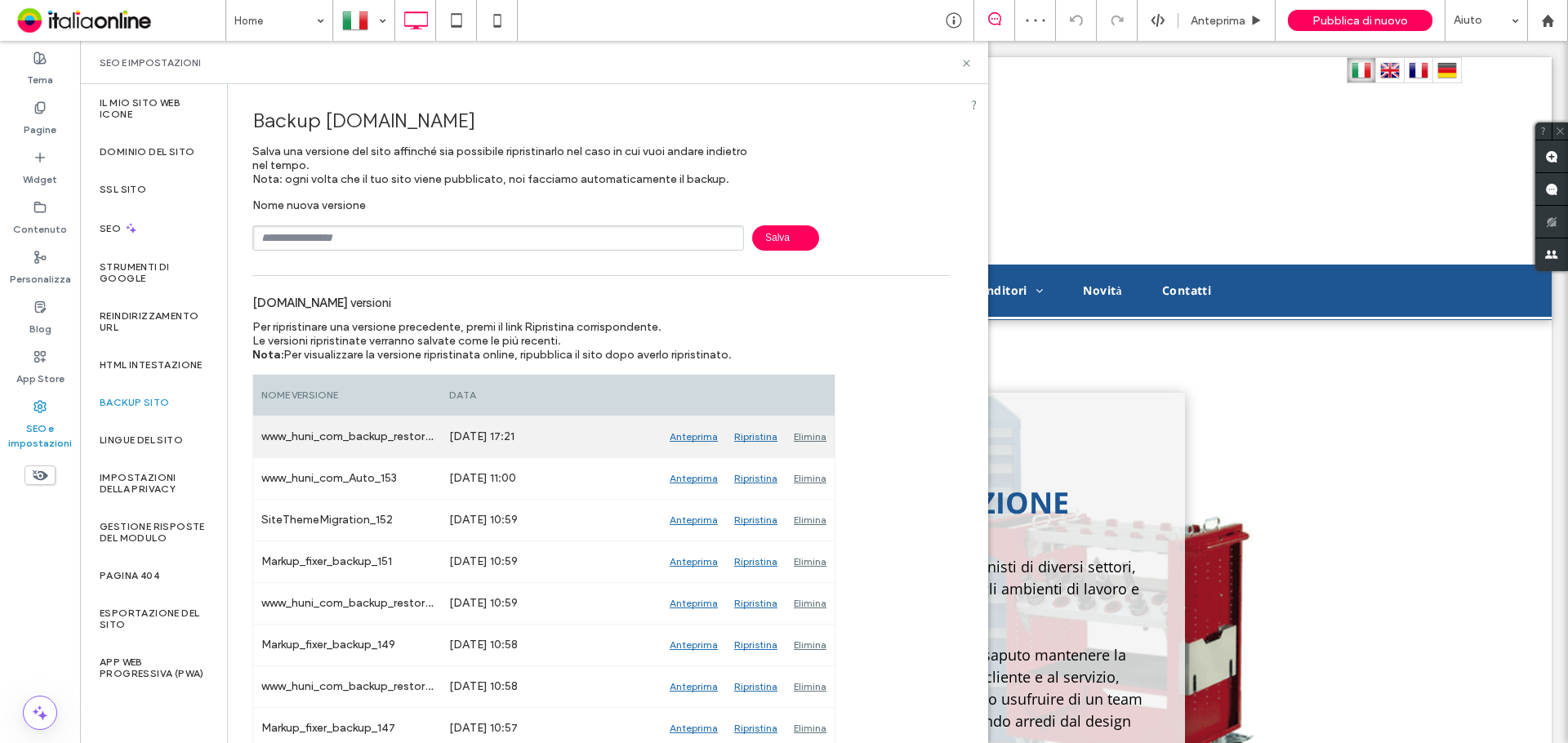
click at [753, 436] on div "Ripristina" at bounding box center [755, 437] width 60 height 41
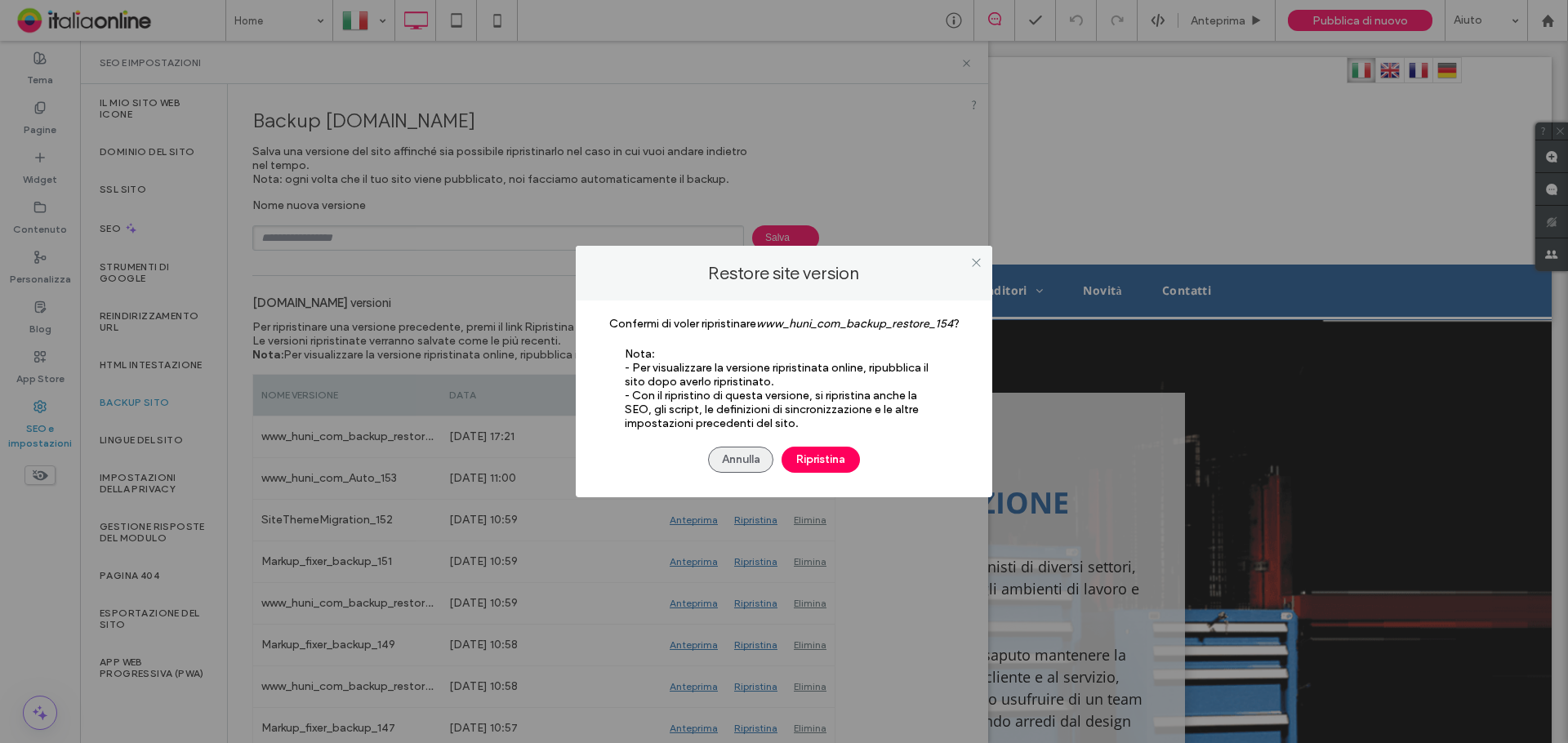
click at [747, 458] on button "Annulla" at bounding box center [741, 460] width 65 height 26
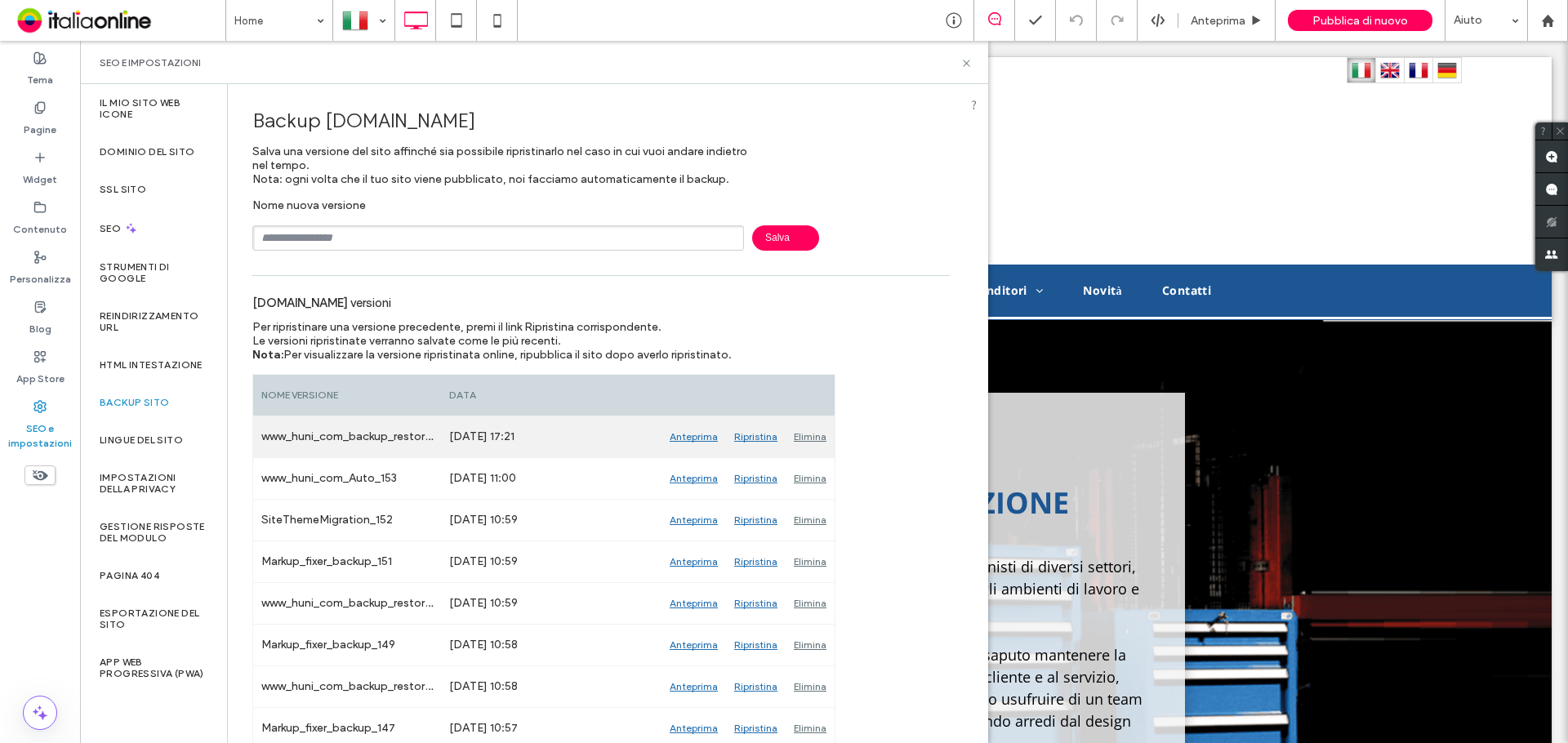
click at [758, 437] on div "Ripristina" at bounding box center [755, 437] width 60 height 41
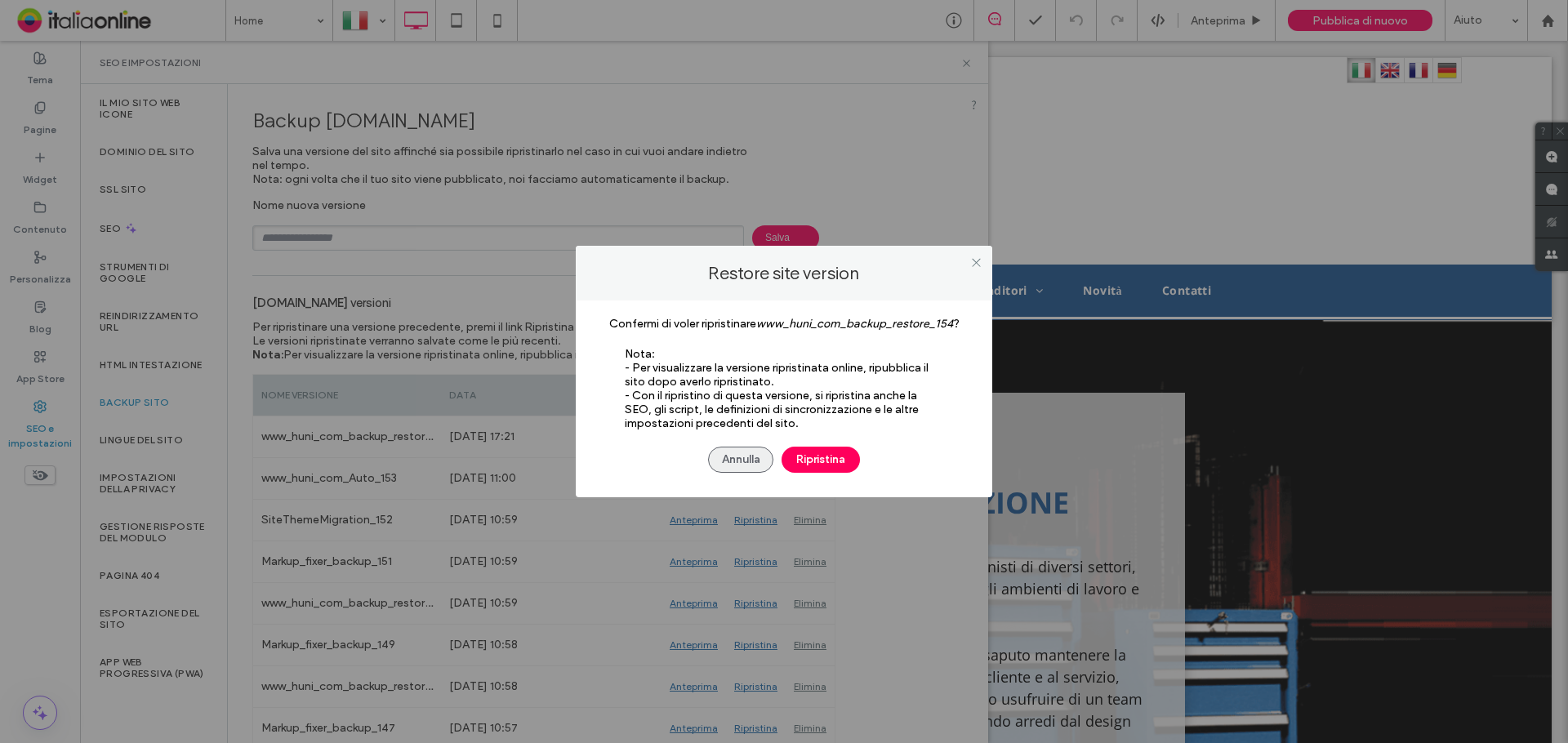
click at [718, 467] on button "Annulla" at bounding box center [741, 460] width 65 height 26
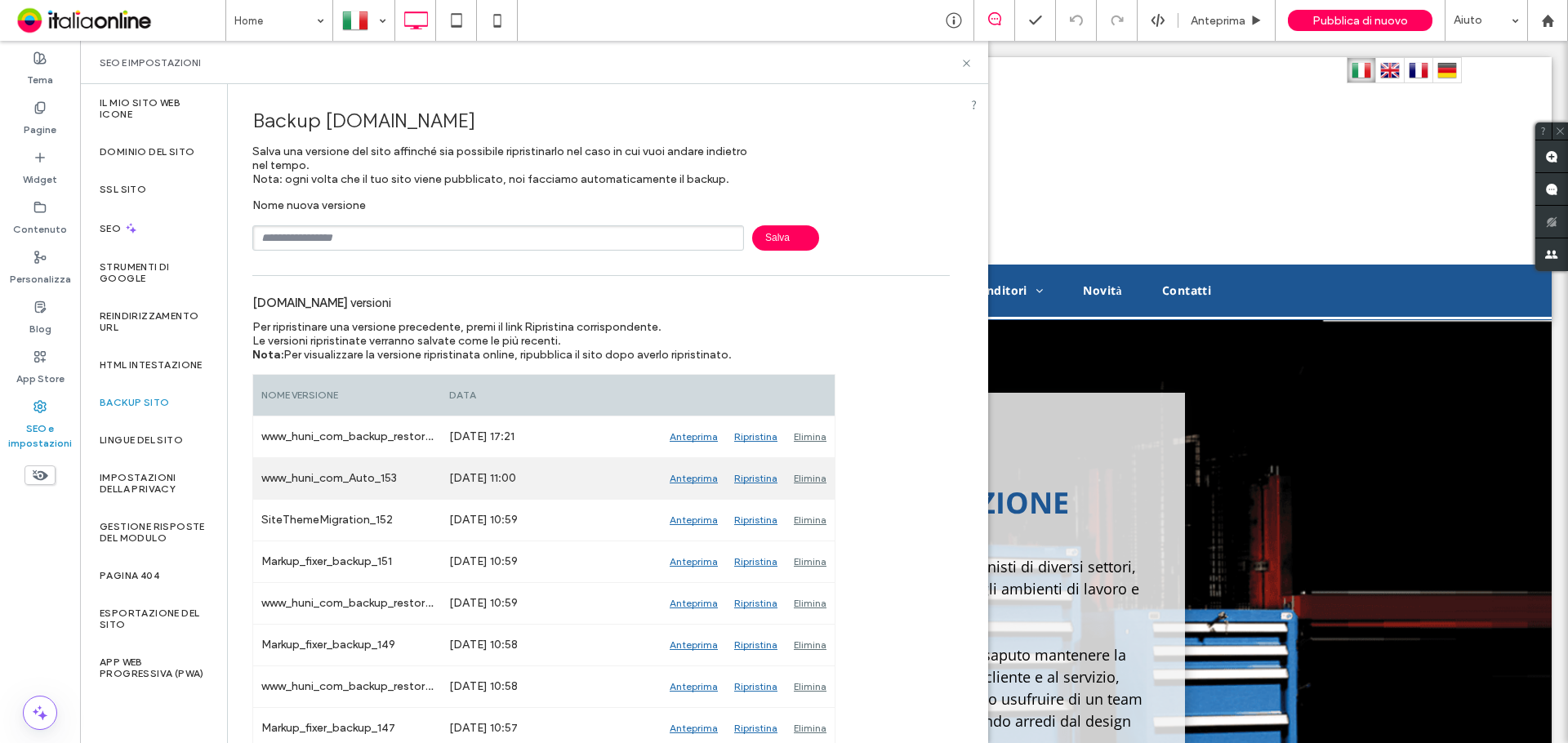
click at [755, 484] on div "Ripristina" at bounding box center [755, 478] width 60 height 41
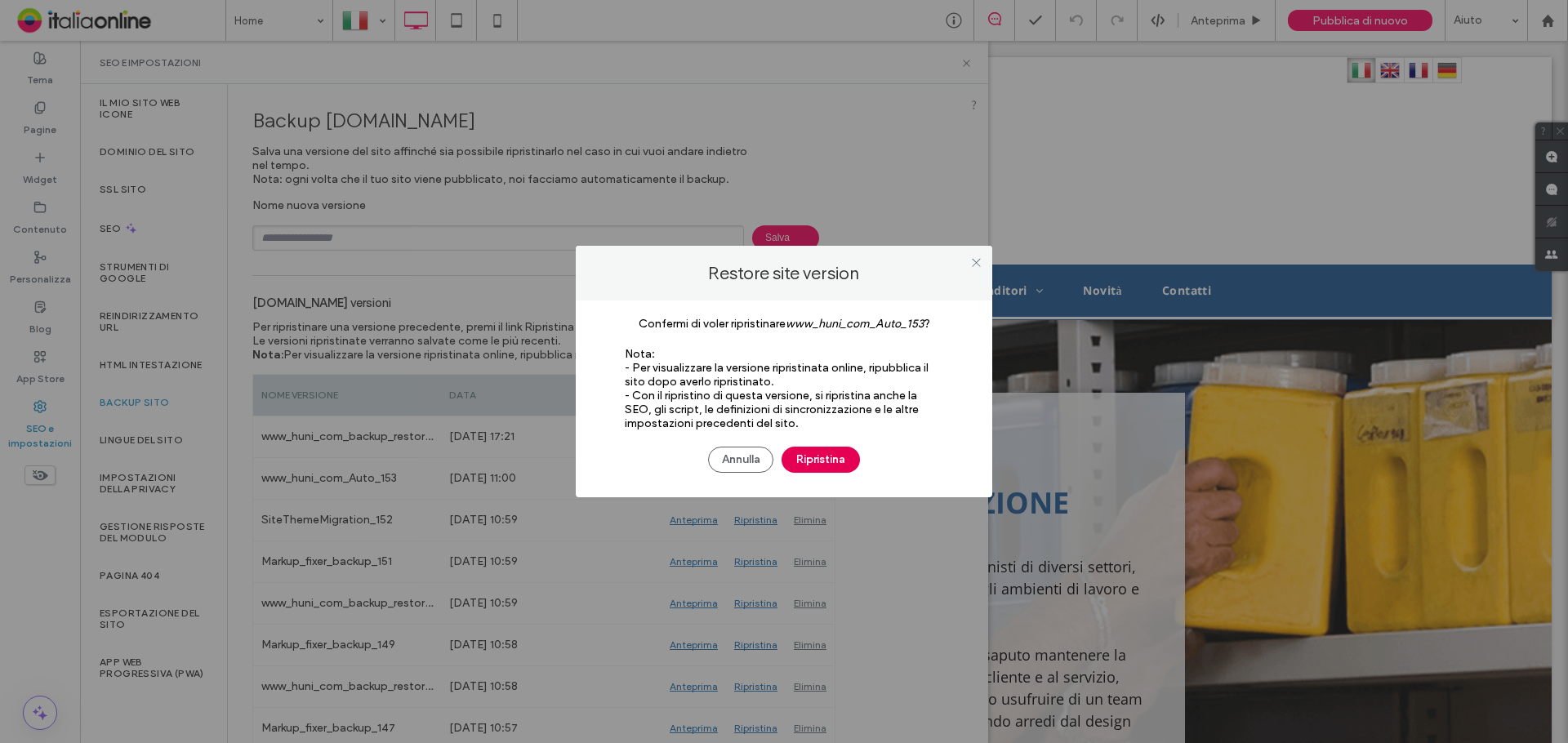
click at [806, 457] on button "Ripristina" at bounding box center [820, 460] width 78 height 26
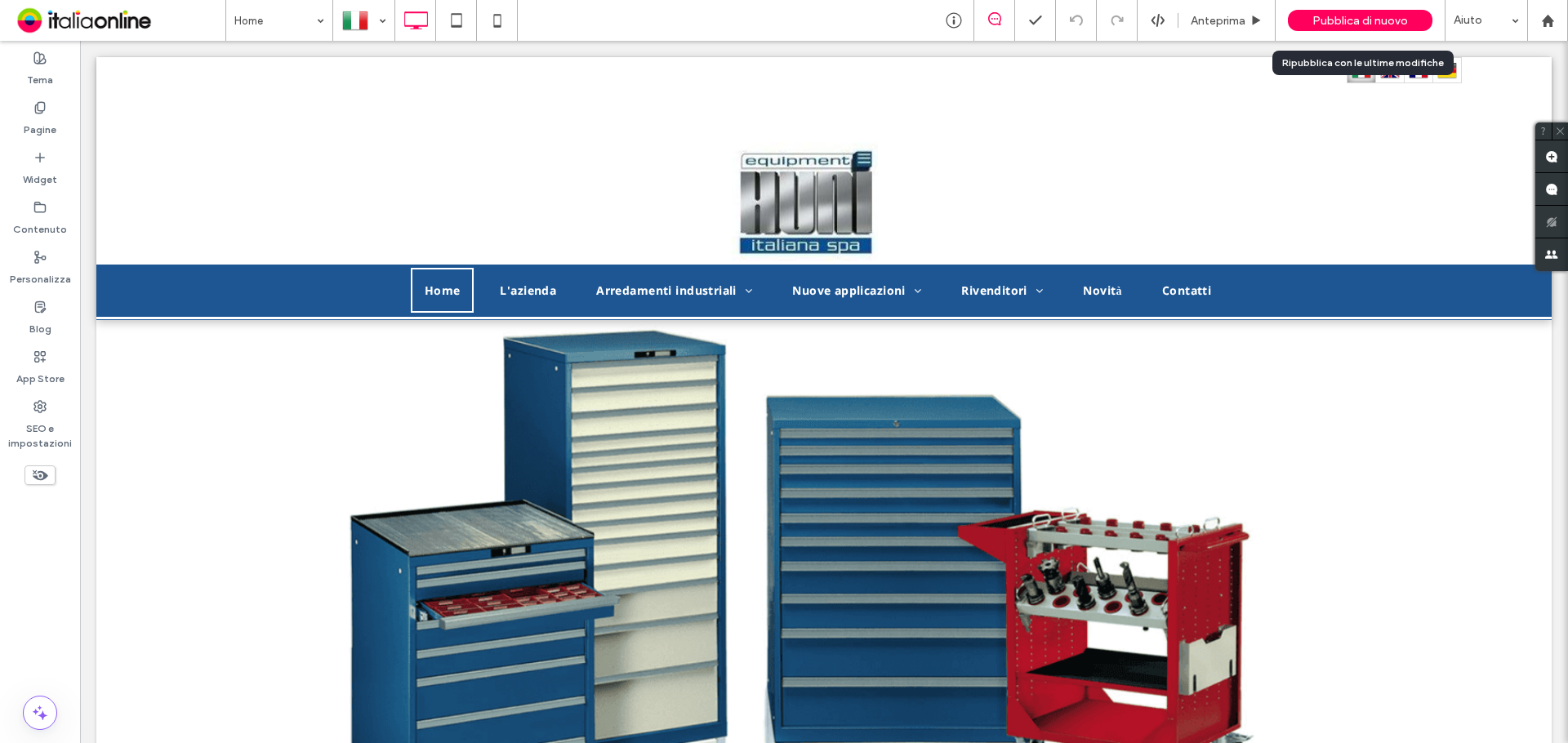
click at [1338, 22] on span "Pubblica di nuovo" at bounding box center [1359, 21] width 96 height 14
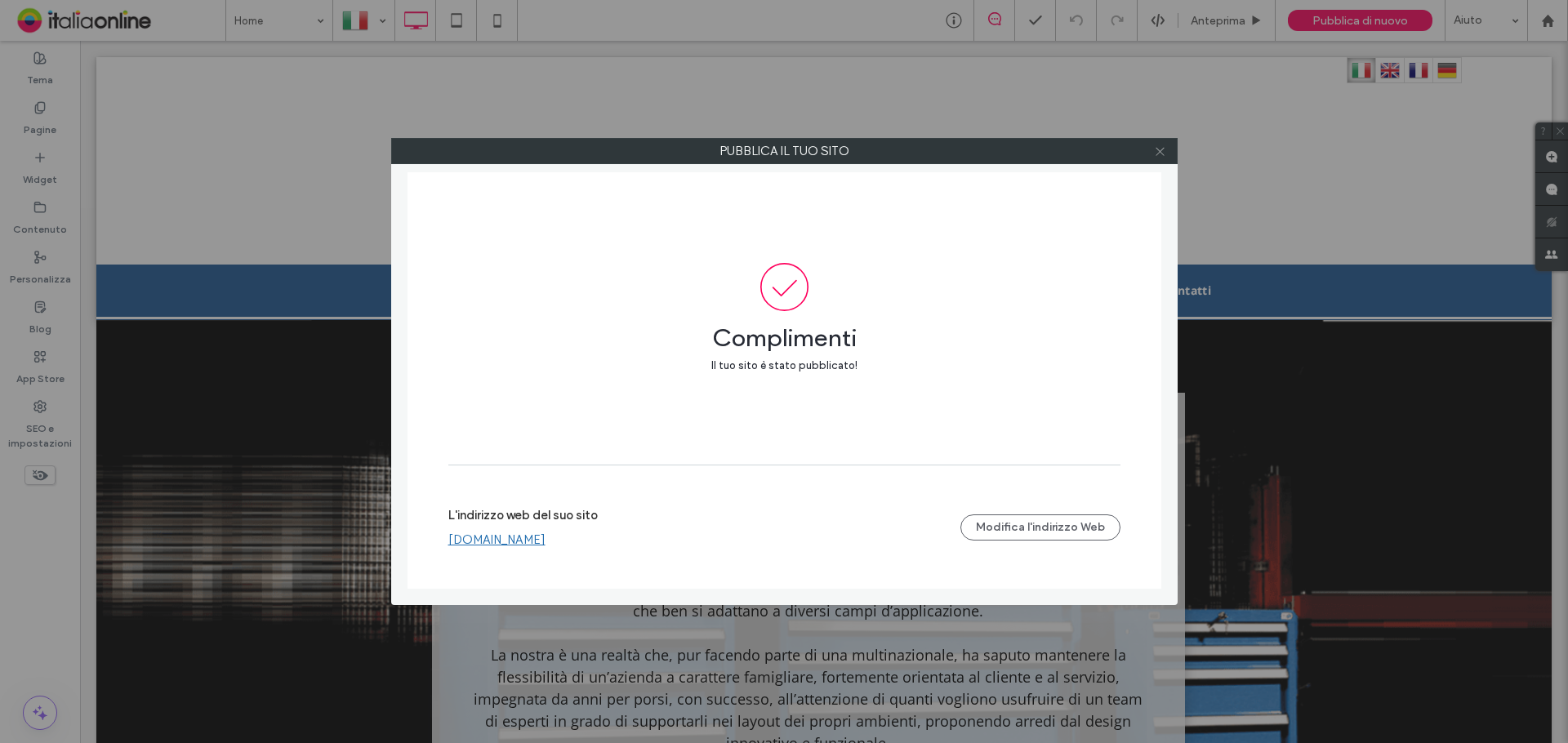
click at [1157, 156] on icon at bounding box center [1160, 152] width 12 height 12
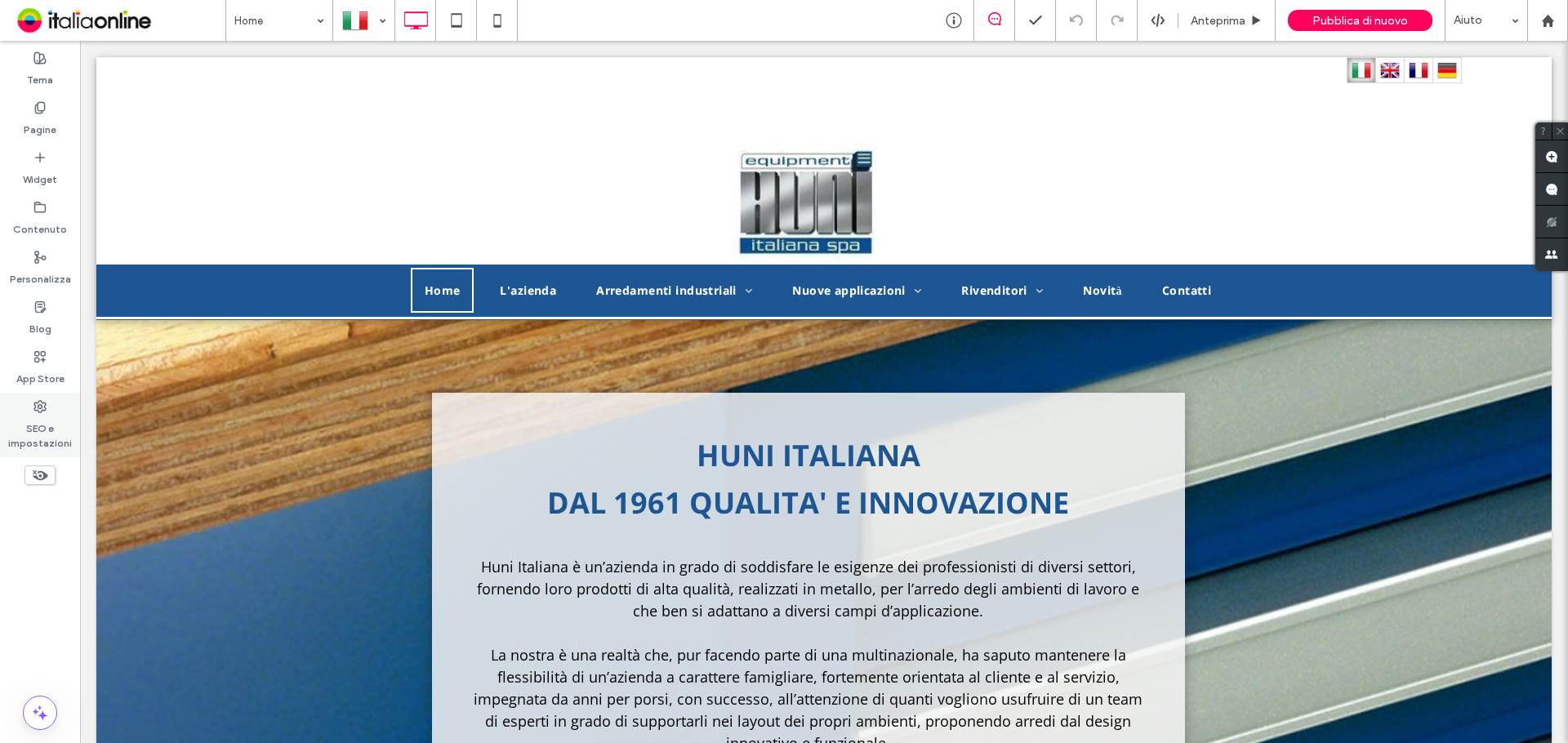
click at [54, 419] on label "SEO e impostazioni" at bounding box center [39, 432] width 80 height 38
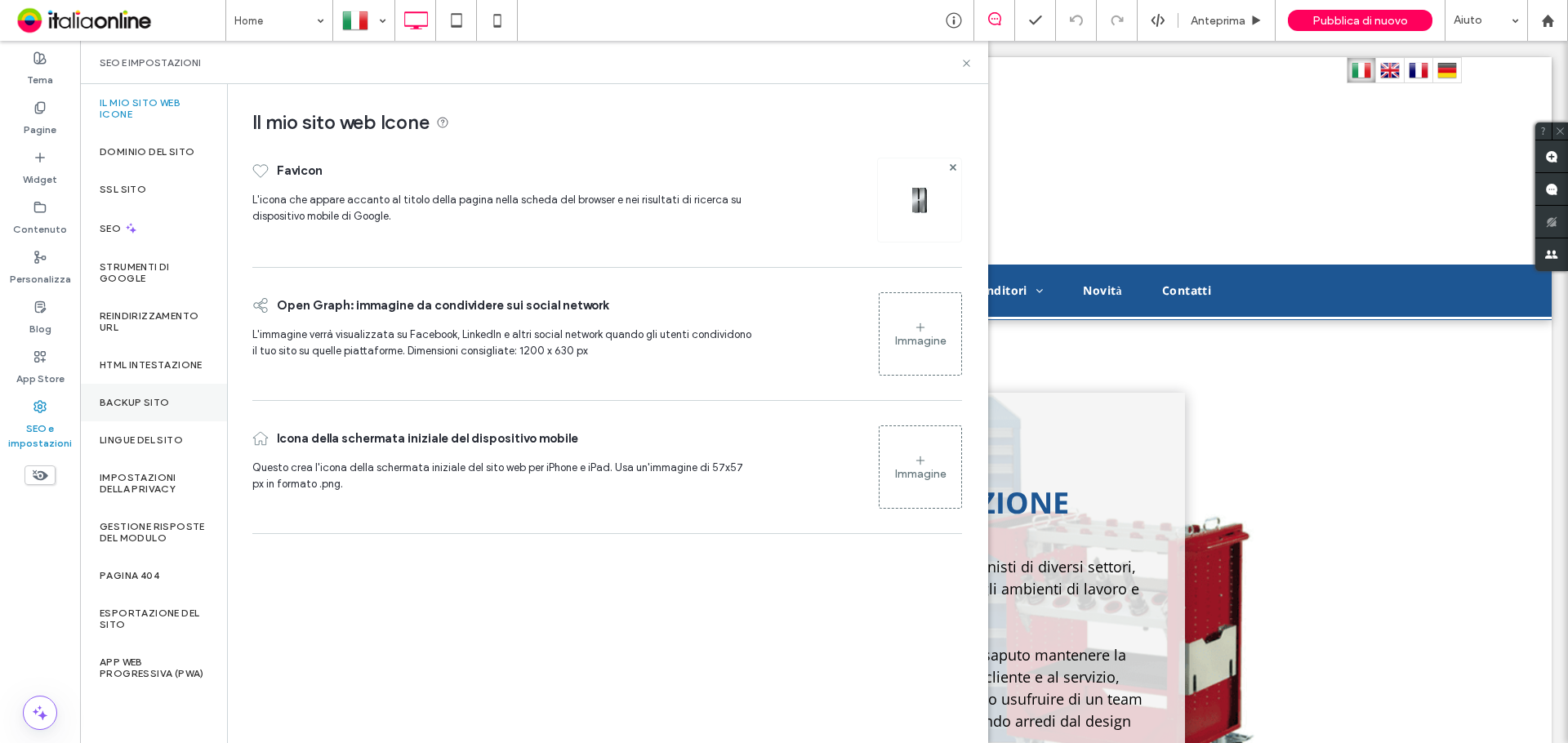
click at [157, 406] on label "Backup sito" at bounding box center [134, 402] width 69 height 11
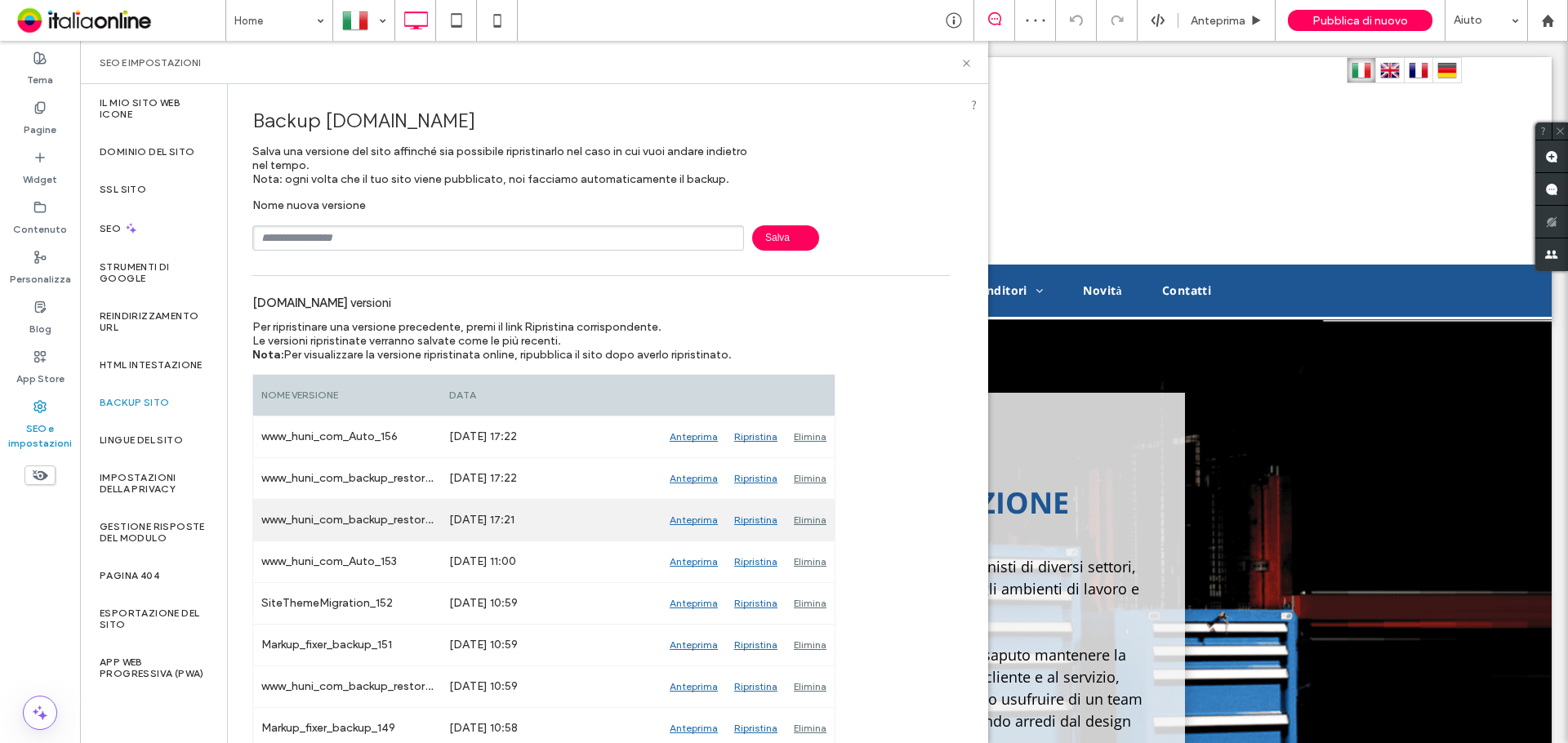
click at [708, 523] on div "Anteprima" at bounding box center [694, 520] width 65 height 41
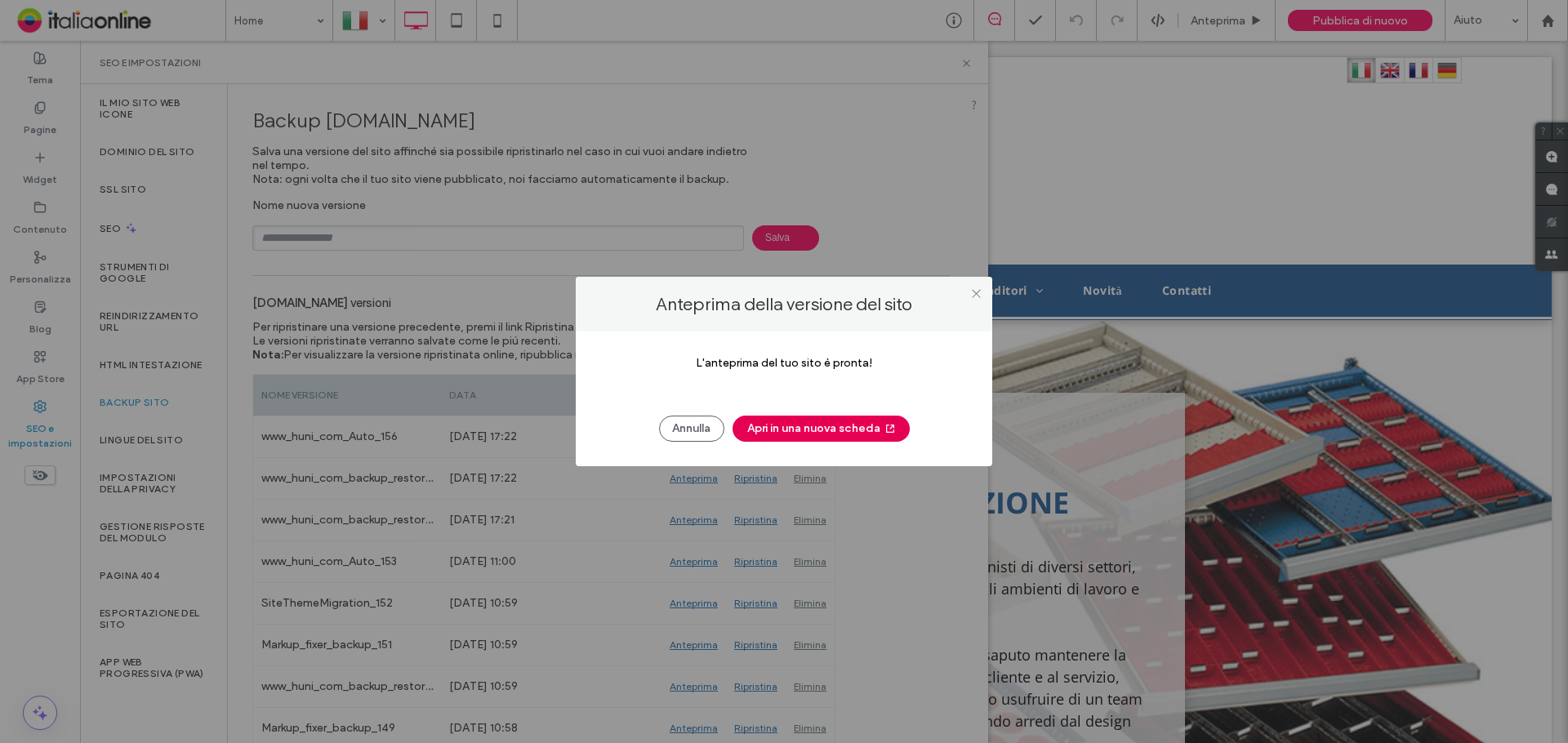
click at [832, 429] on button "Apri in una nuova scheda" at bounding box center [821, 429] width 177 height 26
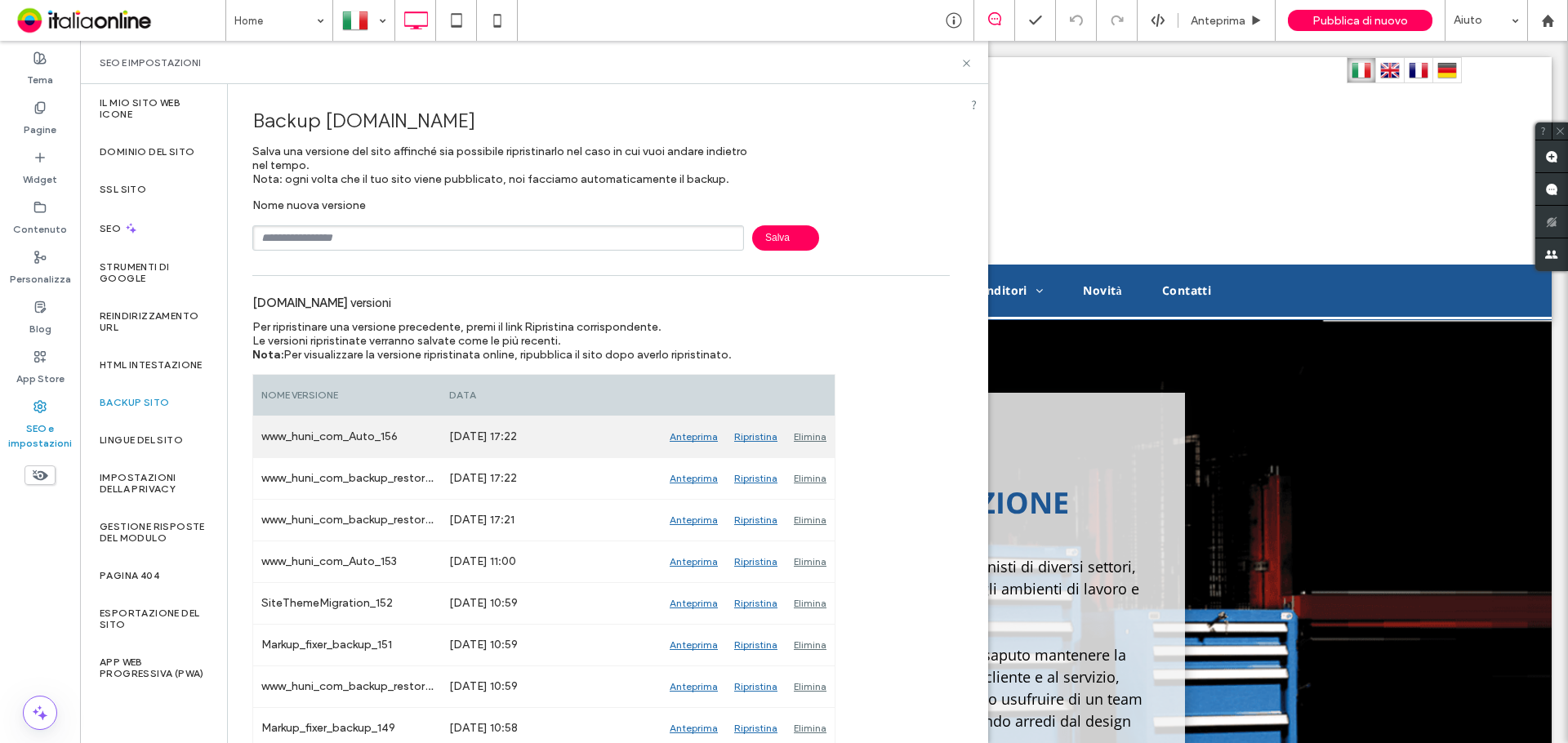
click at [705, 437] on div "Anteprima" at bounding box center [694, 437] width 65 height 41
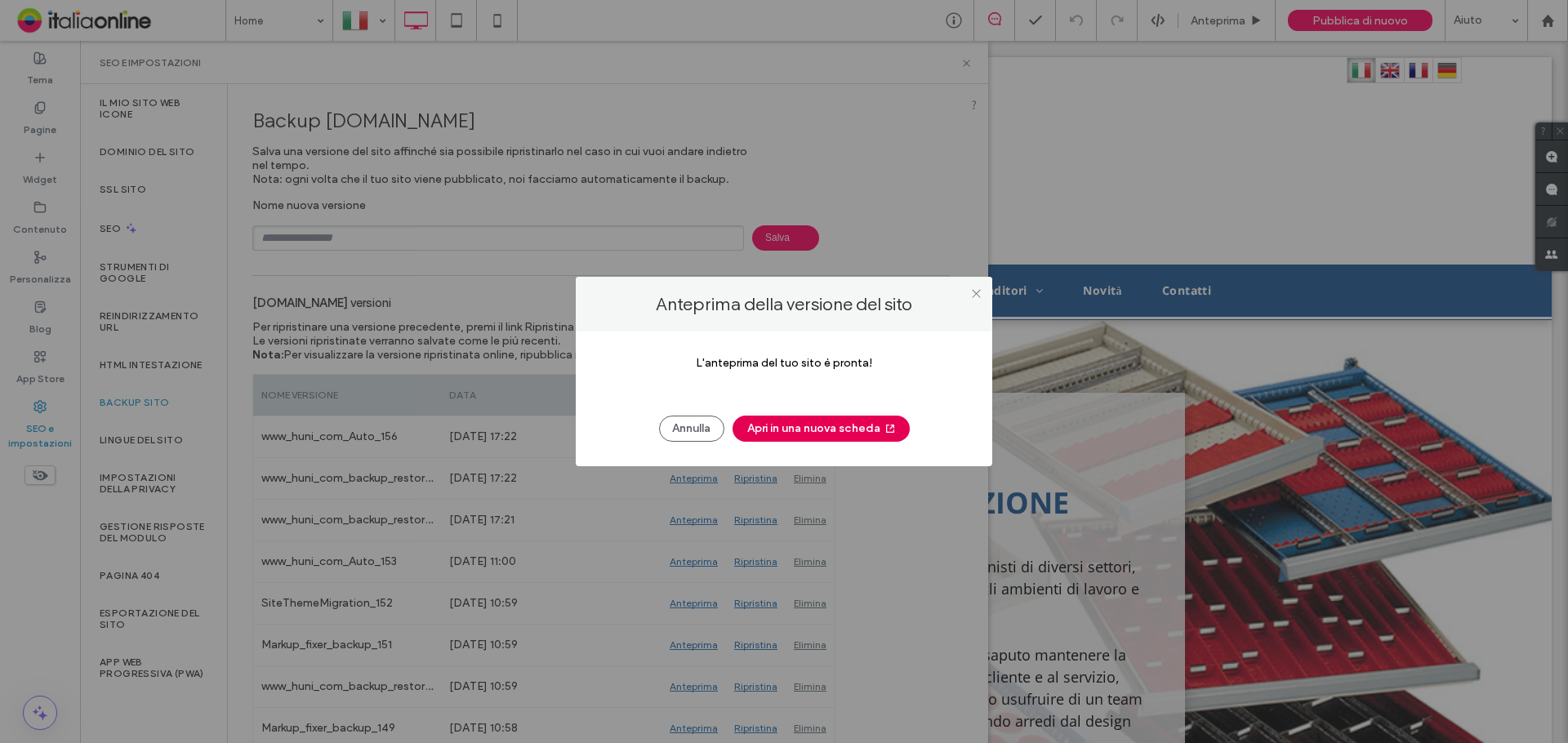
click at [787, 428] on button "Apri in una nuova scheda" at bounding box center [821, 429] width 177 height 26
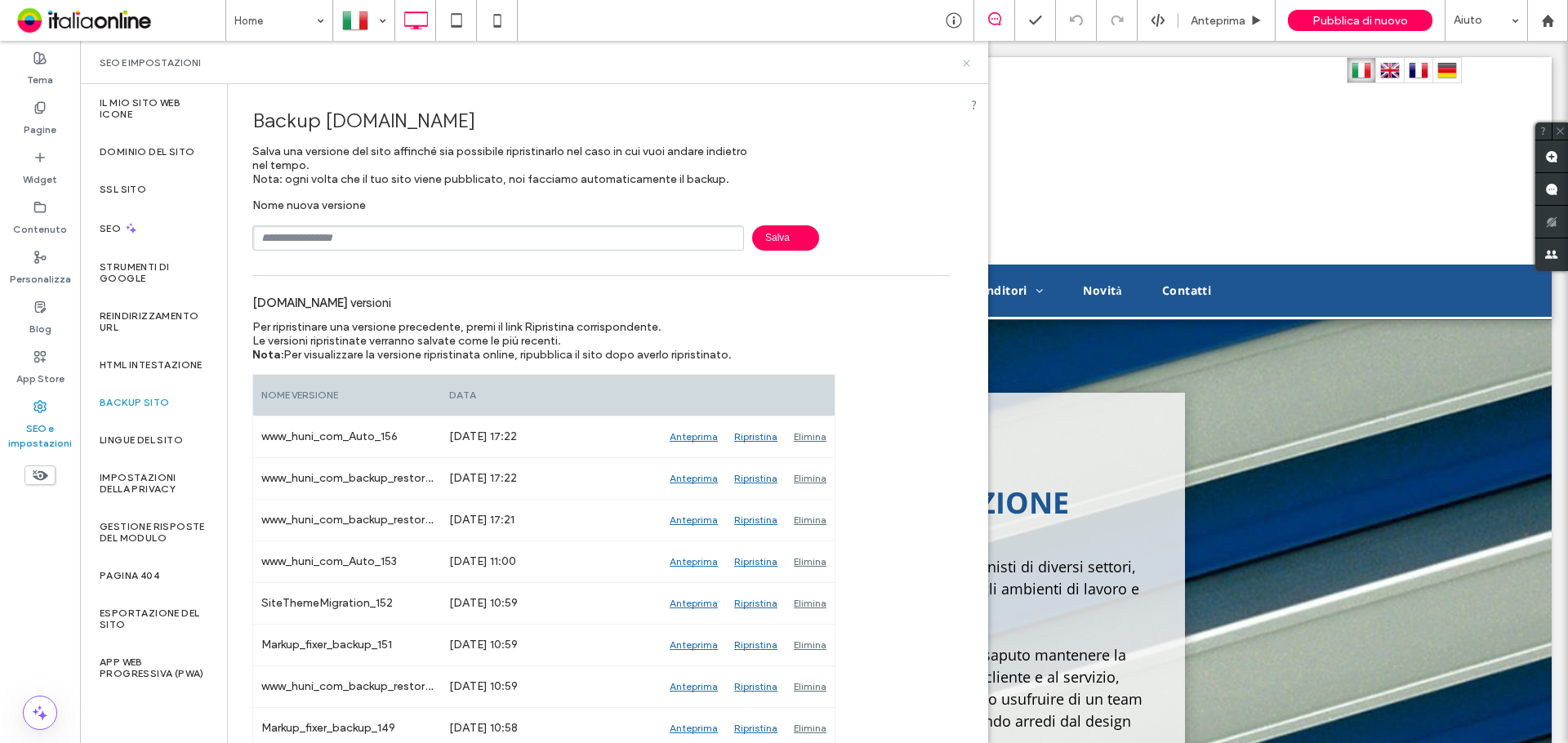
drag, startPoint x: 964, startPoint y: 59, endPoint x: 870, endPoint y: 15, distance: 103.8
click at [964, 59] on icon at bounding box center [966, 63] width 12 height 12
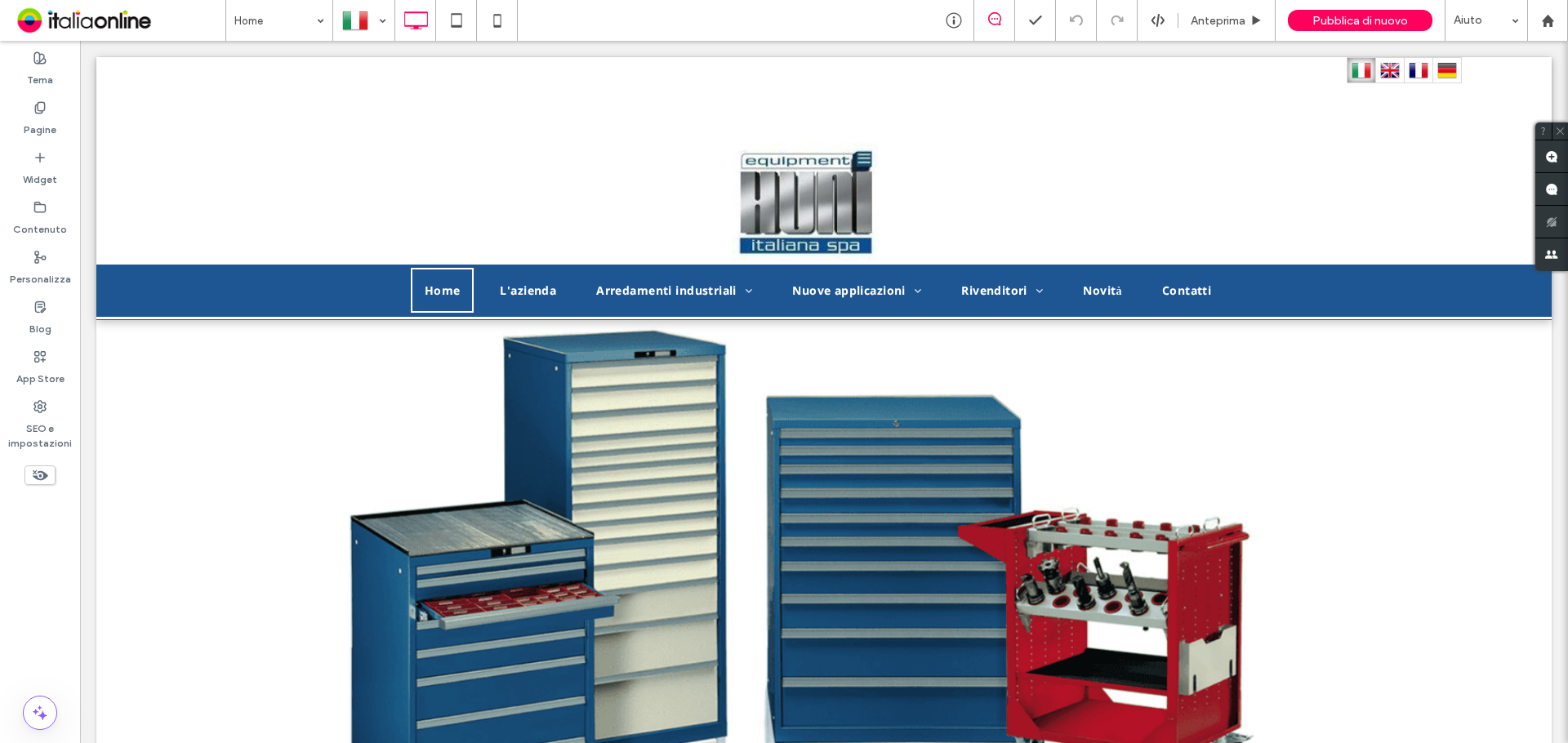
click at [37, 432] on div at bounding box center [784, 371] width 1568 height 743
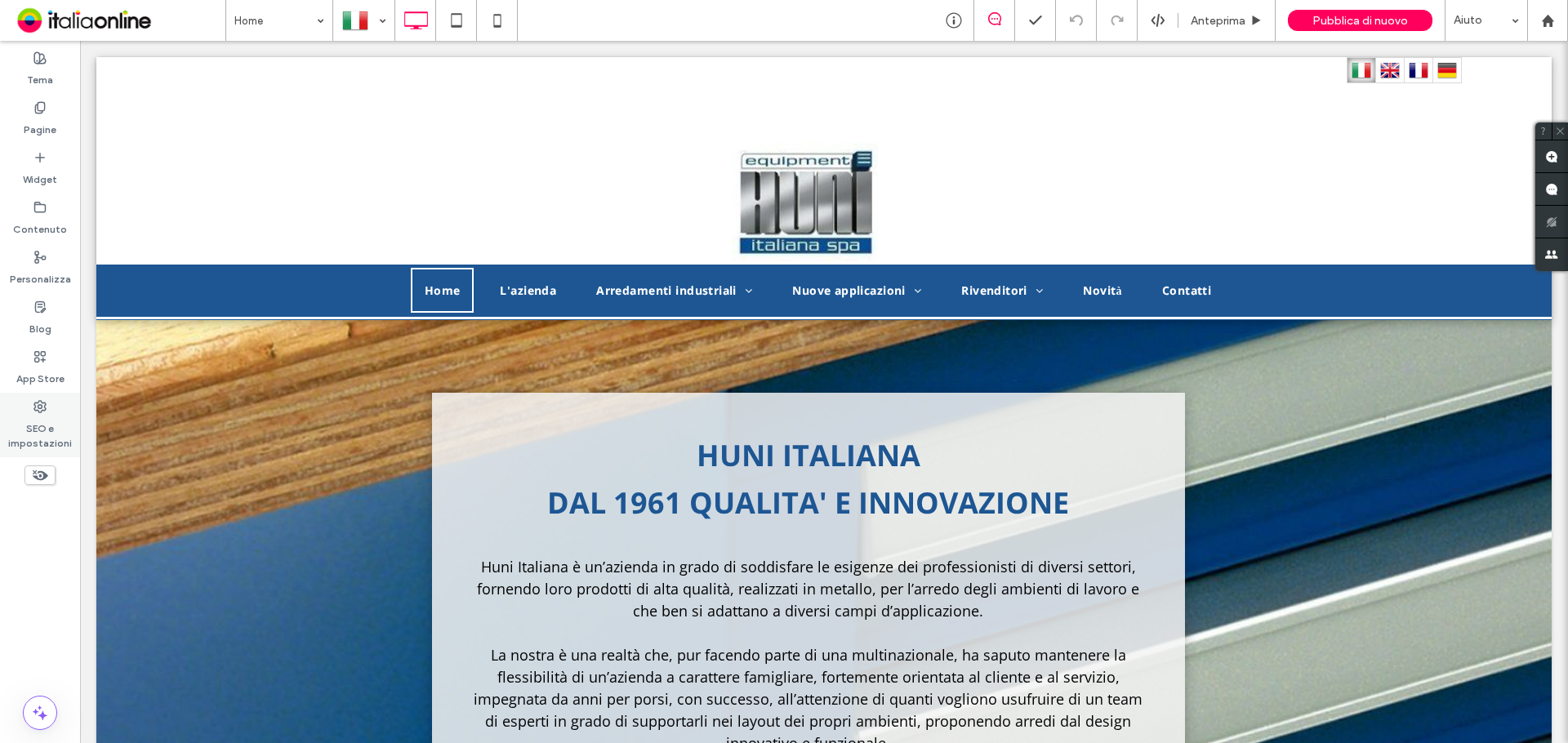
click at [72, 418] on label "SEO e impostazioni" at bounding box center [39, 432] width 80 height 38
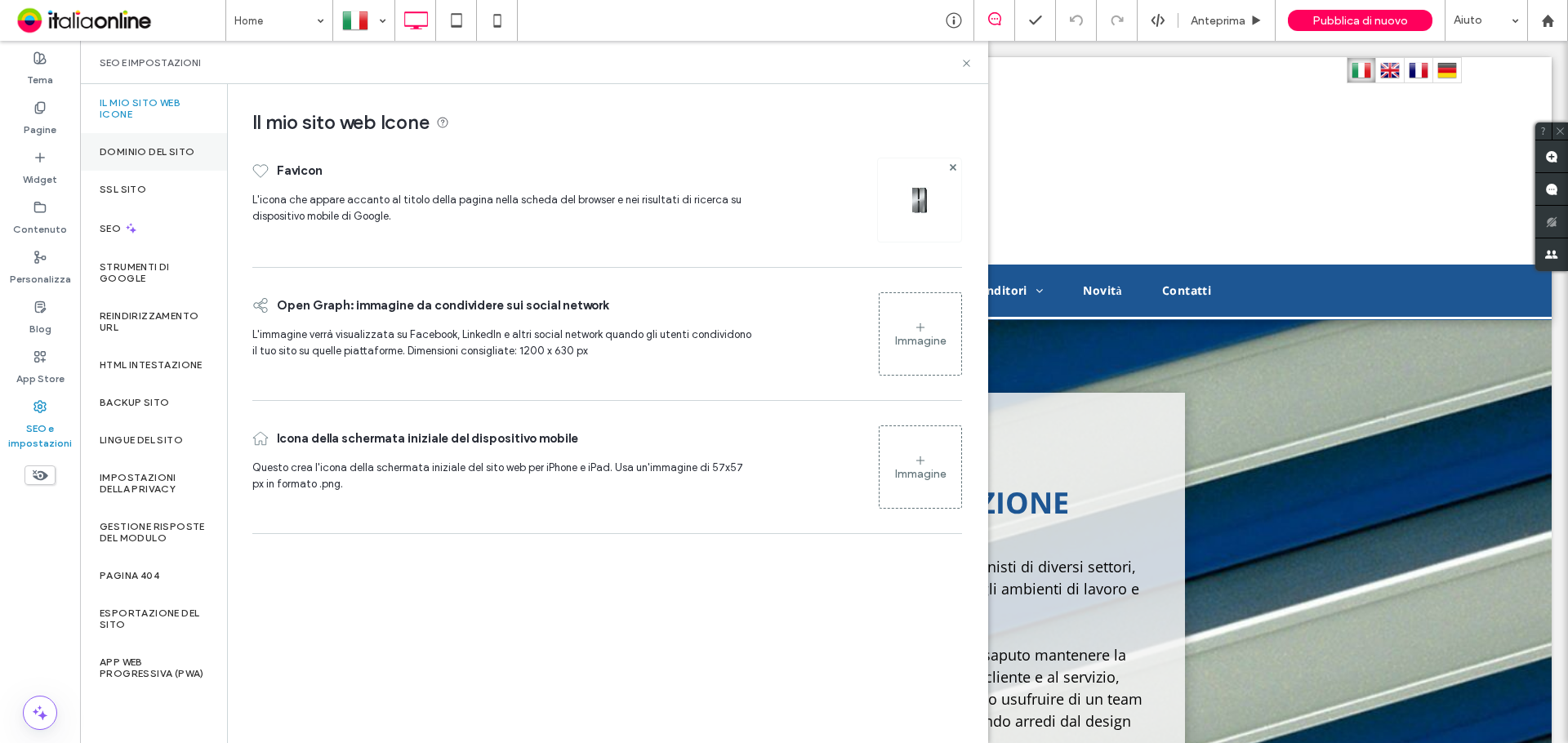
click at [130, 147] on label "Dominio del sito" at bounding box center [147, 152] width 95 height 11
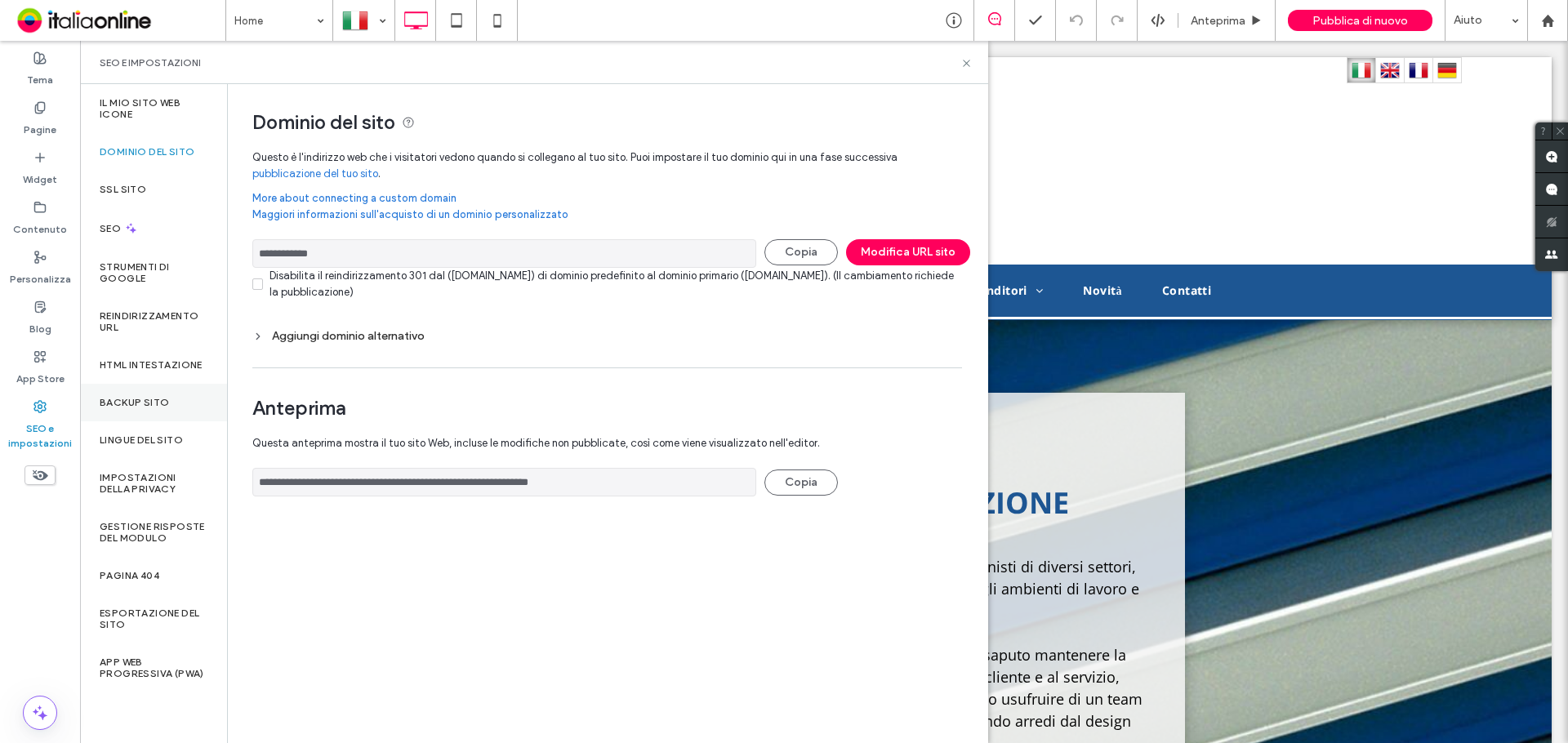
click at [127, 404] on label "Backup sito" at bounding box center [134, 402] width 69 height 11
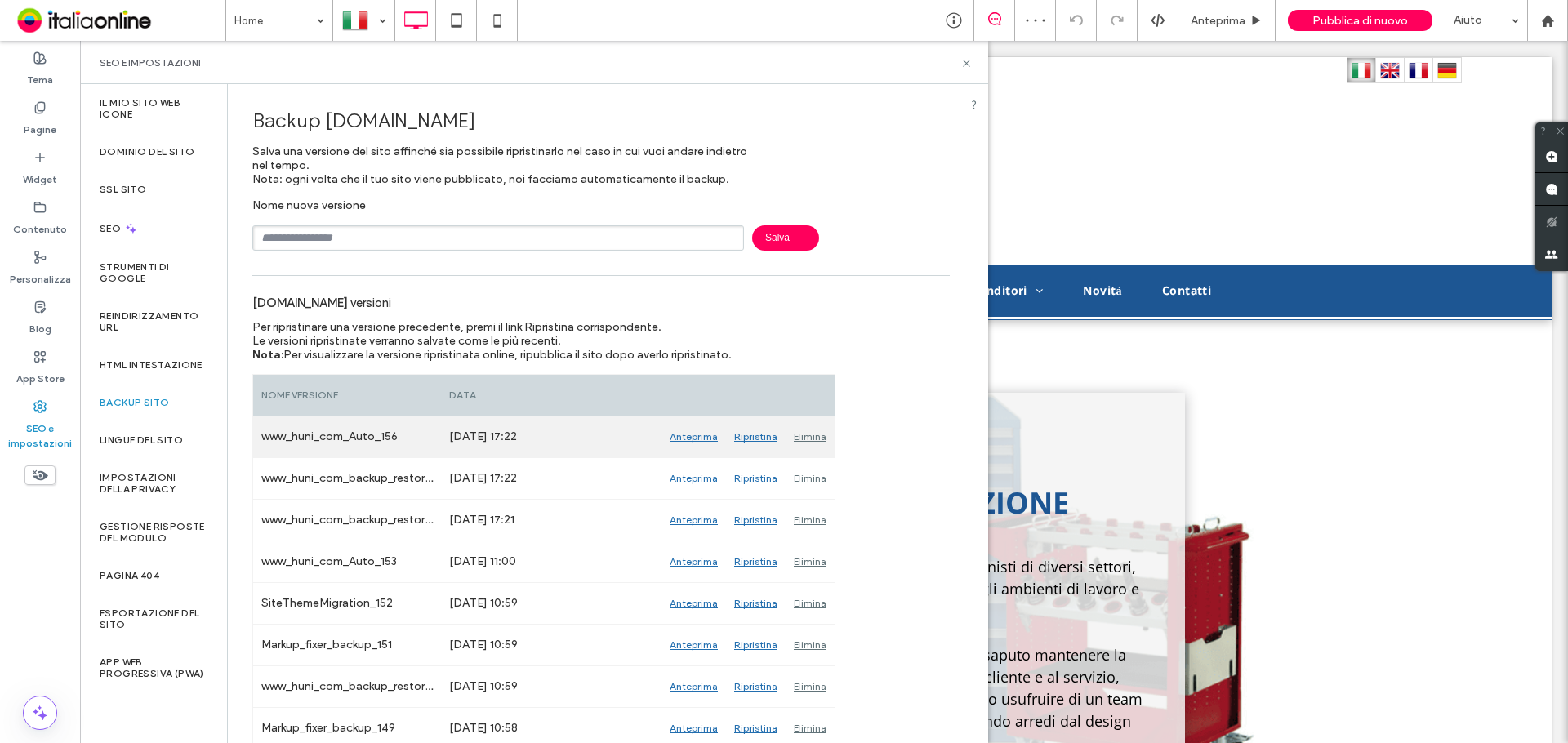
click at [820, 436] on div "Elimina" at bounding box center [810, 437] width 49 height 41
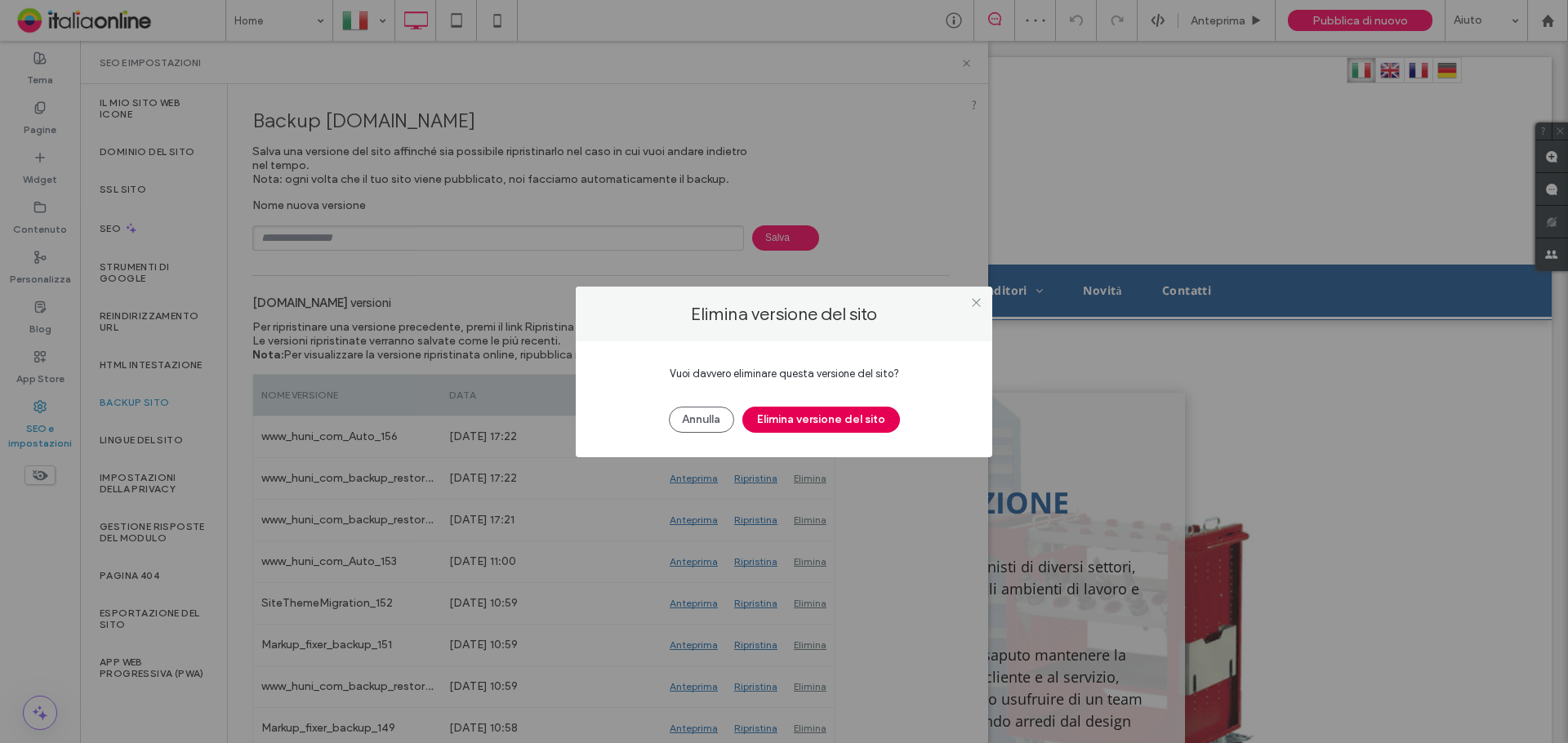
click at [825, 429] on button "Elimina versione del sito" at bounding box center [821, 419] width 158 height 26
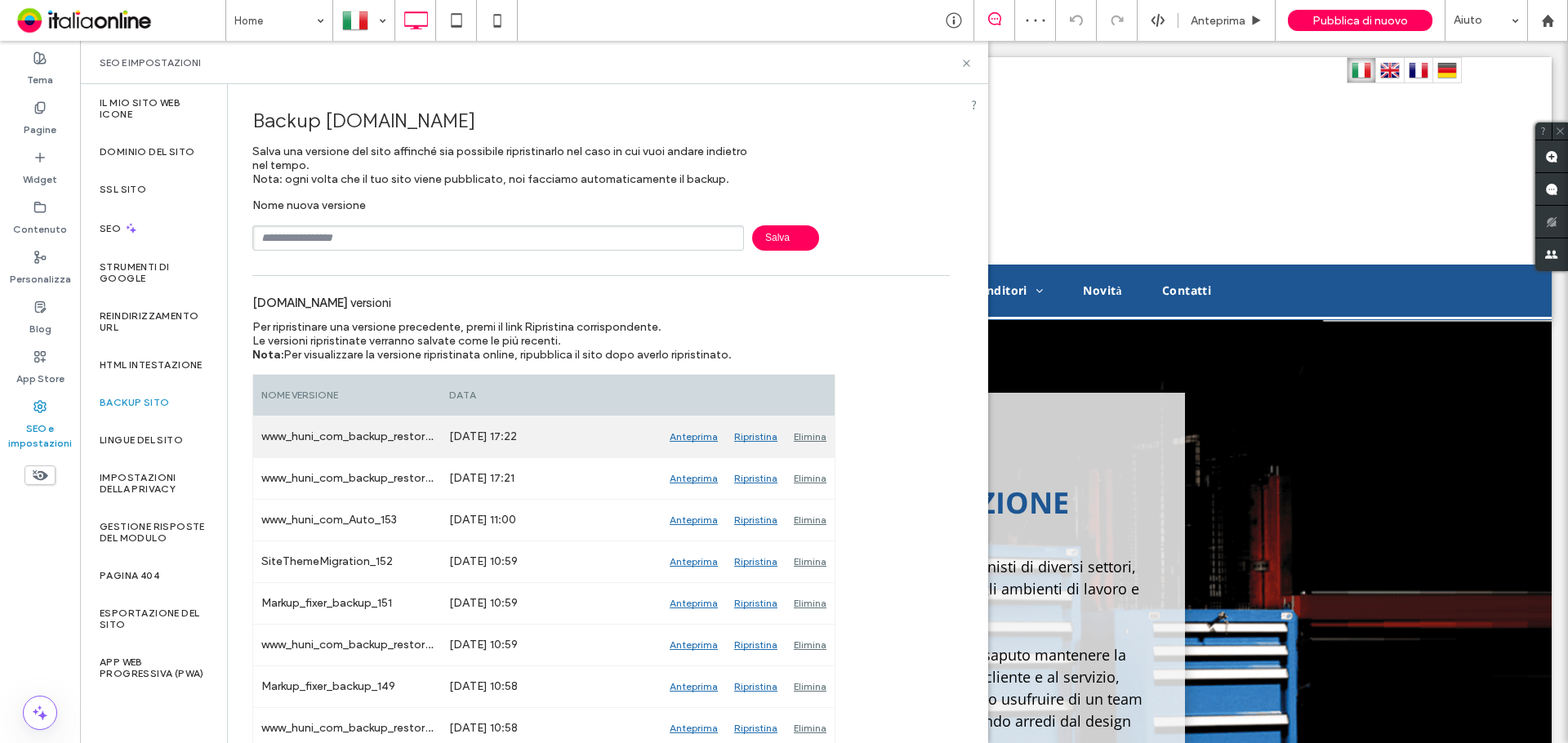
click at [798, 431] on div "Elimina" at bounding box center [810, 437] width 49 height 41
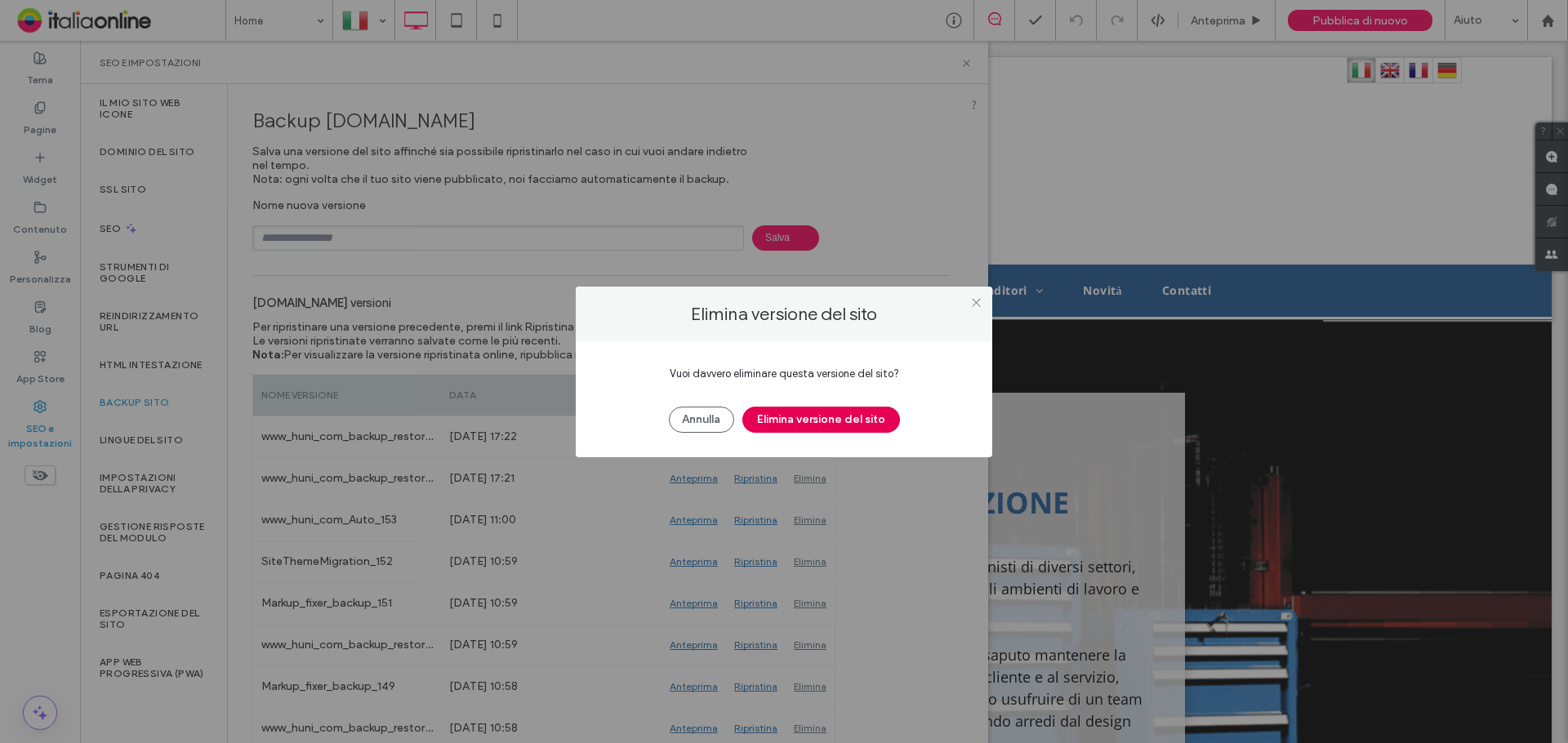
click at [785, 416] on button "Elimina versione del sito" at bounding box center [821, 419] width 158 height 26
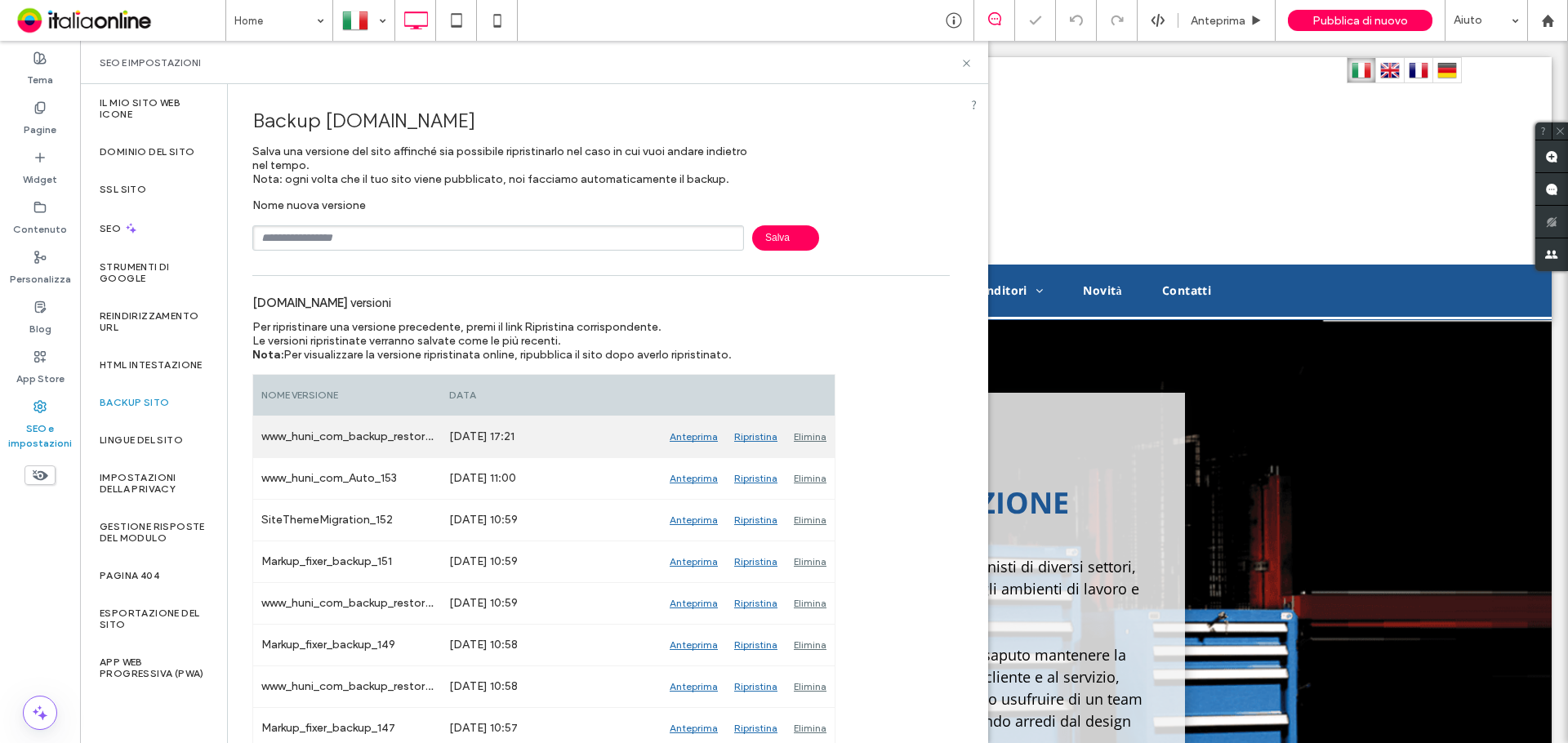
click at [811, 435] on div "Elimina" at bounding box center [810, 437] width 49 height 41
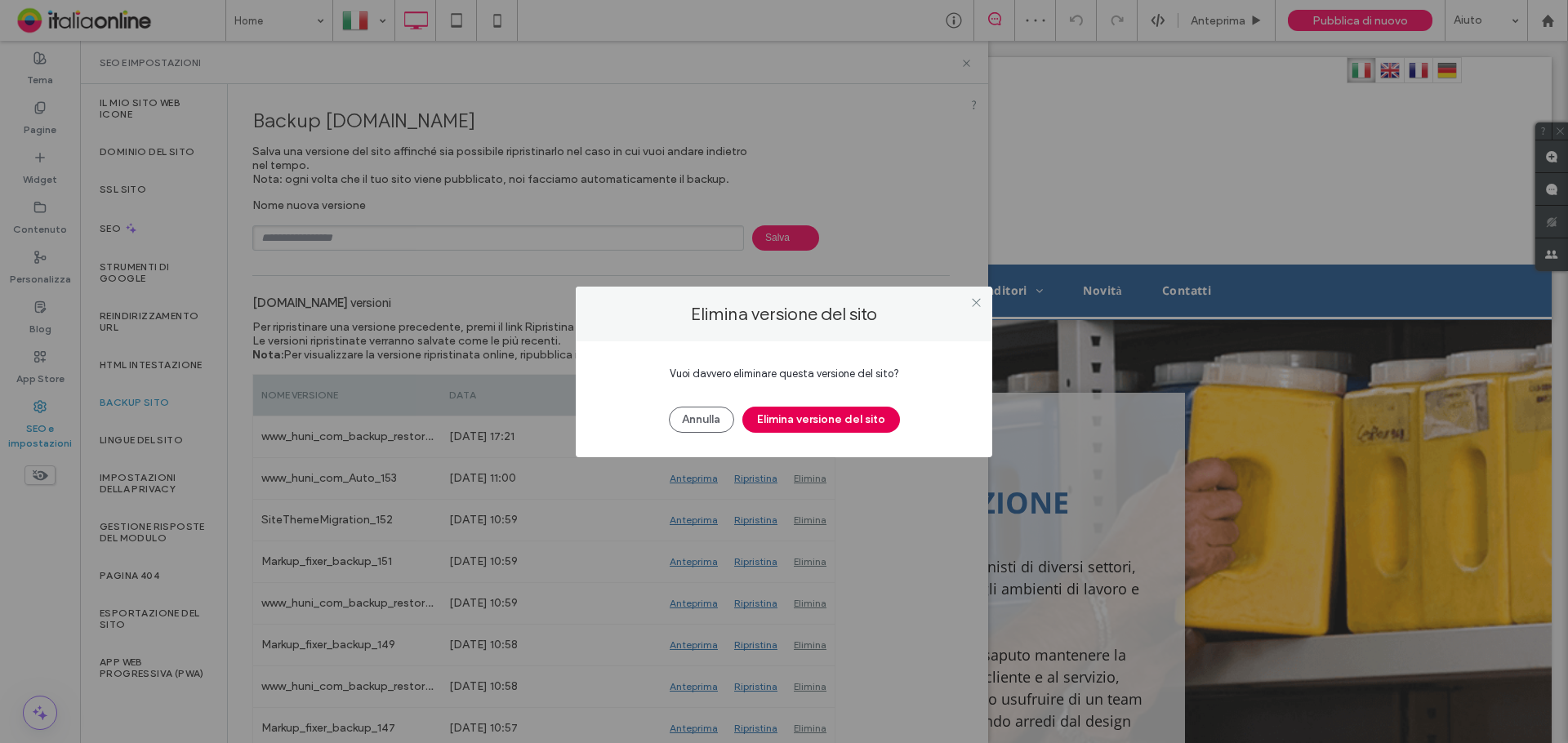
click at [791, 424] on button "Elimina versione del sito" at bounding box center [821, 419] width 158 height 26
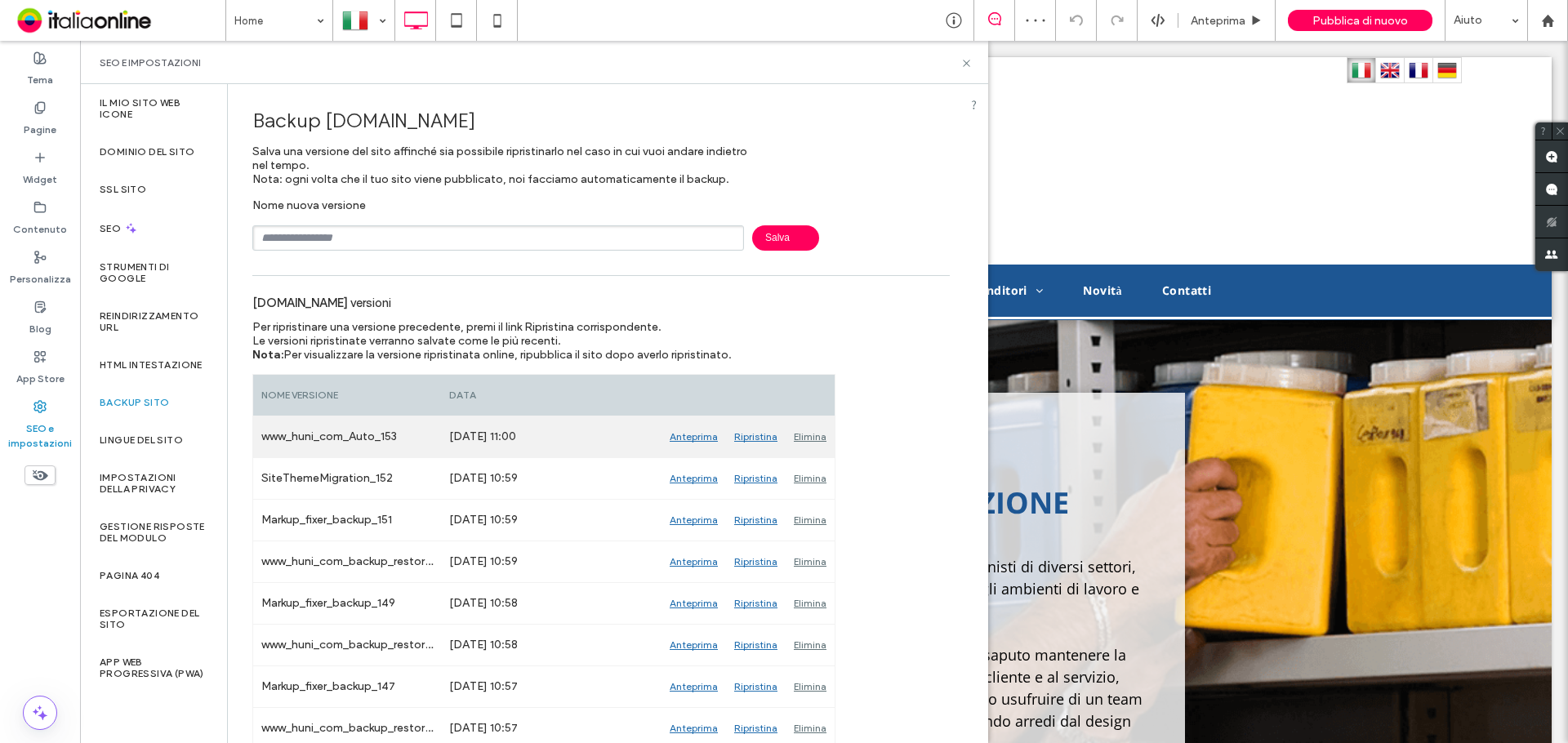
click at [692, 439] on div "Anteprima" at bounding box center [694, 437] width 65 height 41
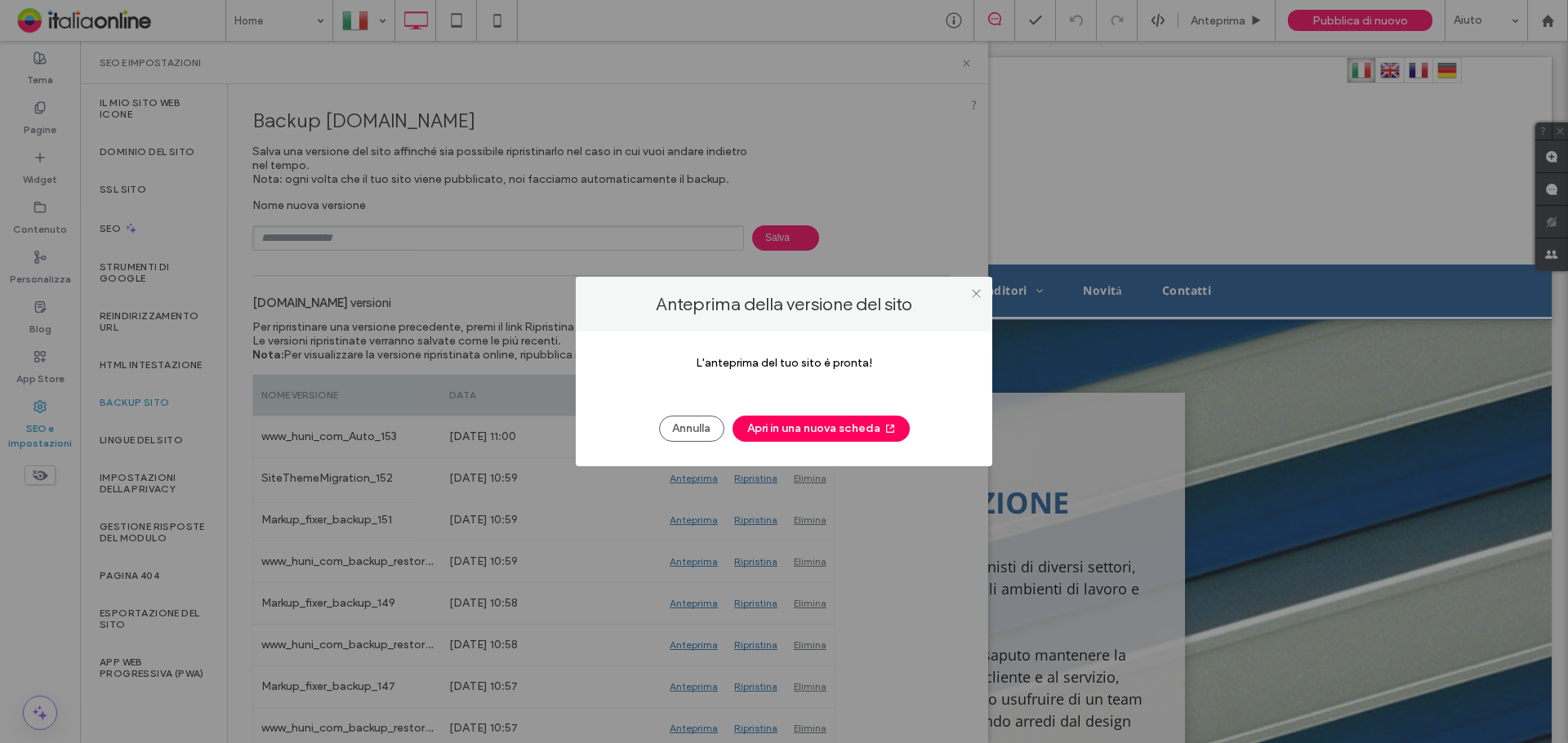
click at [792, 439] on button "Apri in una nuova scheda" at bounding box center [821, 429] width 177 height 26
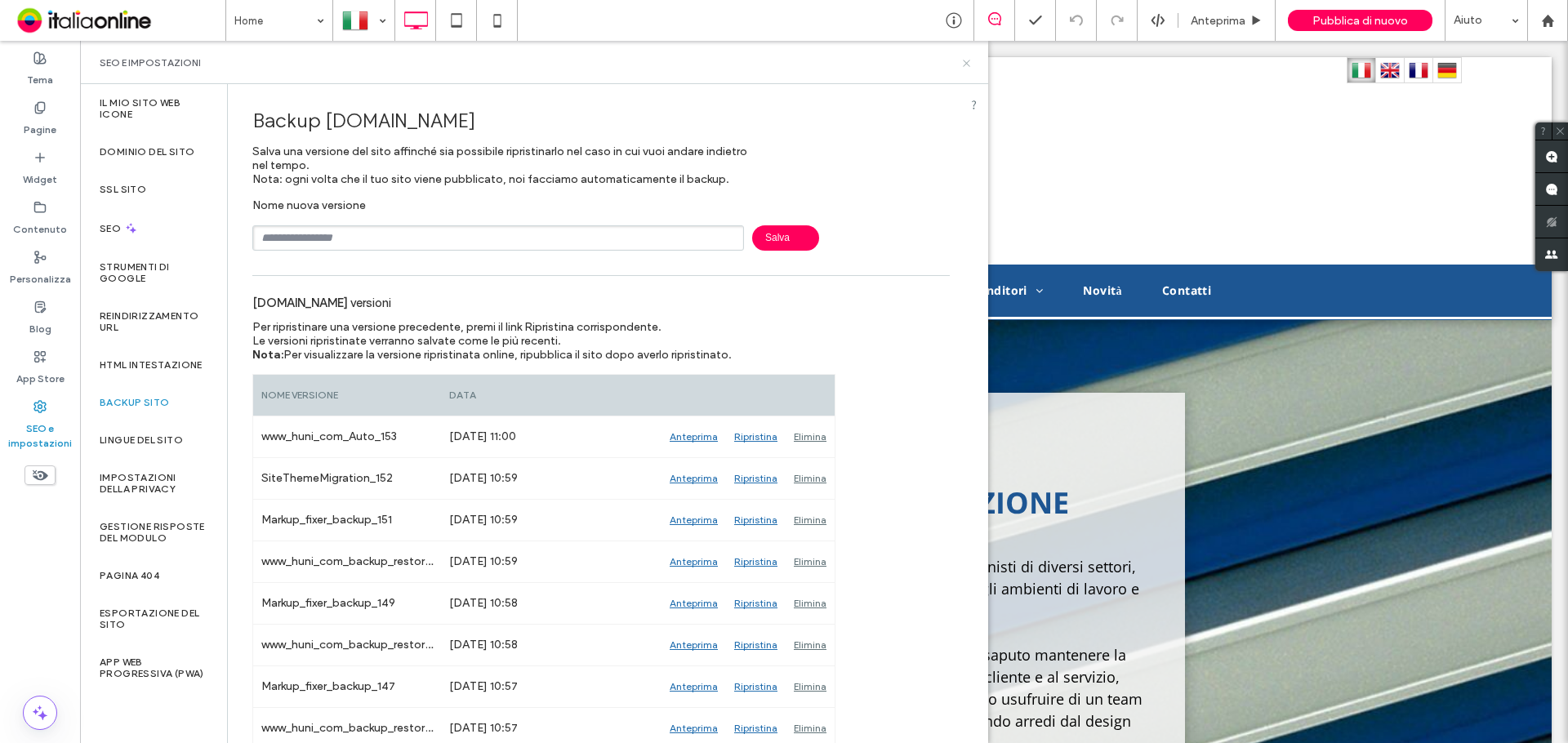
click at [963, 57] on icon at bounding box center [966, 63] width 12 height 12
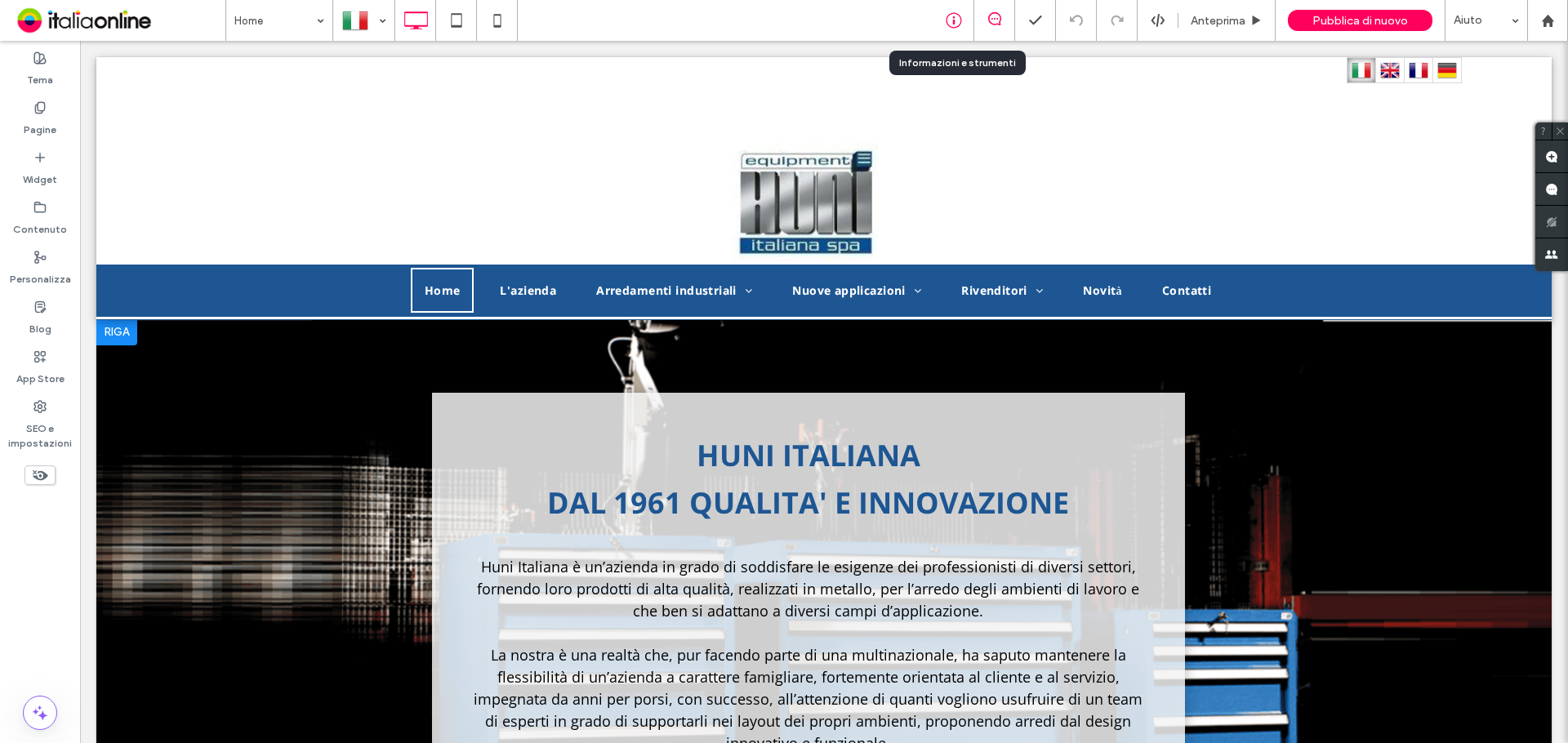
click at [957, 18] on icon at bounding box center [954, 20] width 17 height 17
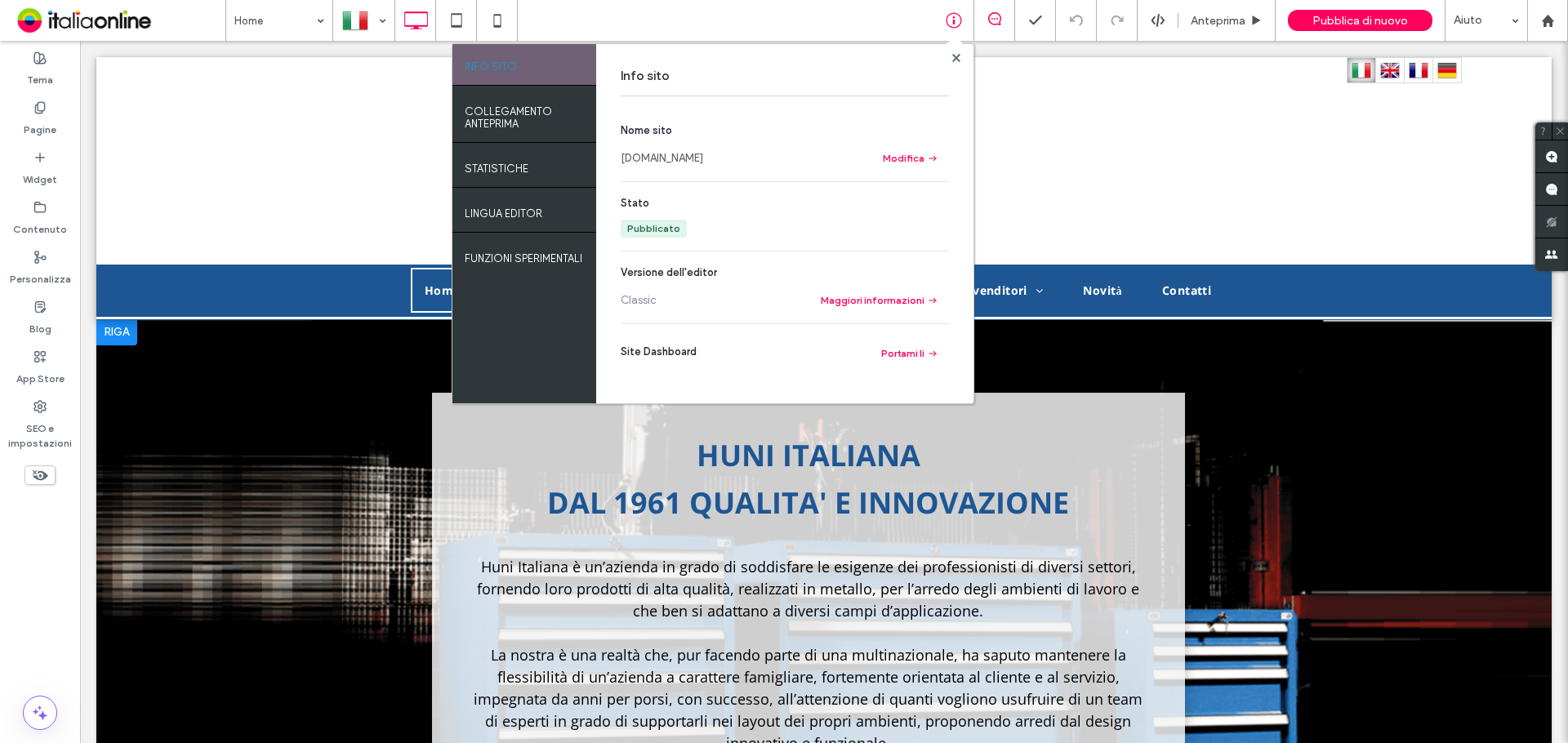
click at [661, 152] on link "[DOMAIN_NAME]" at bounding box center [662, 158] width 82 height 17
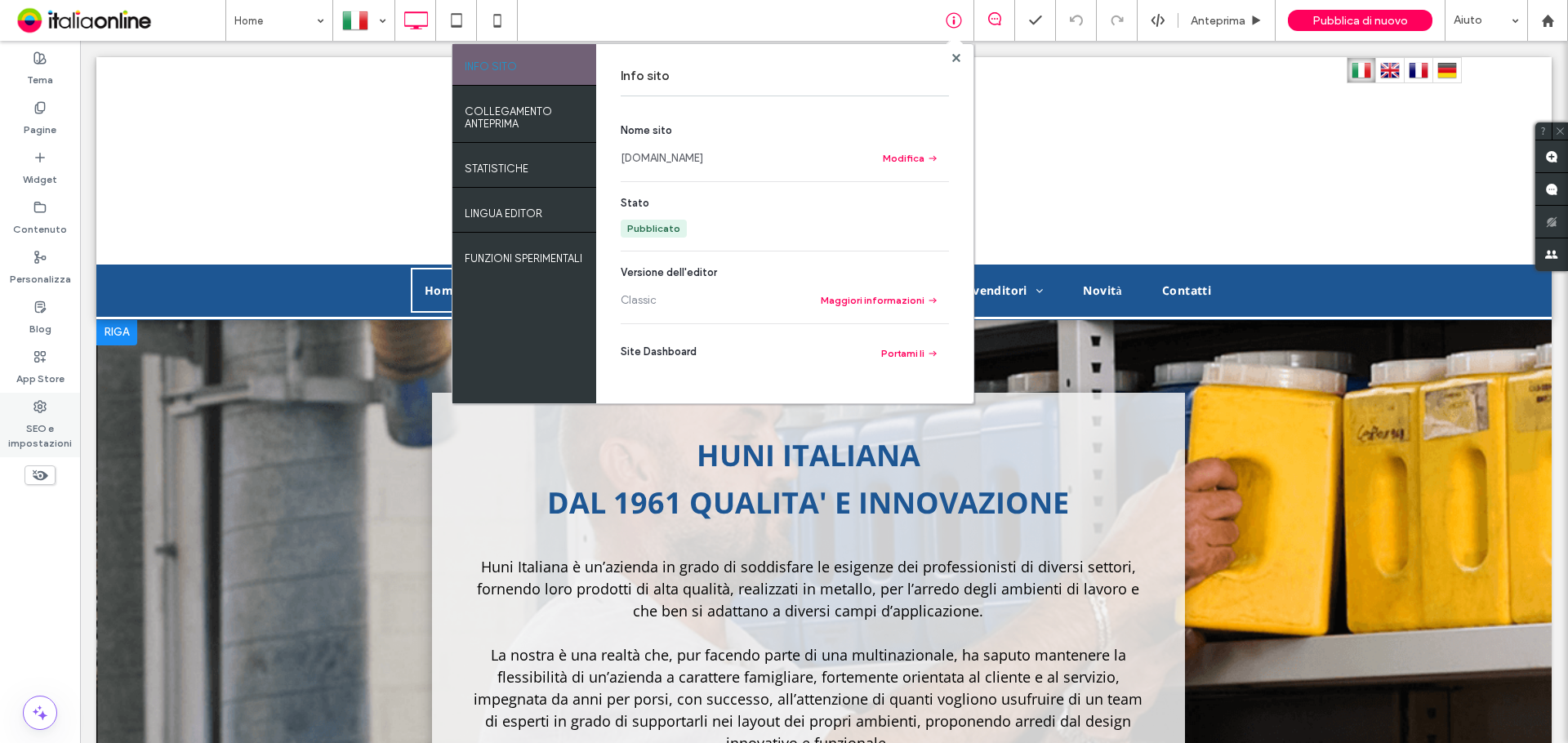
click at [39, 421] on label "SEO e impostazioni" at bounding box center [39, 432] width 80 height 38
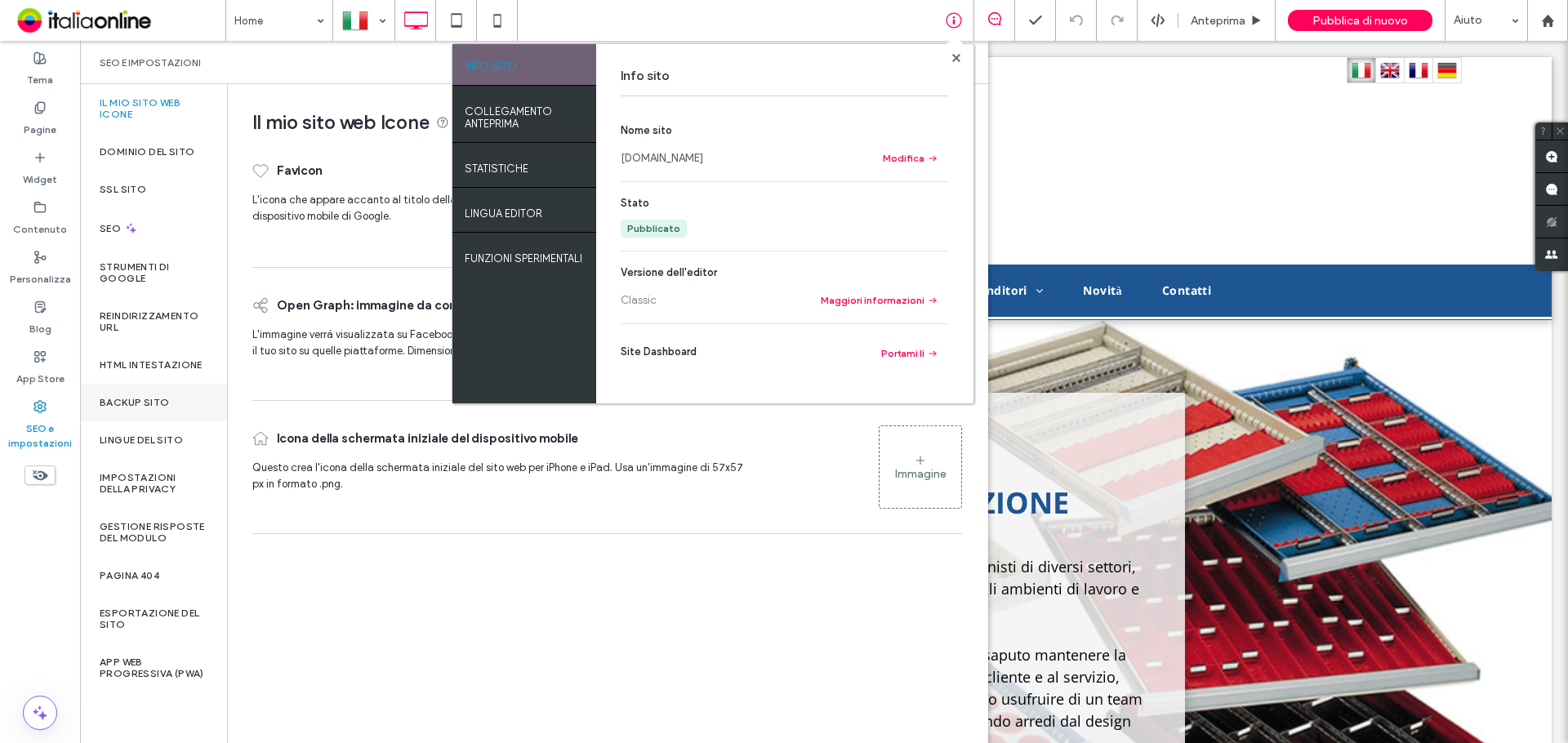
click at [119, 420] on div "Backup sito" at bounding box center [154, 402] width 147 height 38
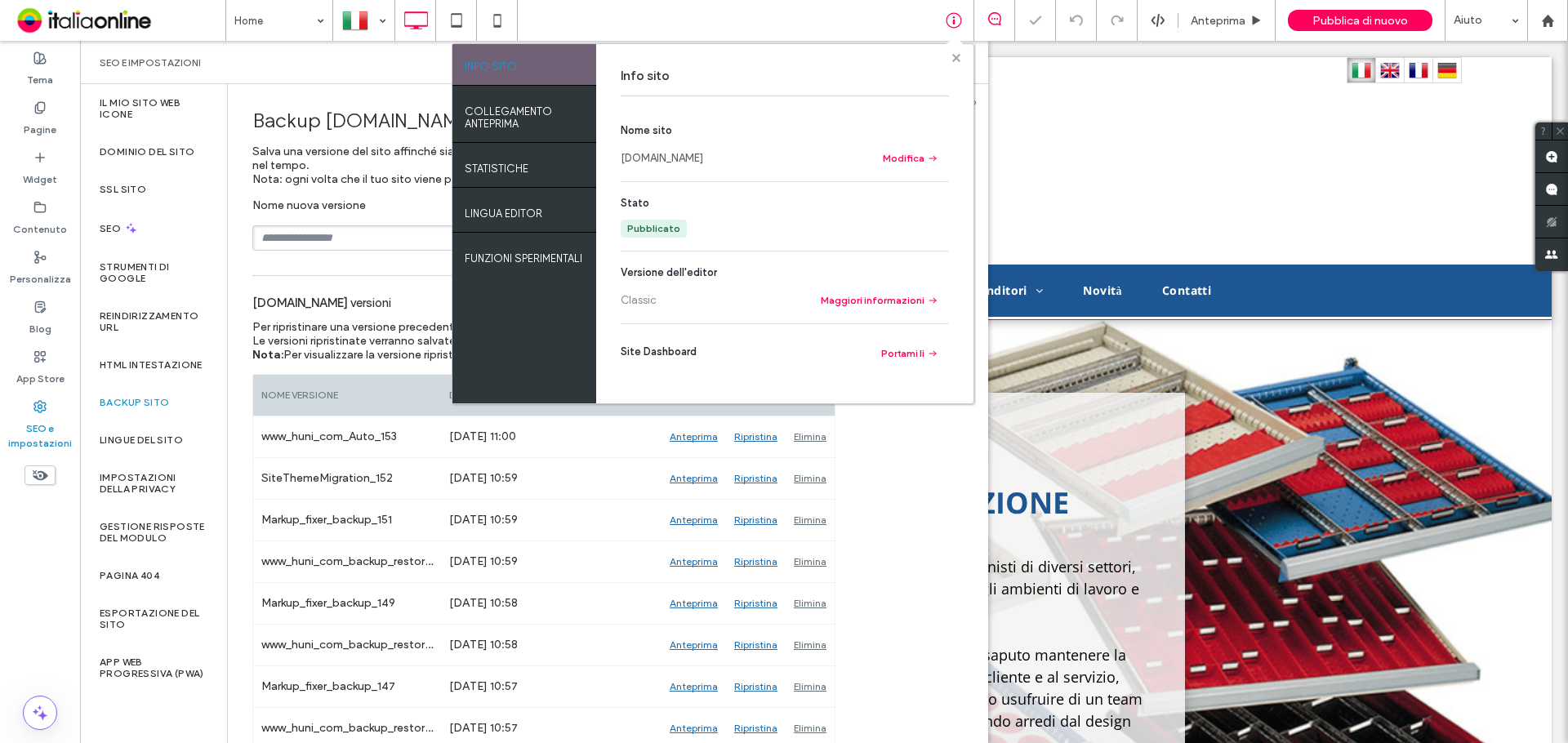
click at [953, 54] on use at bounding box center [955, 56] width 8 height 8
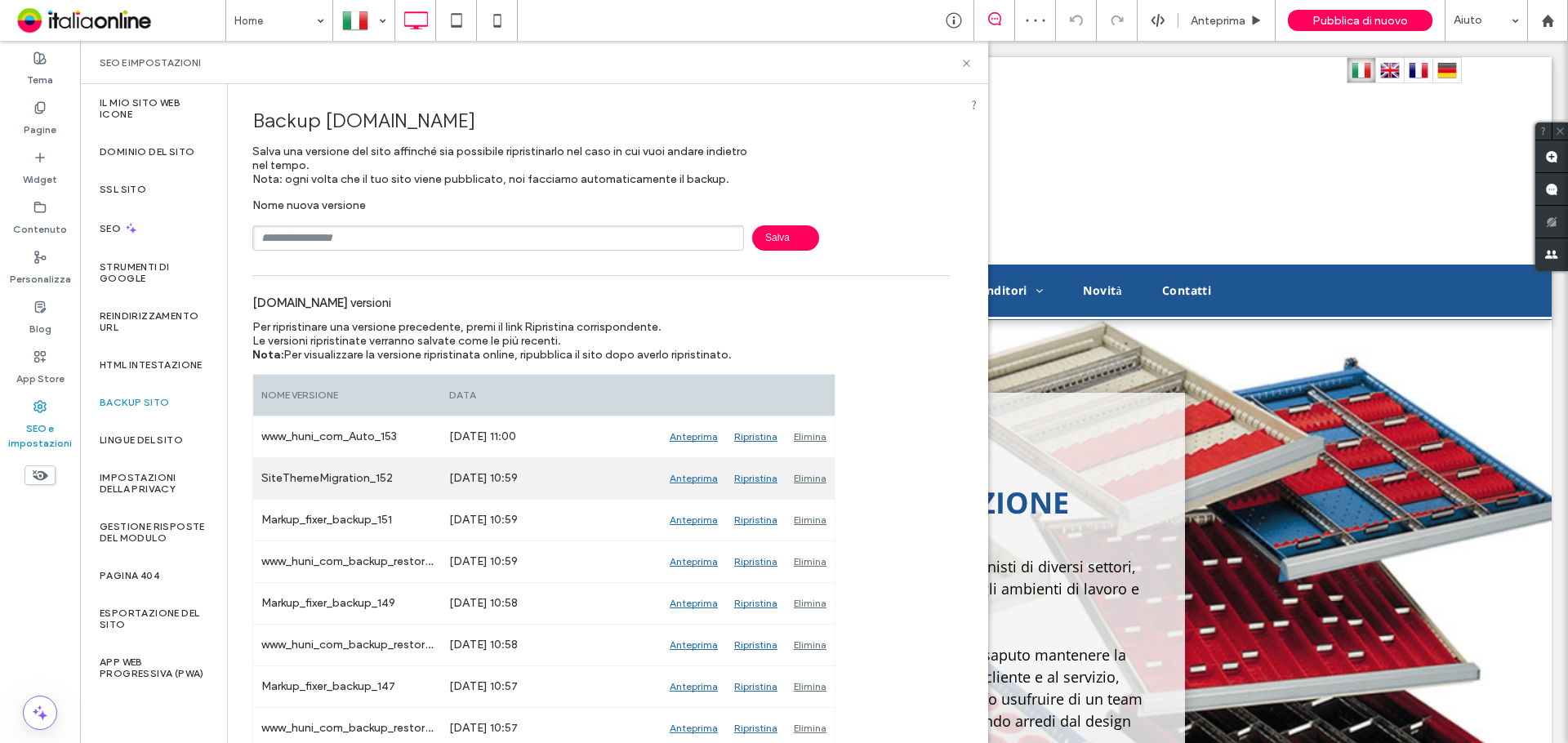
click at [700, 475] on div "Anteprima" at bounding box center [694, 478] width 65 height 41
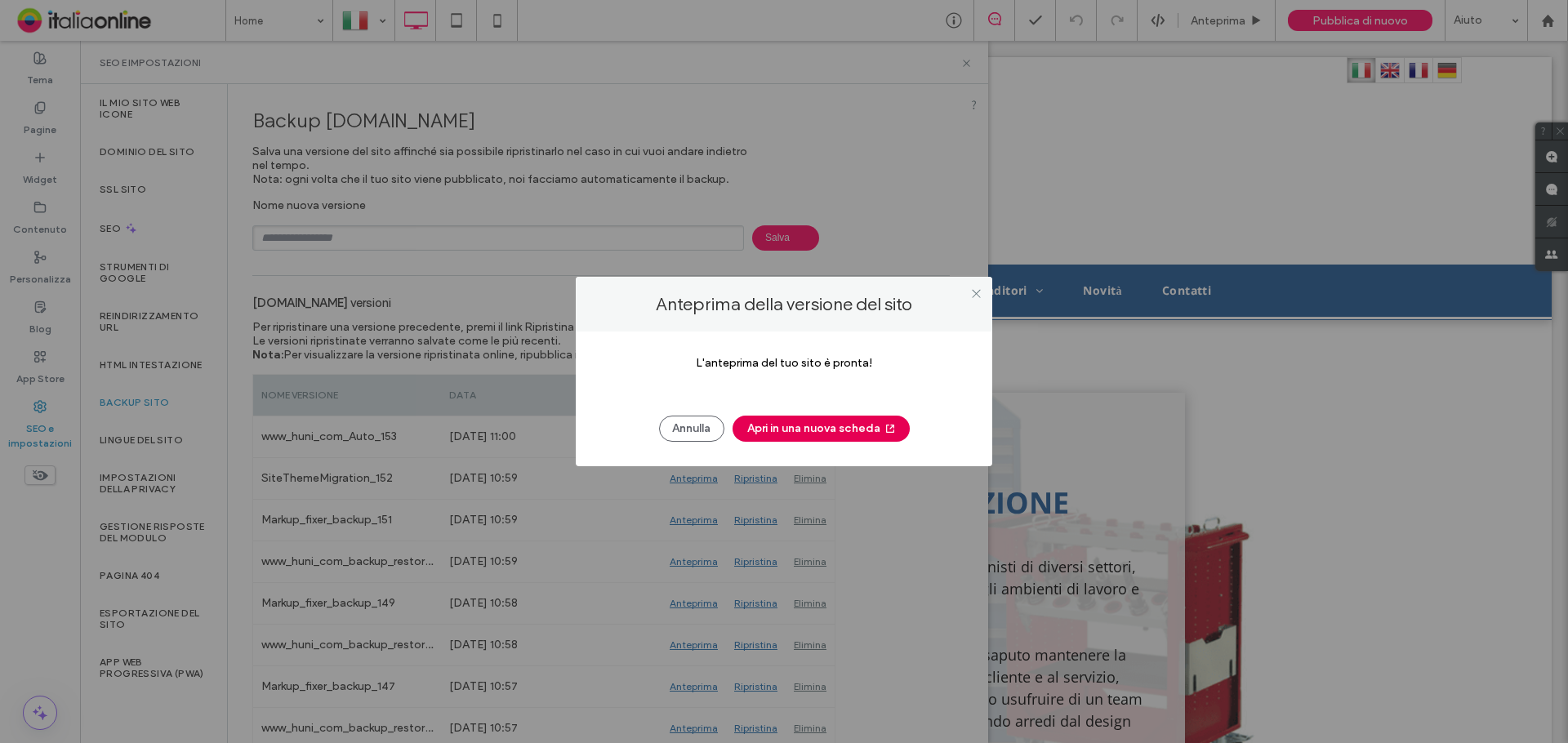
click at [813, 432] on button "Apri in una nuova scheda" at bounding box center [821, 429] width 177 height 26
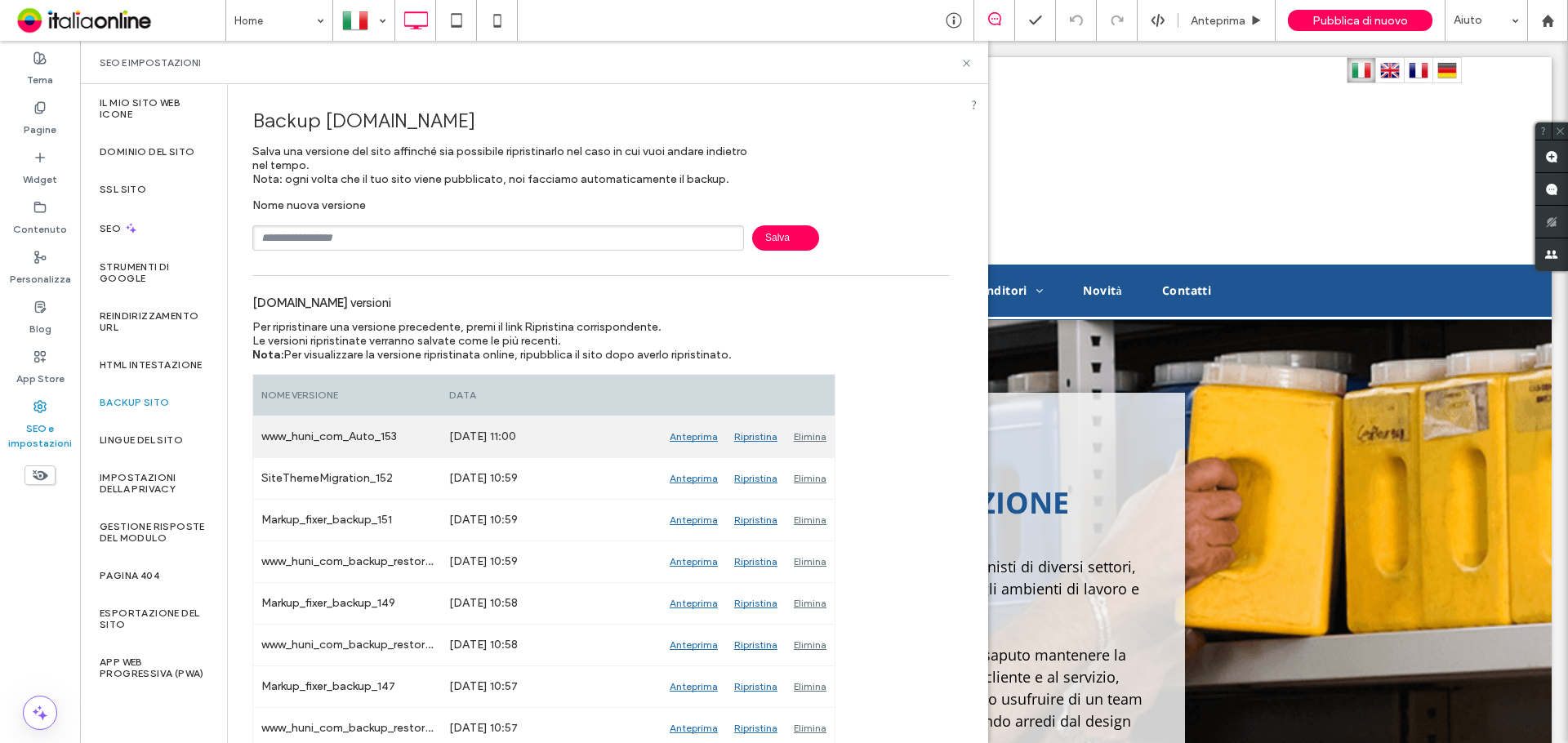
click at [699, 436] on div "Anteprima" at bounding box center [694, 437] width 65 height 41
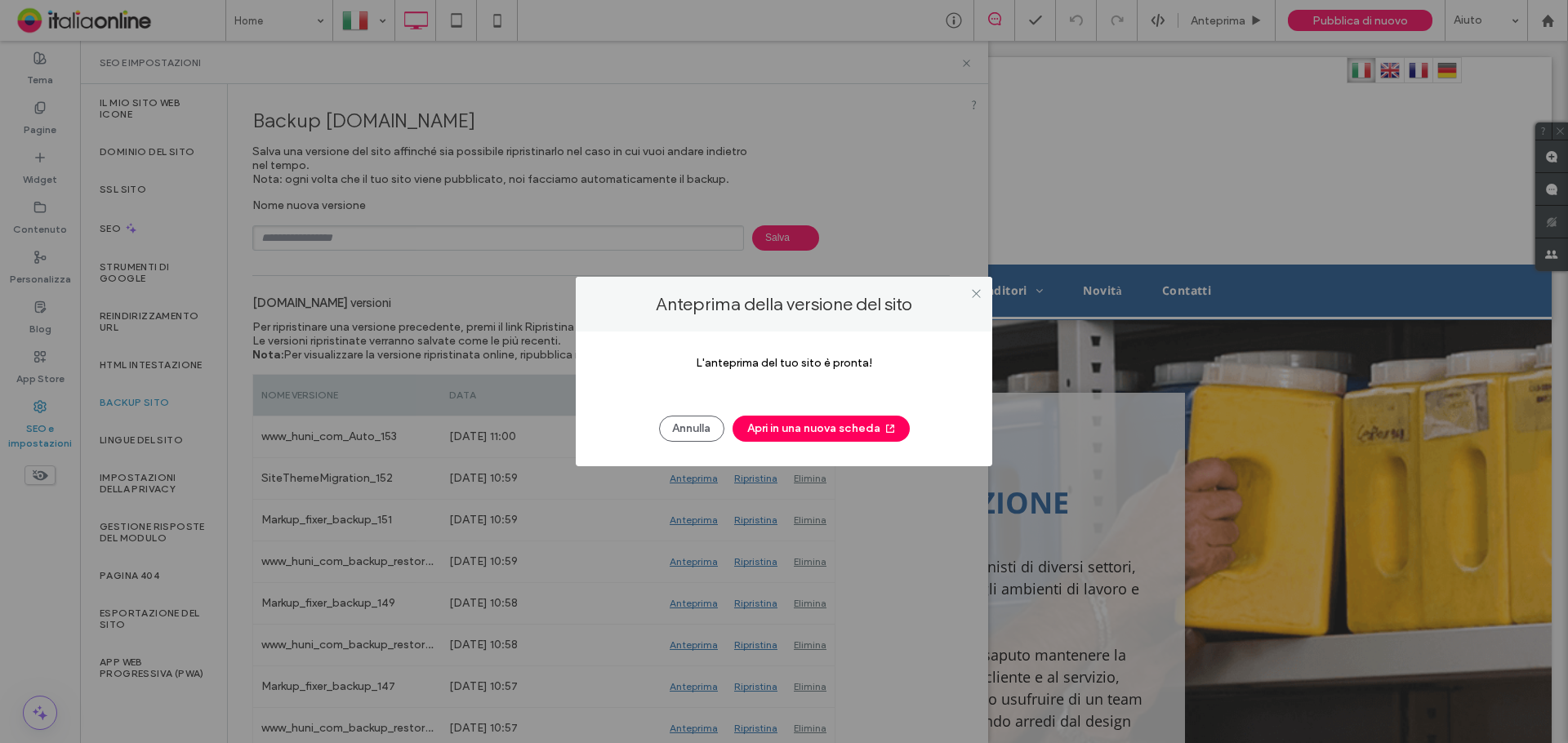
click at [776, 411] on div "[PERSON_NAME] Apri in una nuova scheda" at bounding box center [784, 420] width 368 height 42
click at [783, 425] on button "Apri in una nuova scheda" at bounding box center [821, 429] width 177 height 26
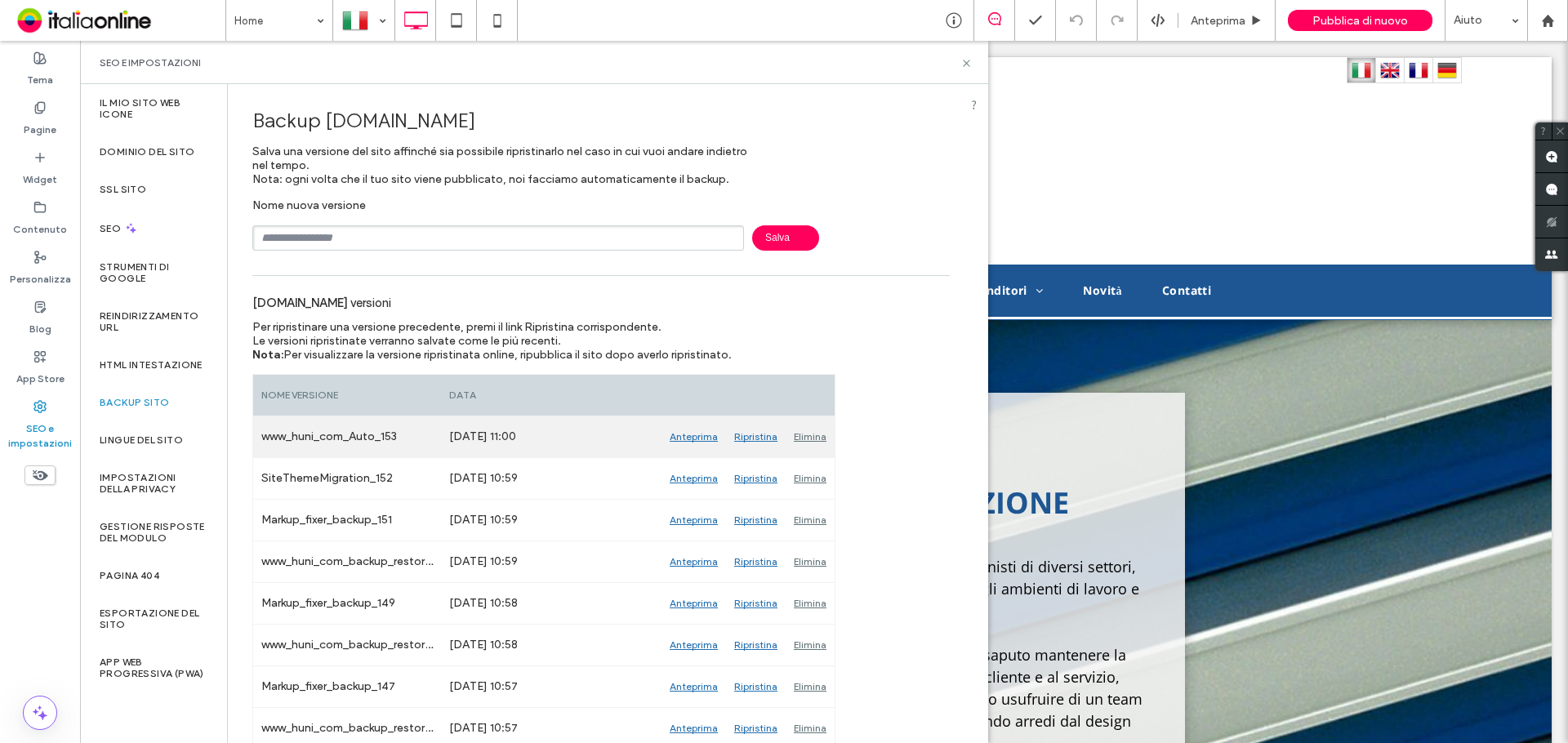
click at [691, 431] on div "Anteprima" at bounding box center [694, 437] width 65 height 41
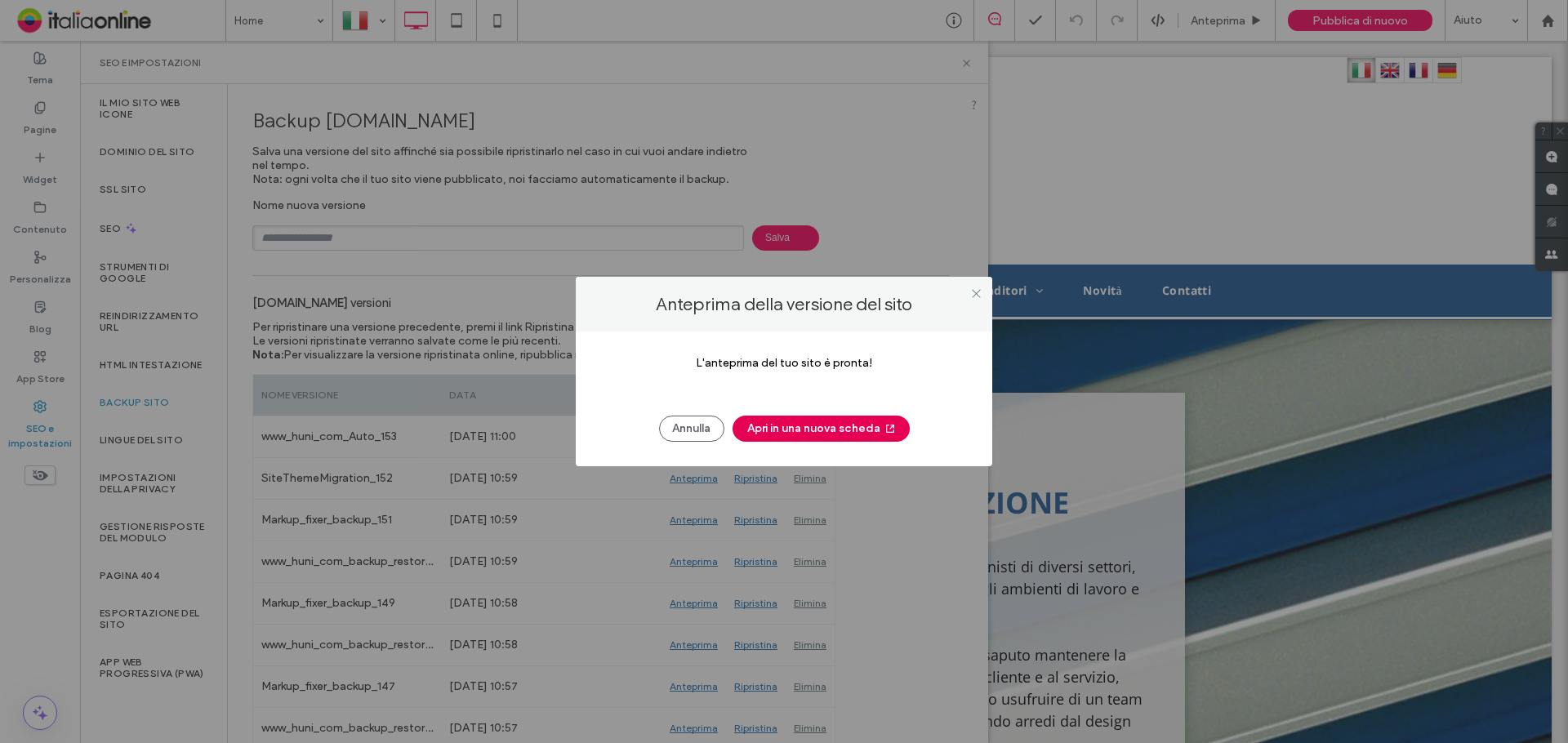
click at [762, 432] on button "Apri in una nuova scheda" at bounding box center [821, 429] width 177 height 26
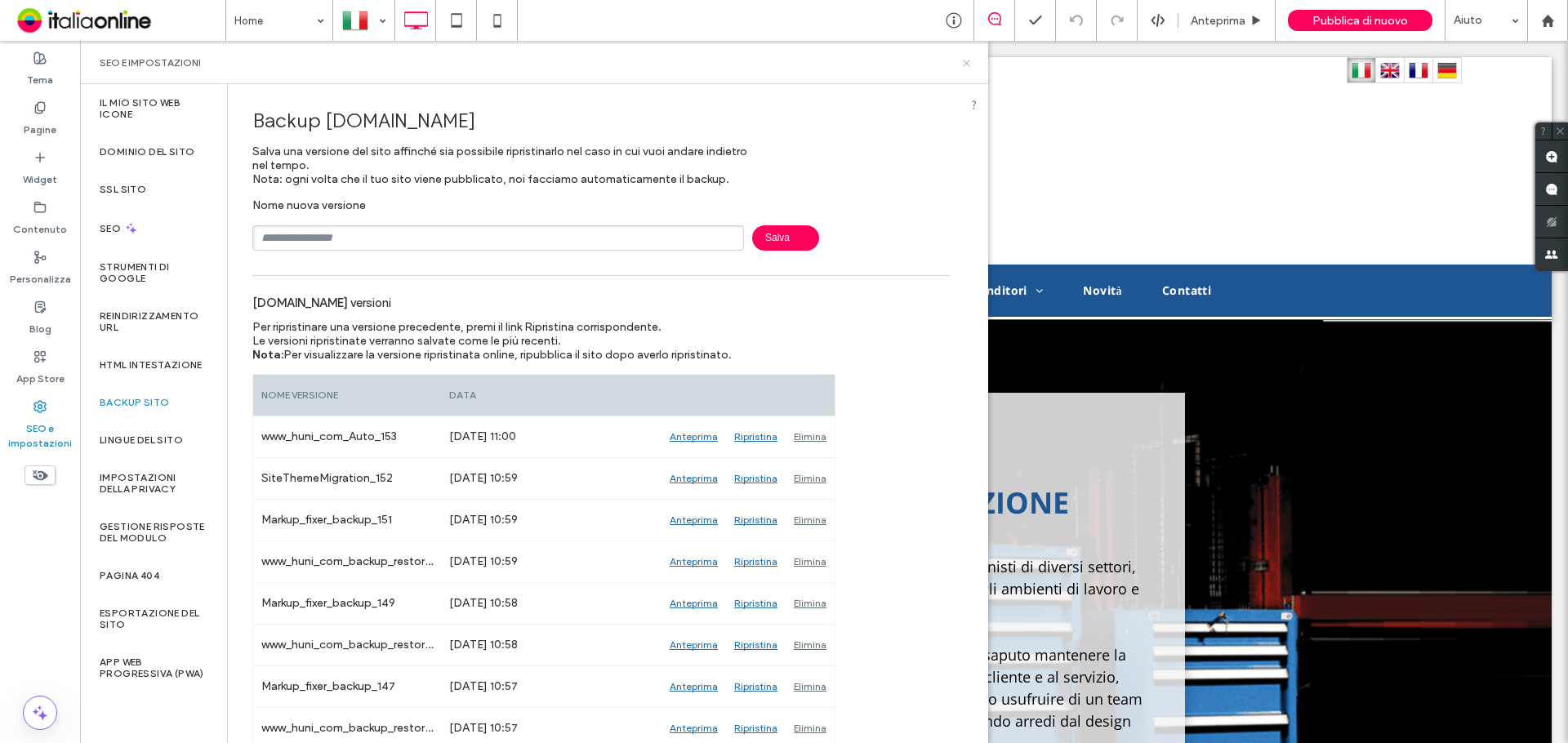
click at [966, 62] on use at bounding box center [965, 62] width 6 height 6
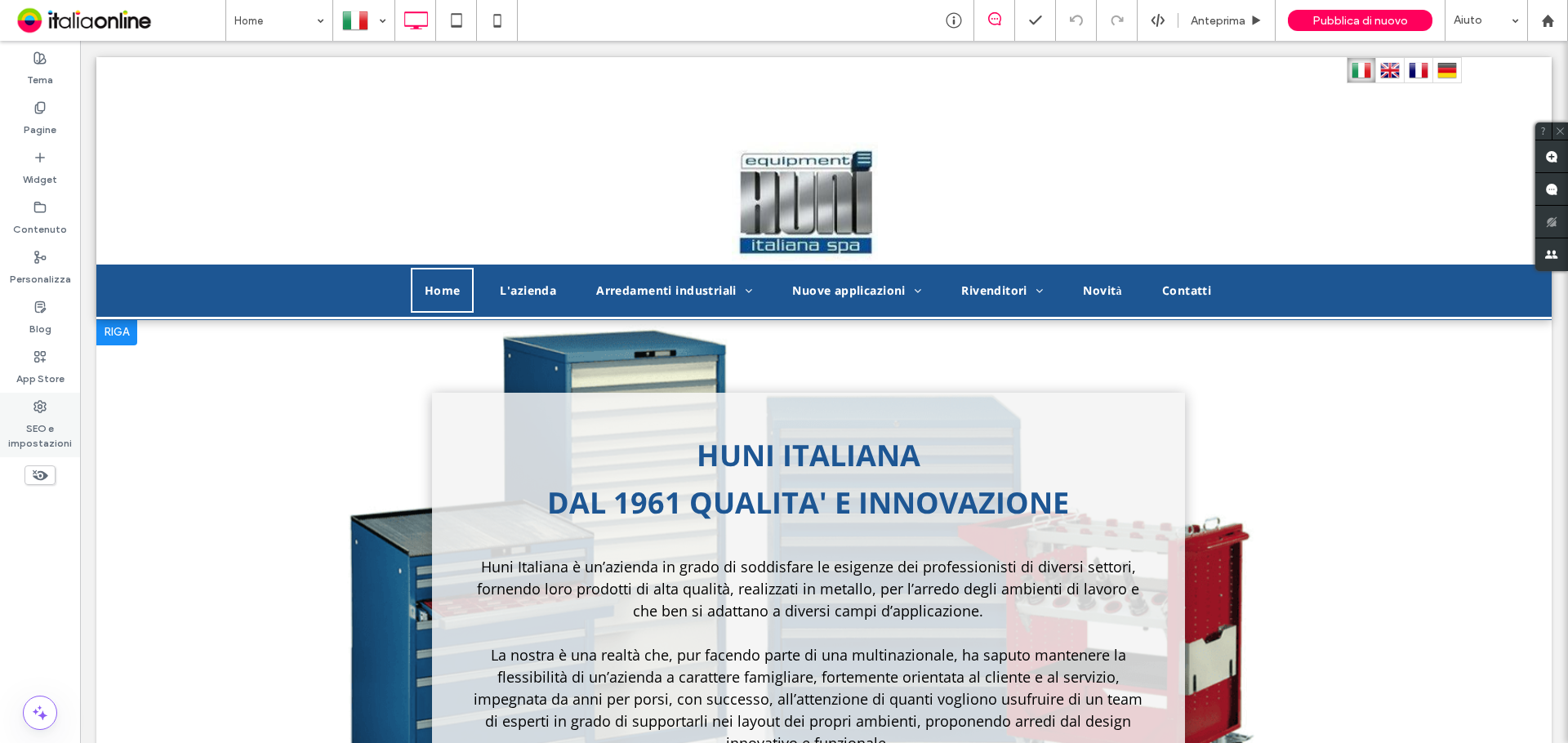
click at [52, 409] on div "SEO e impostazioni" at bounding box center [39, 425] width 80 height 65
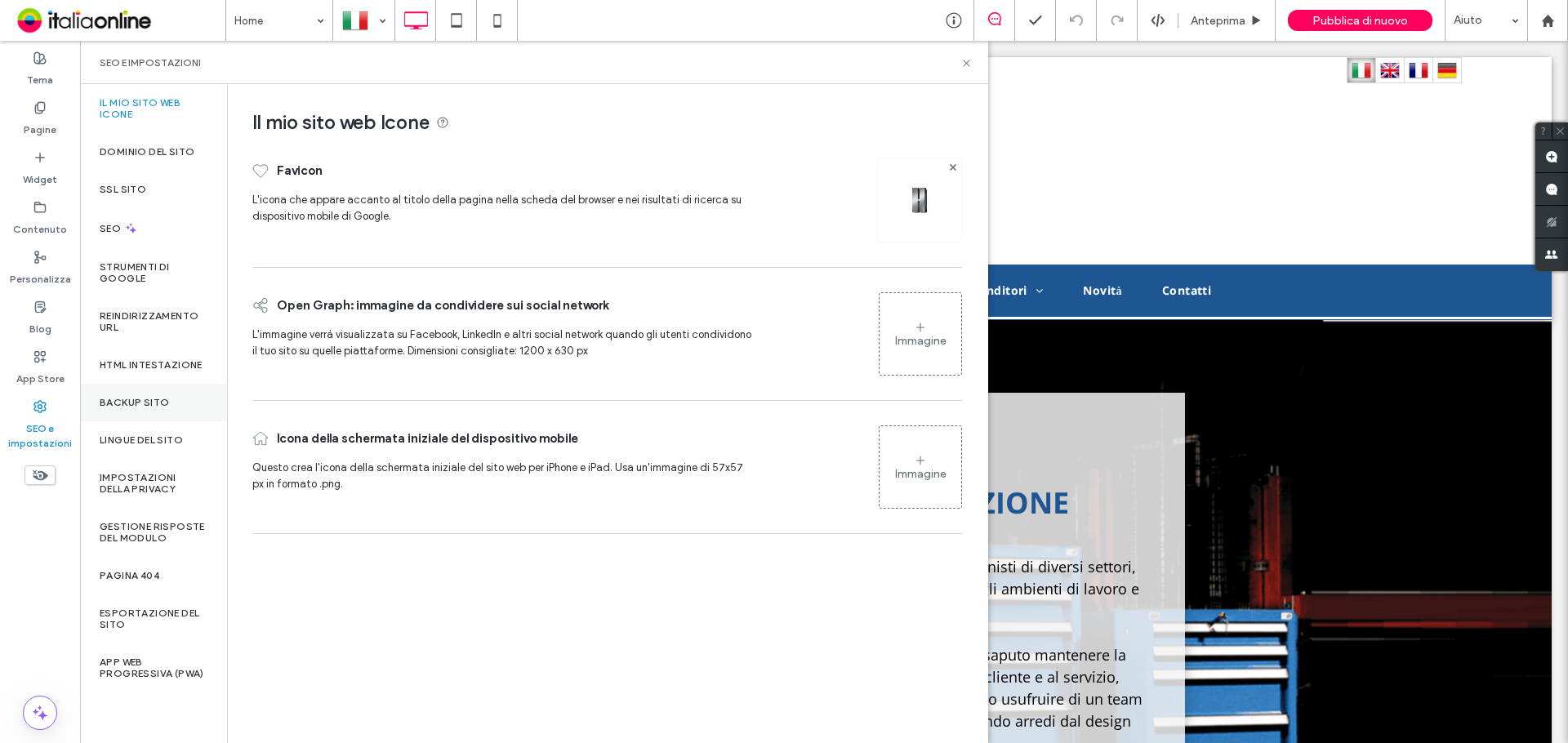
click at [113, 397] on label "Backup sito" at bounding box center [134, 402] width 69 height 11
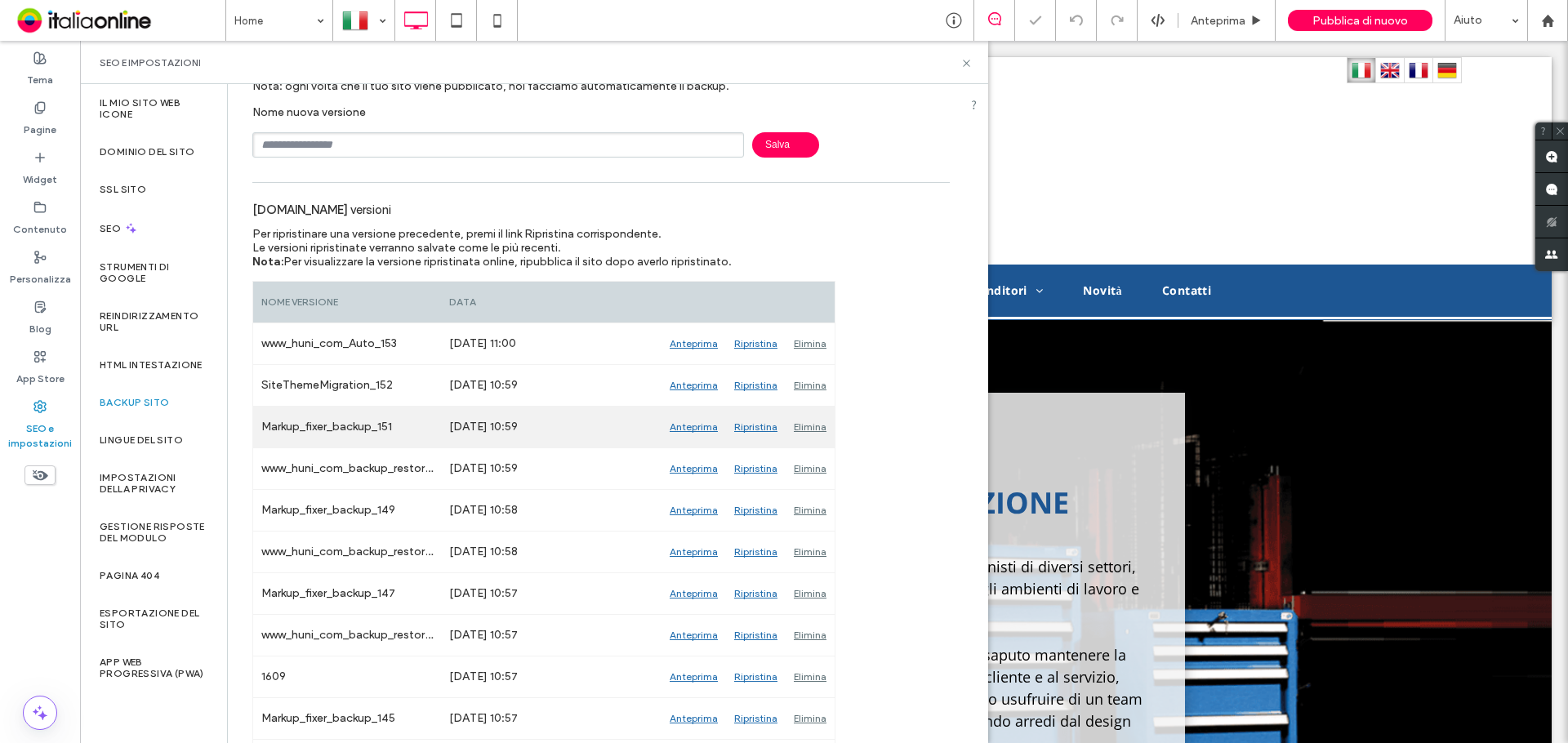
scroll to position [326, 0]
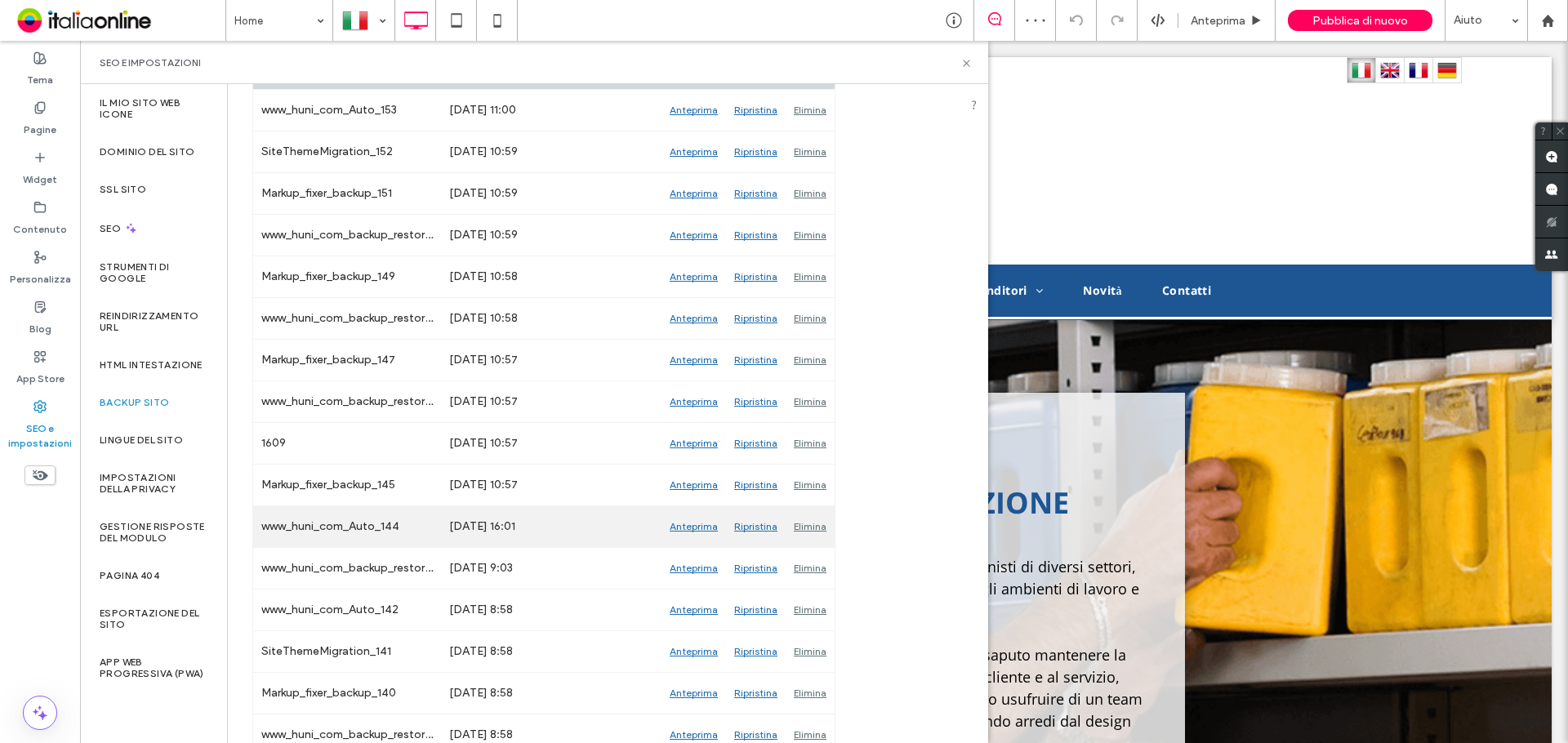
click at [700, 524] on div "Anteprima" at bounding box center [694, 526] width 65 height 41
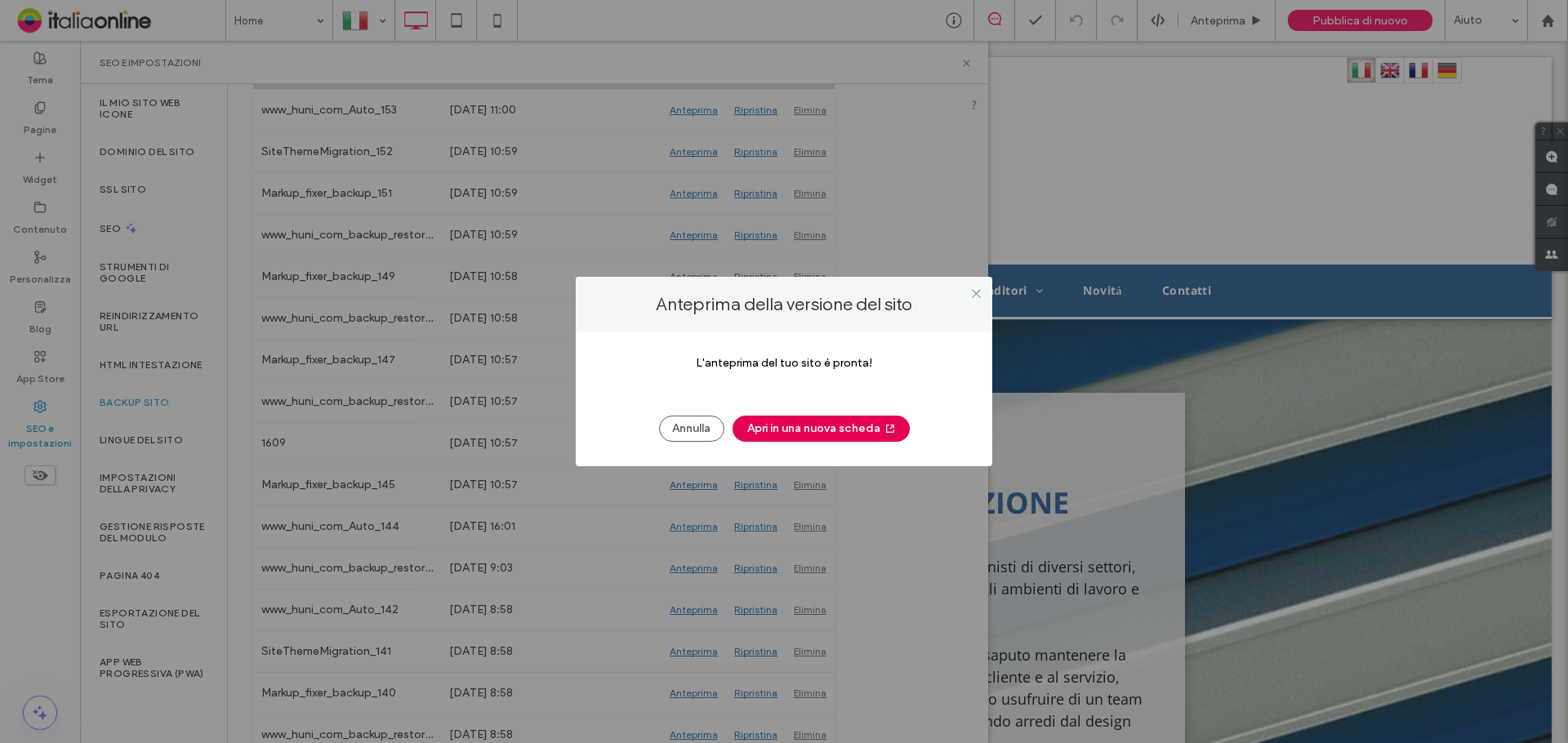
click at [791, 424] on button "Apri in una nuova scheda" at bounding box center [821, 429] width 177 height 26
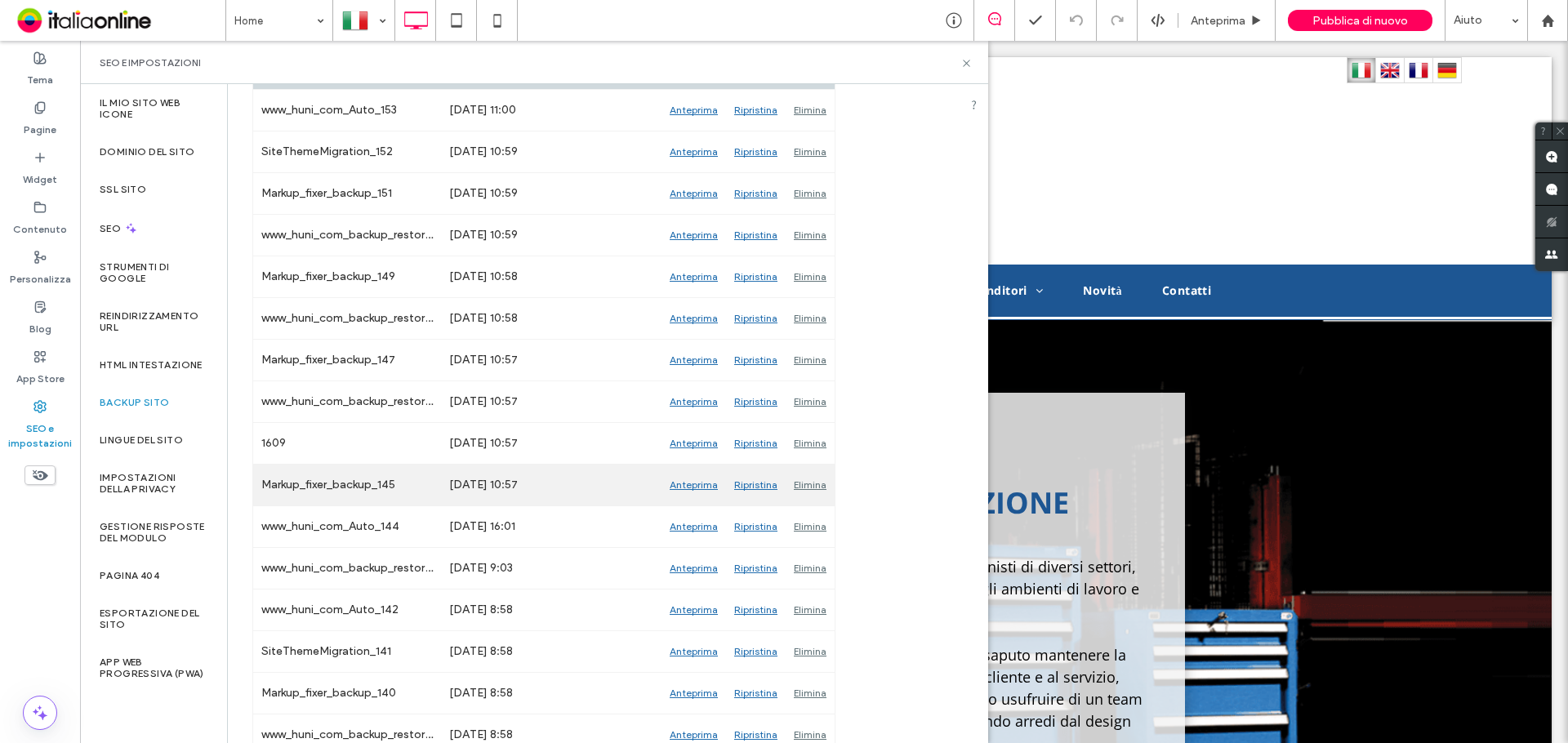
click at [684, 487] on div "Anteprima" at bounding box center [694, 485] width 65 height 41
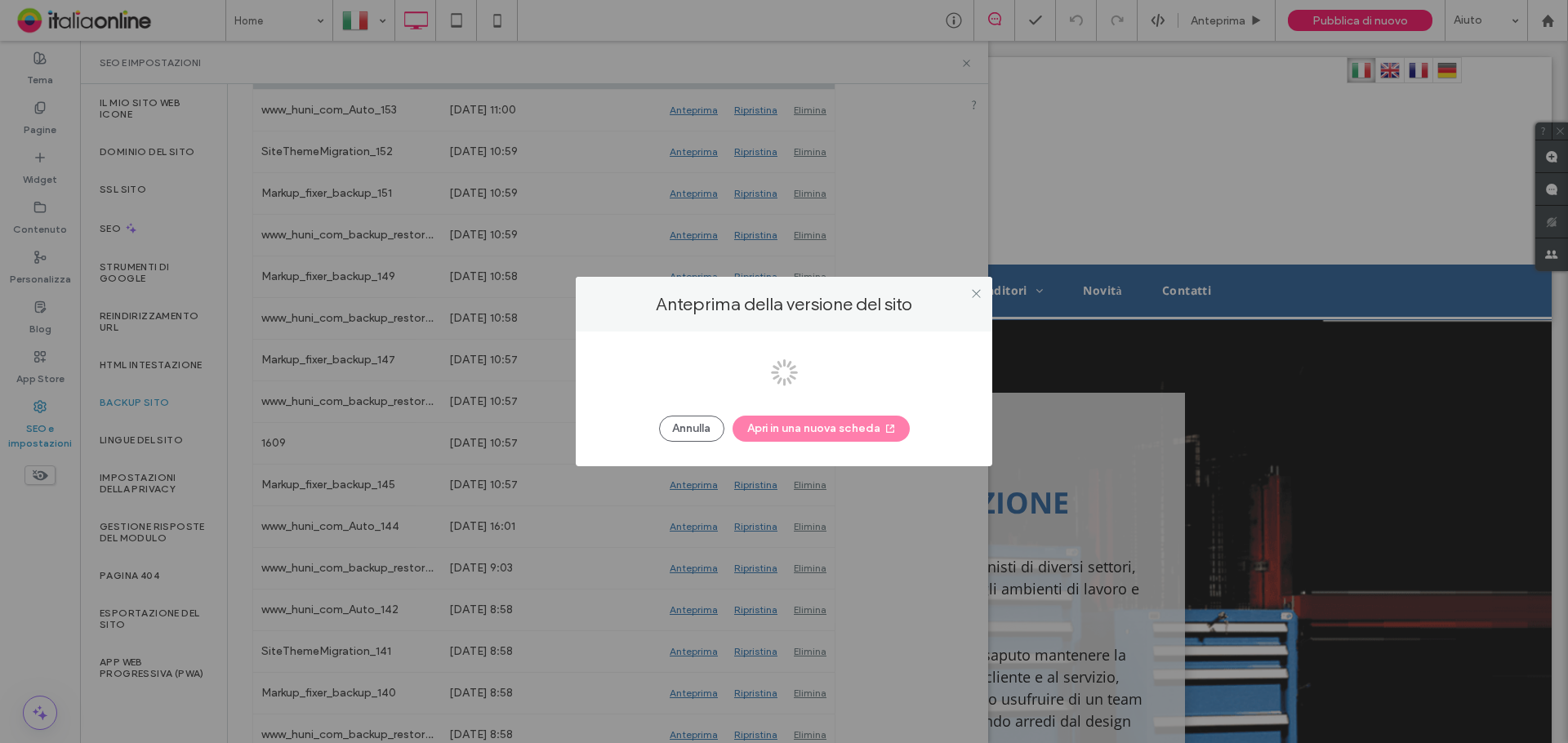
click at [777, 440] on div at bounding box center [784, 371] width 1568 height 743
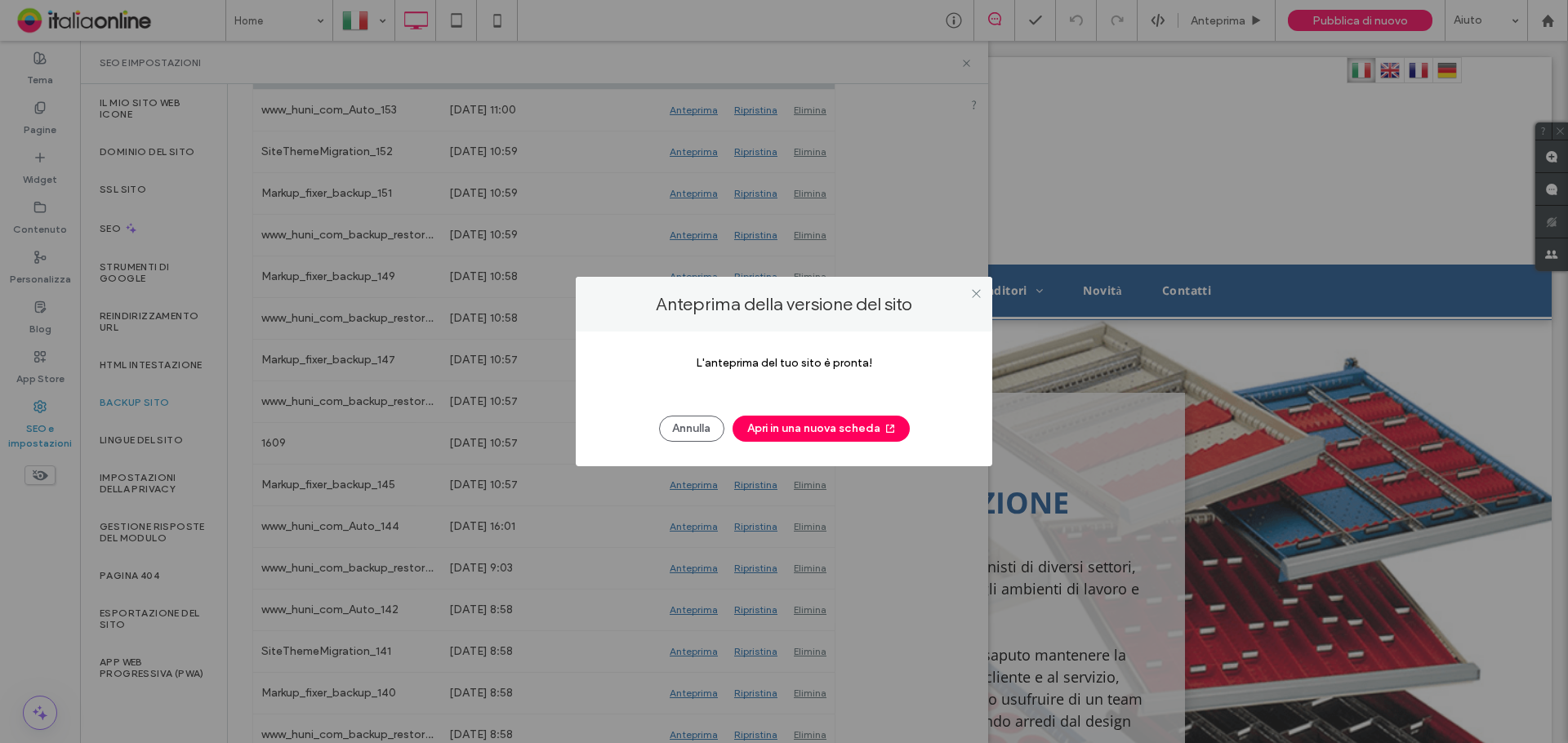
click at [774, 410] on div "[PERSON_NAME] Apri in una nuova scheda" at bounding box center [784, 420] width 368 height 42
click at [788, 423] on button "Apri in una nuova scheda" at bounding box center [821, 429] width 177 height 26
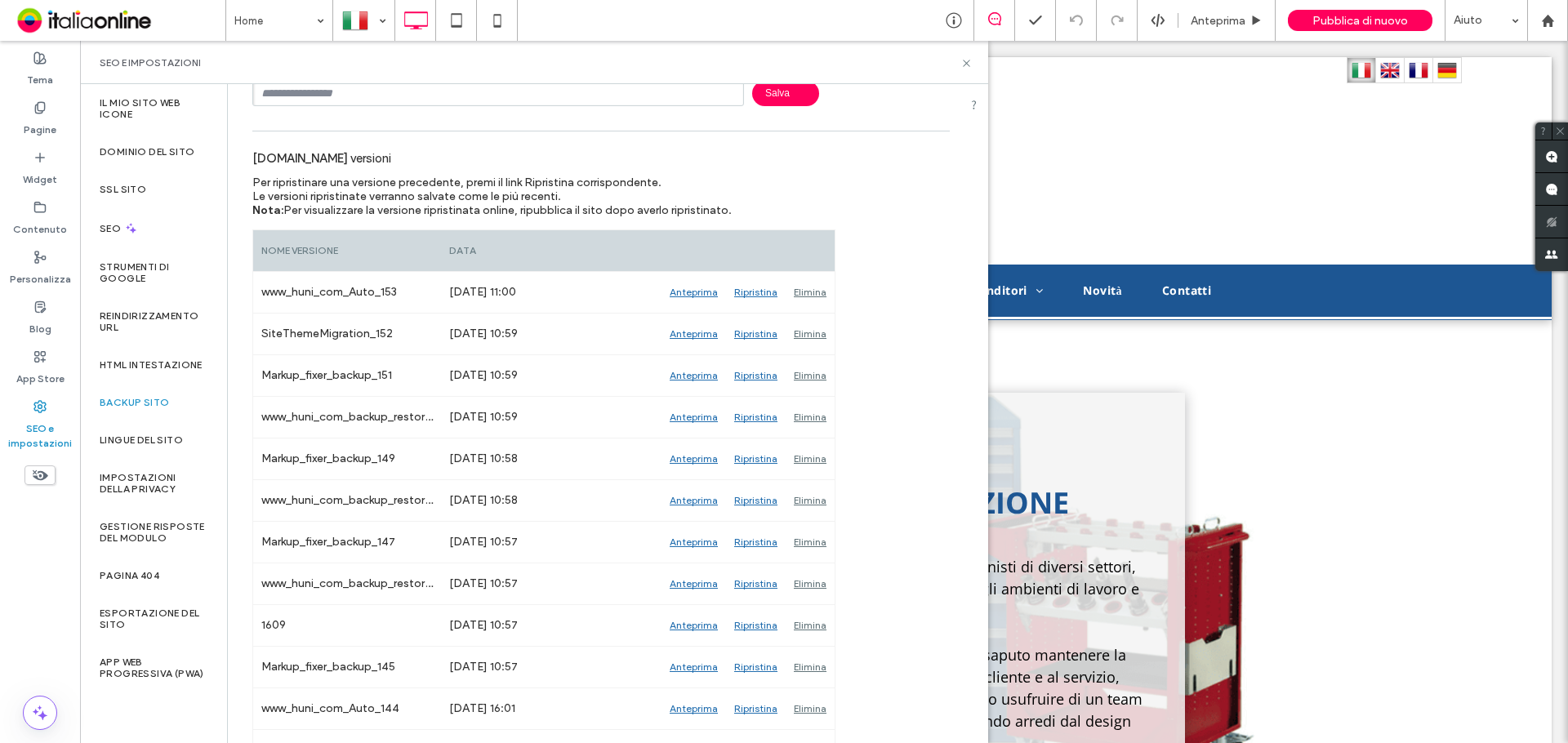
scroll to position [0, 0]
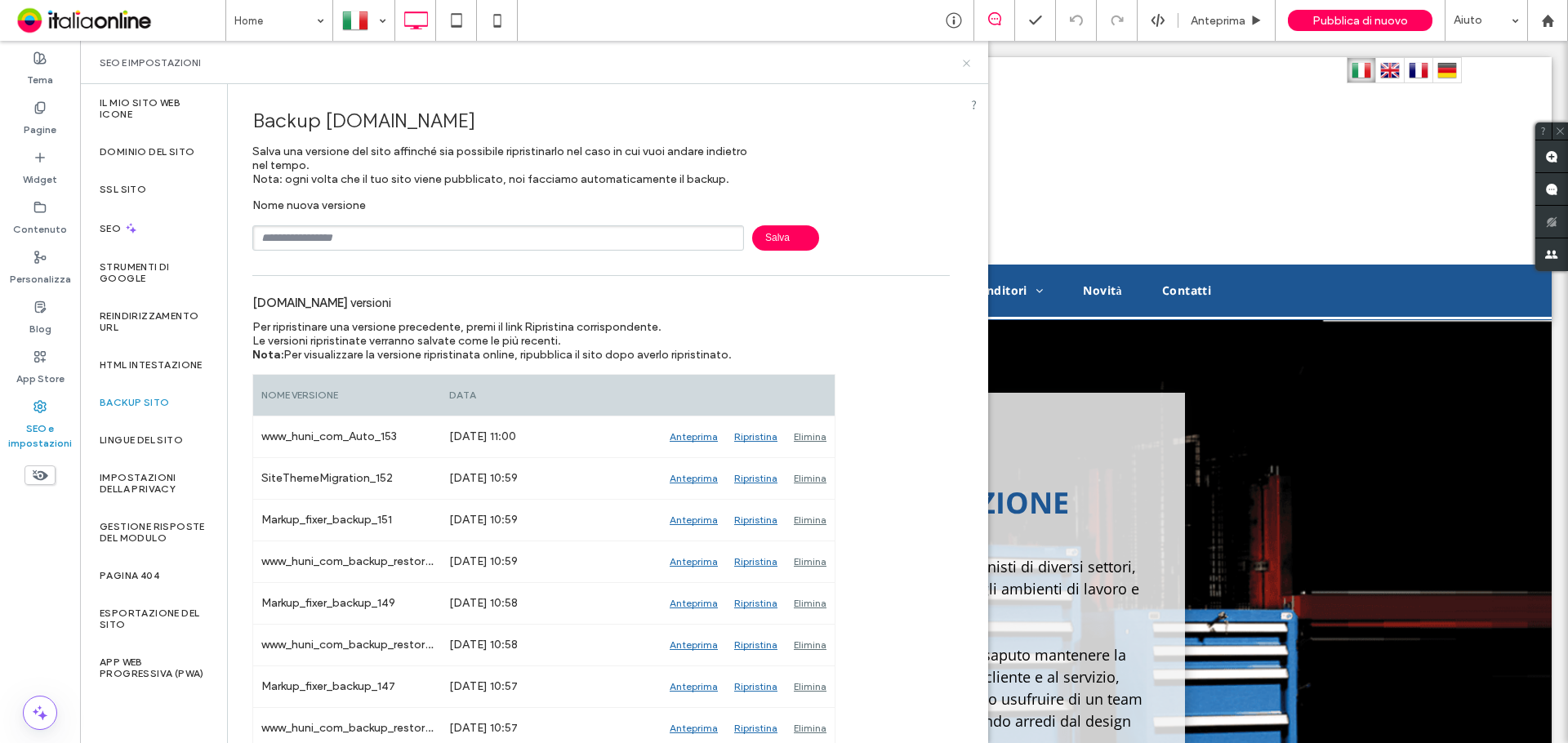
click at [970, 64] on icon at bounding box center [966, 63] width 12 height 12
